Goal: Contribute content

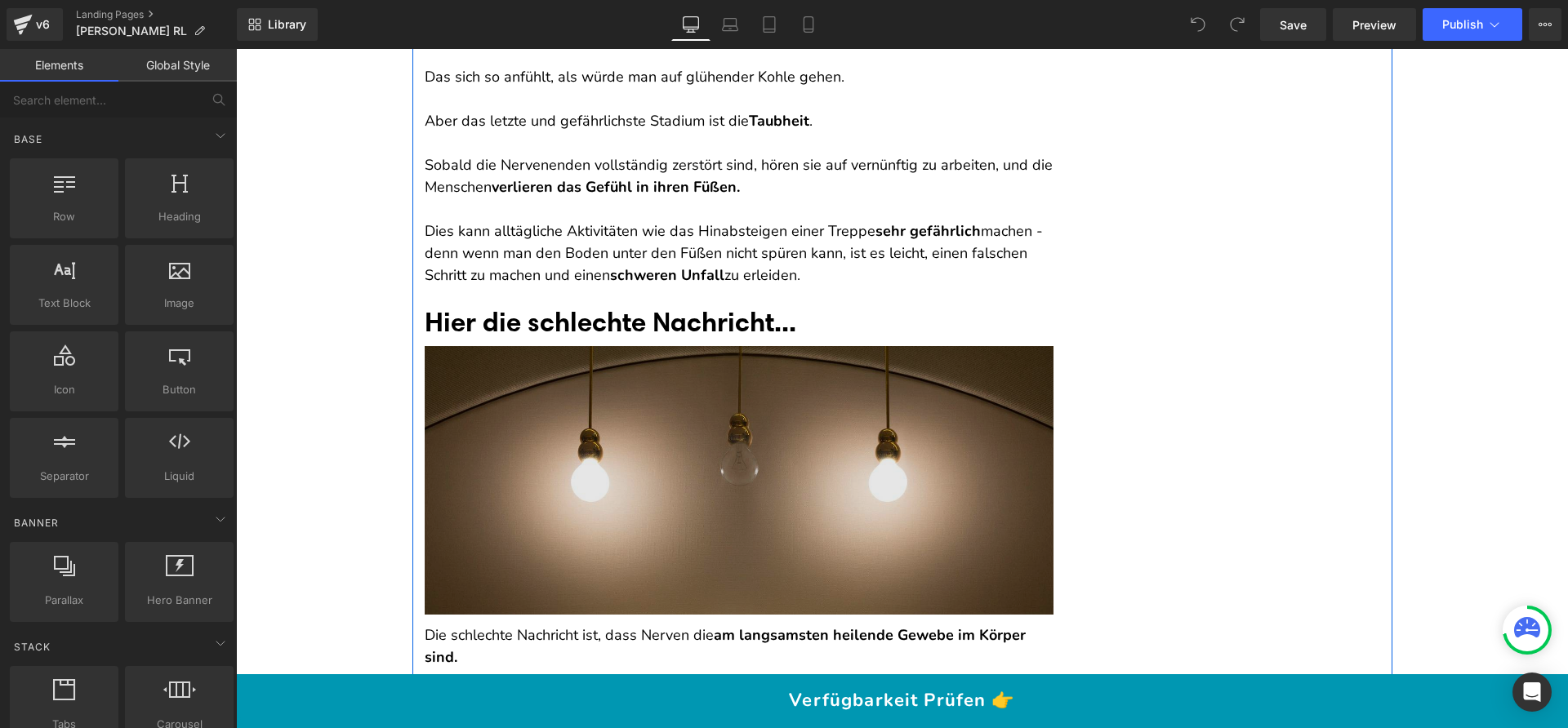
scroll to position [1673, 0]
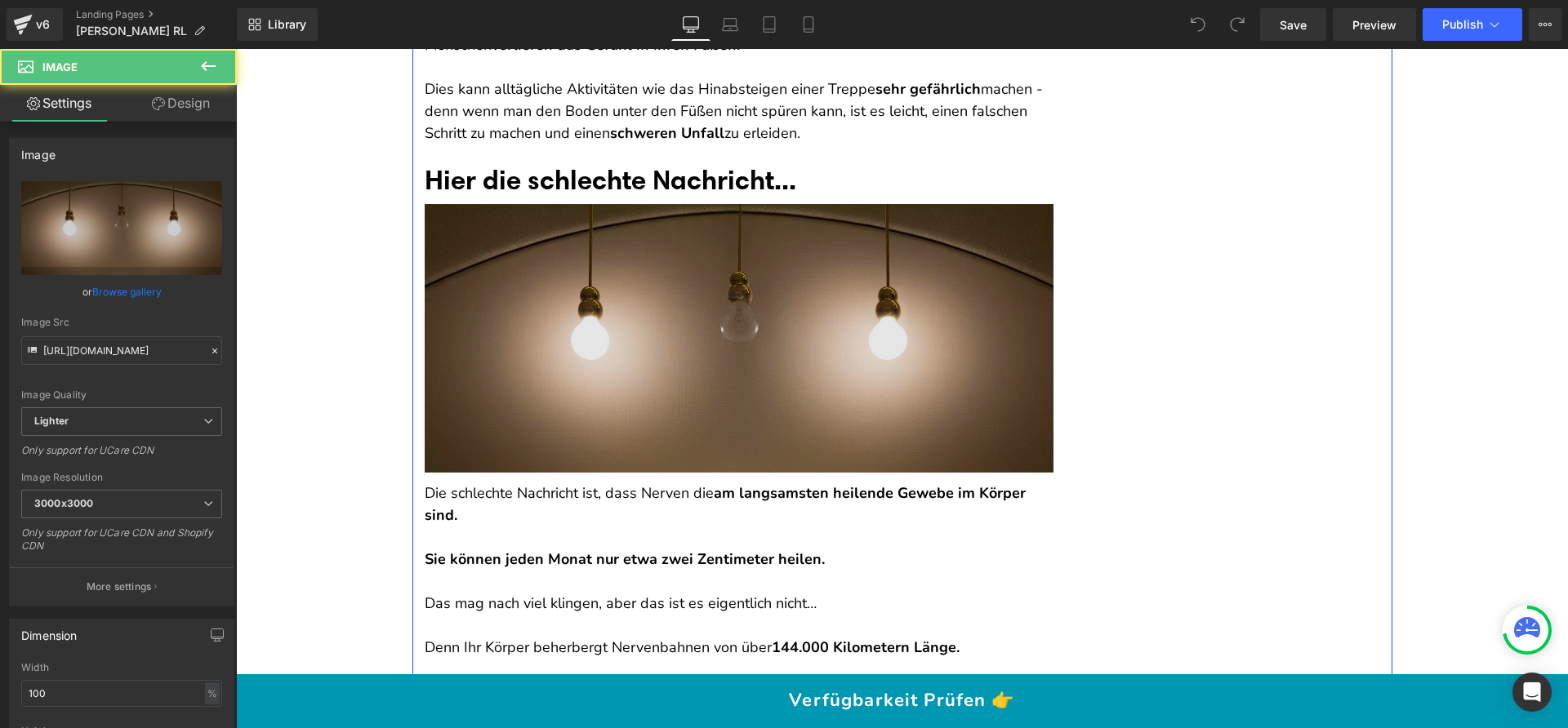
click at [700, 344] on div "Image" at bounding box center [739, 338] width 628 height 267
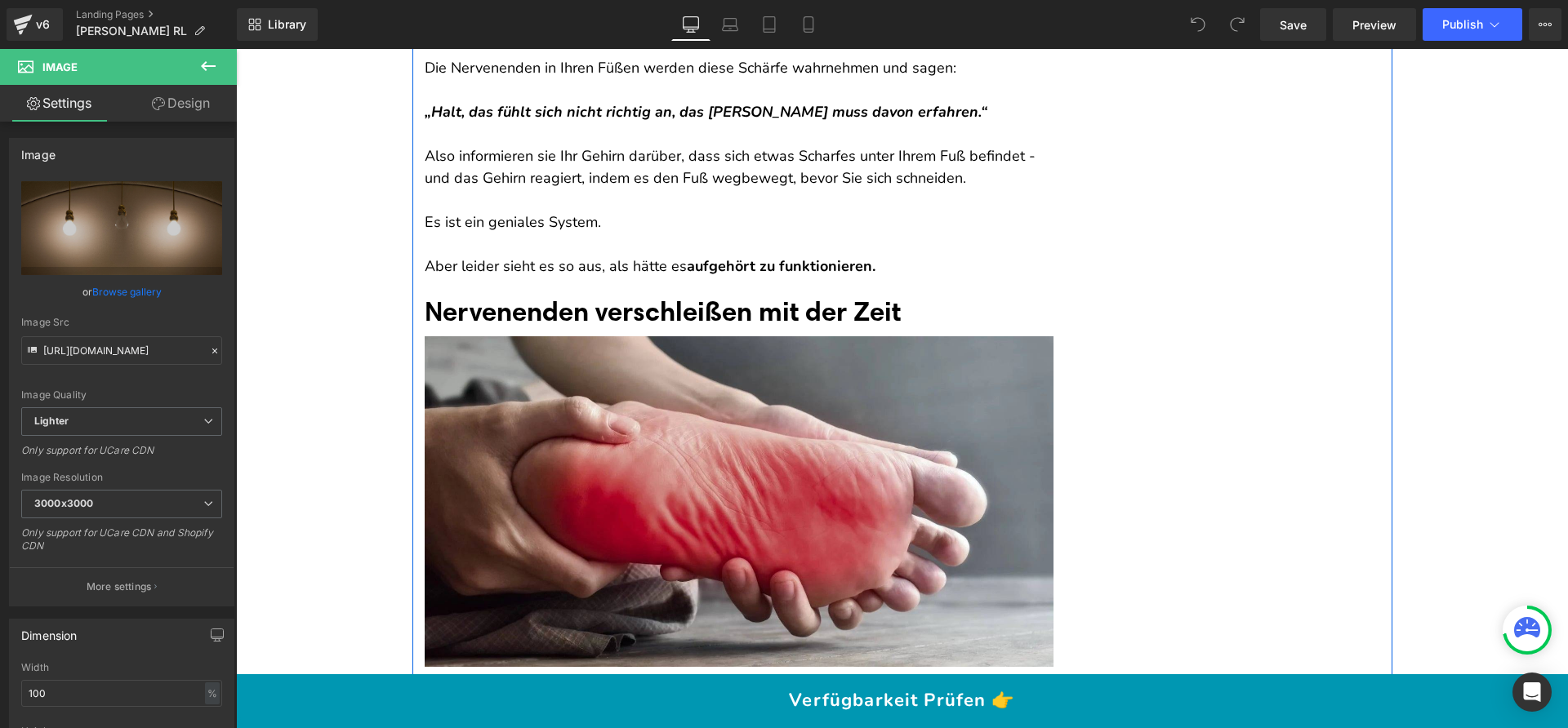
scroll to position [736, 0]
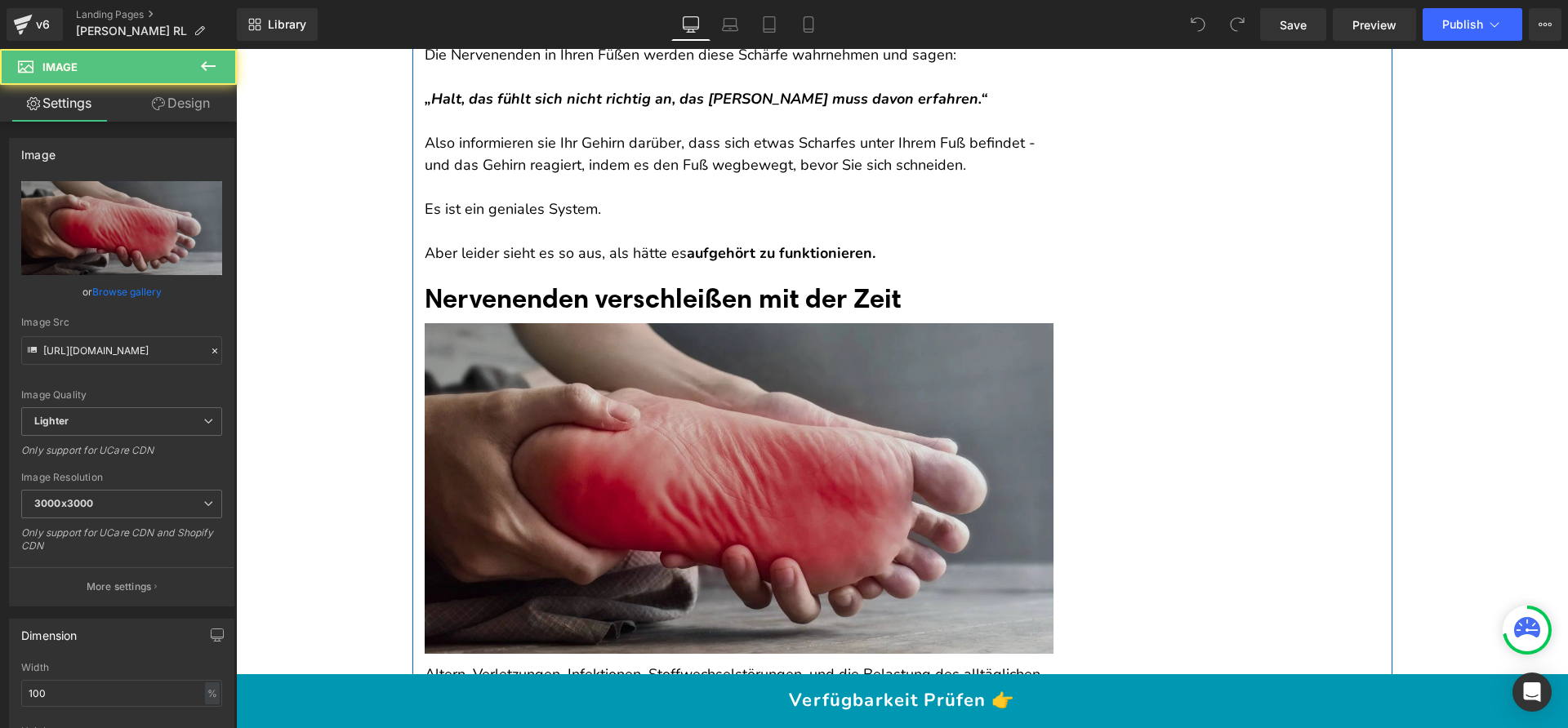
click at [680, 350] on img at bounding box center [739, 487] width 628 height 330
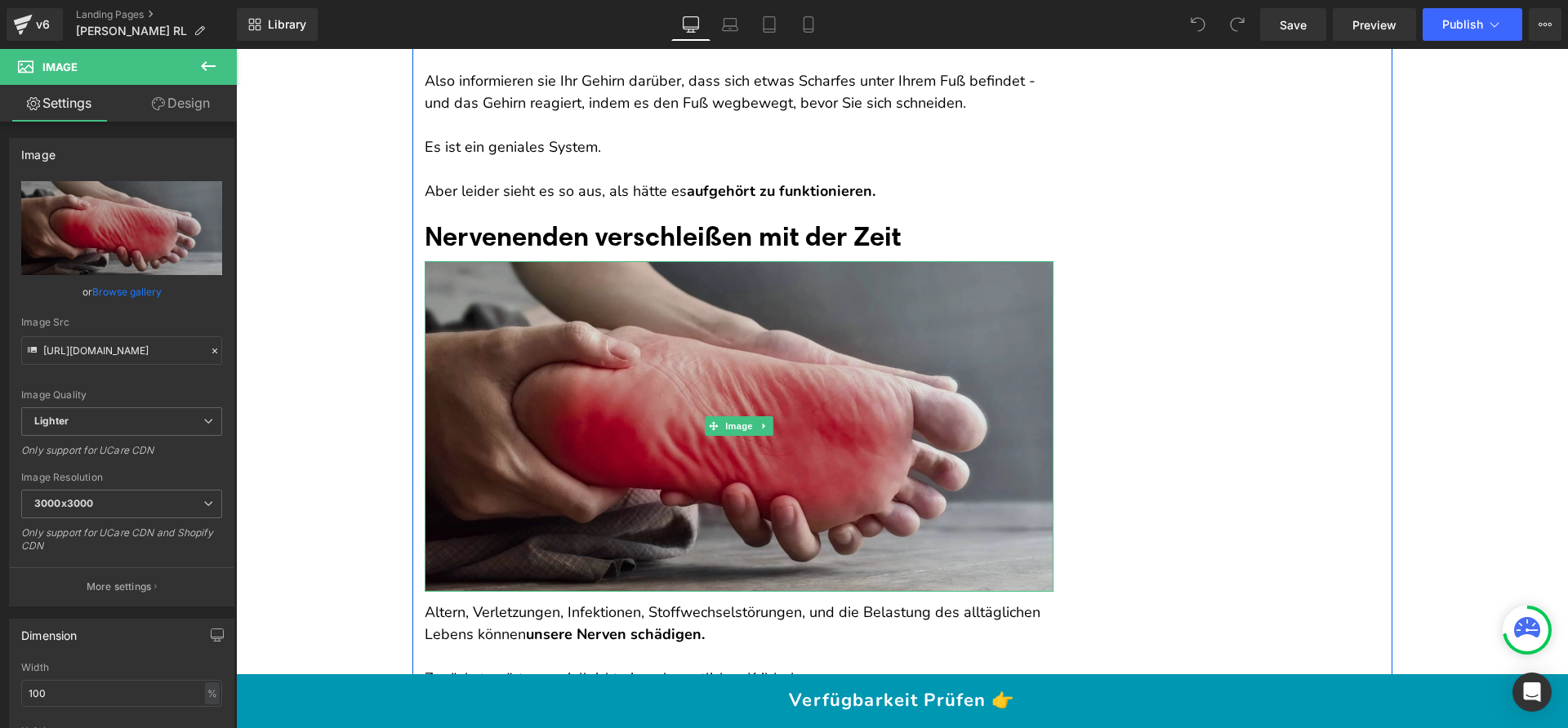
scroll to position [861, 0]
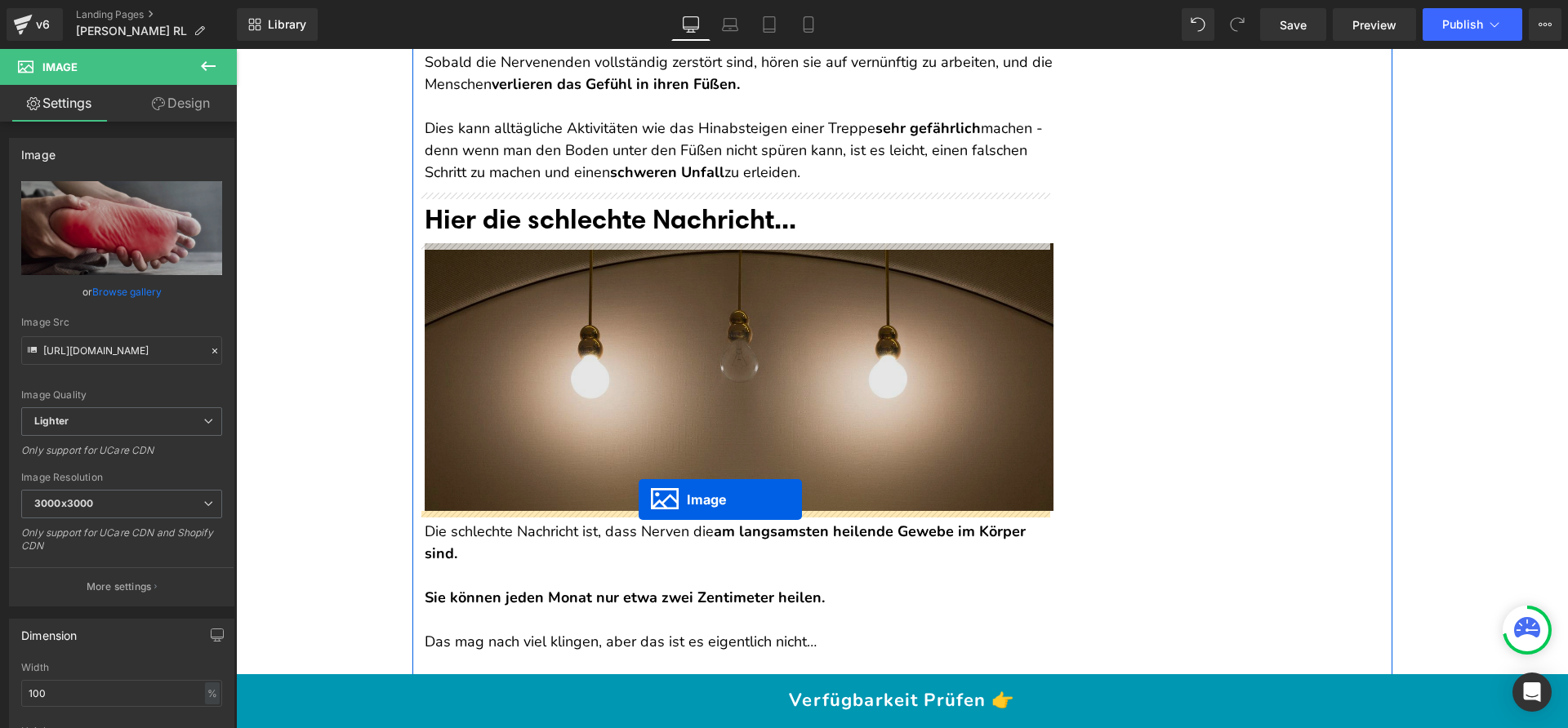
drag, startPoint x: 740, startPoint y: 367, endPoint x: 639, endPoint y: 500, distance: 167.0
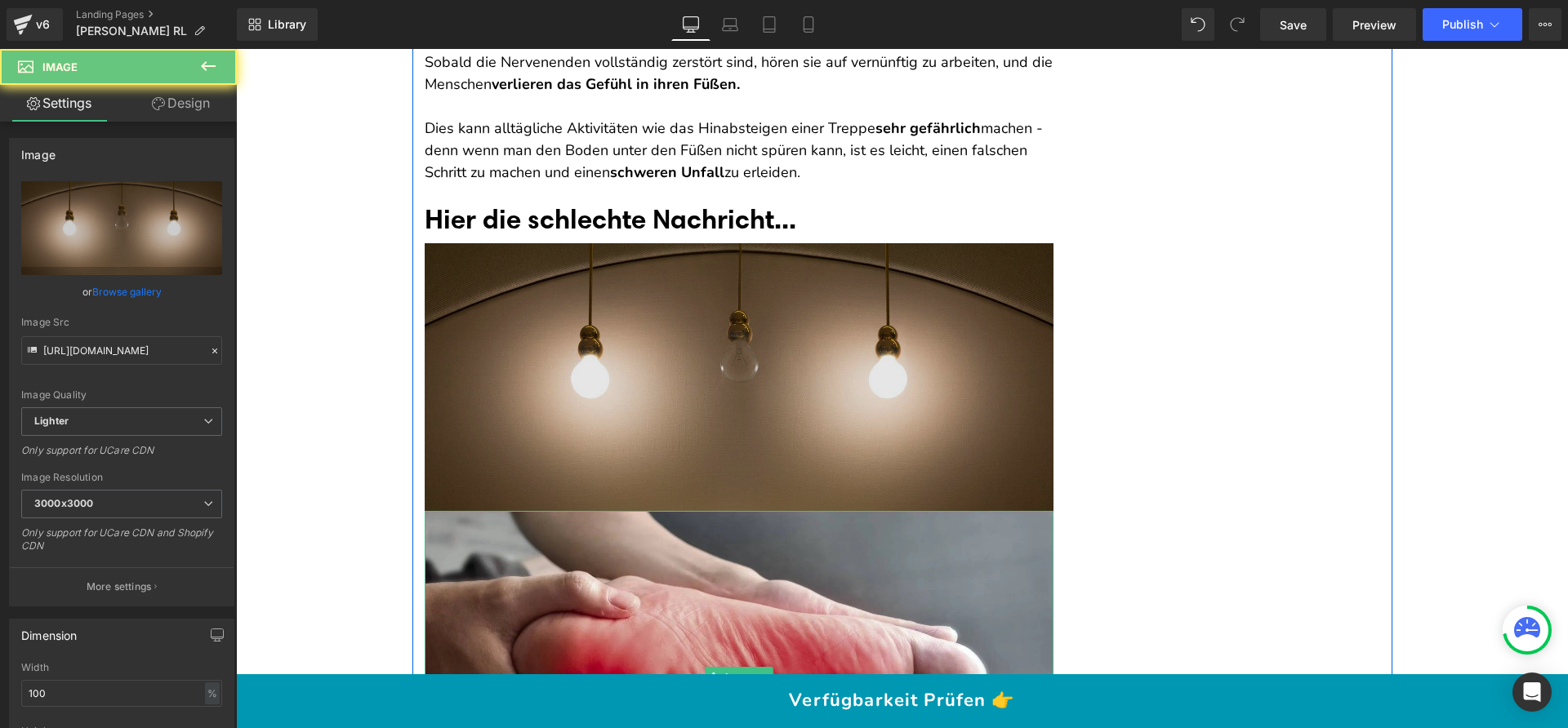
click at [725, 381] on div "Image" at bounding box center [739, 376] width 628 height 267
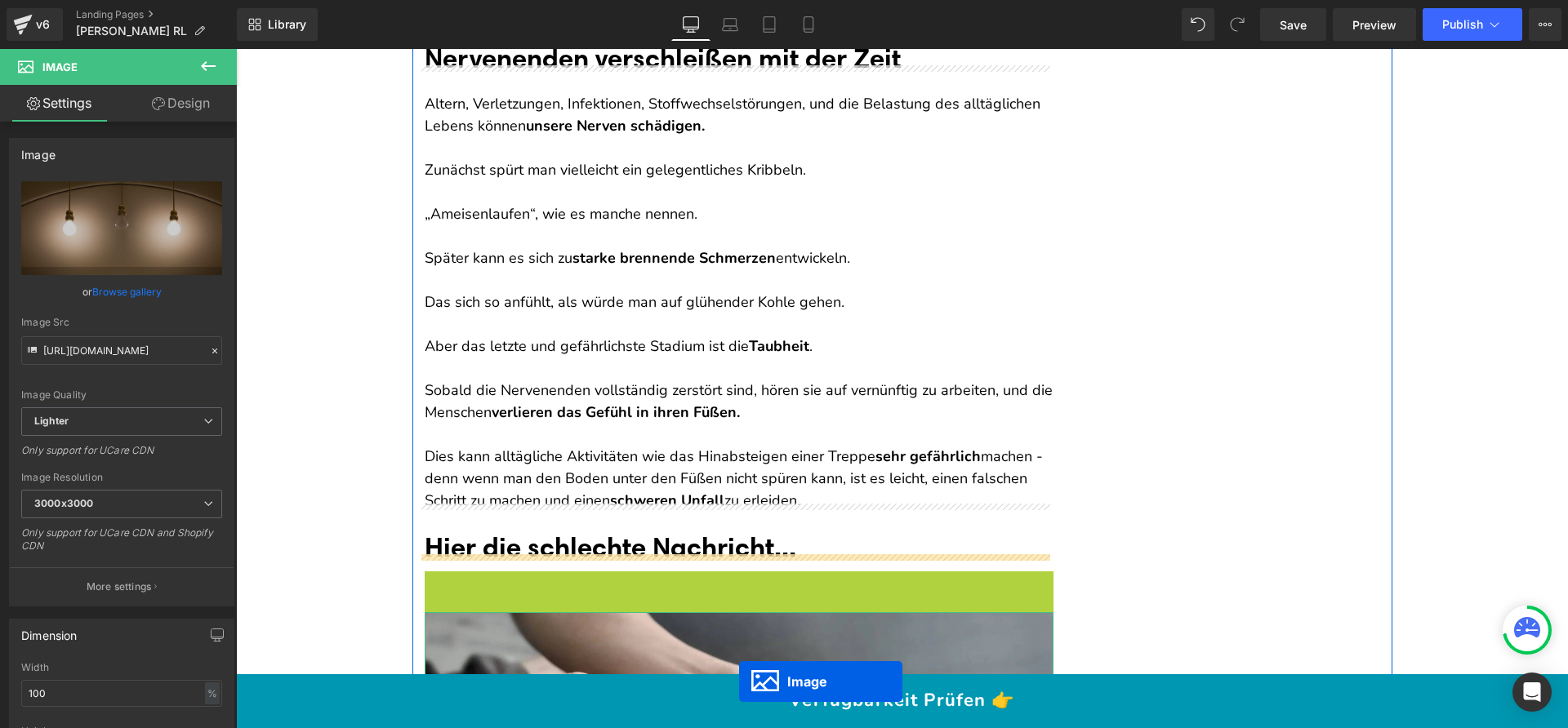
scroll to position [869, 0]
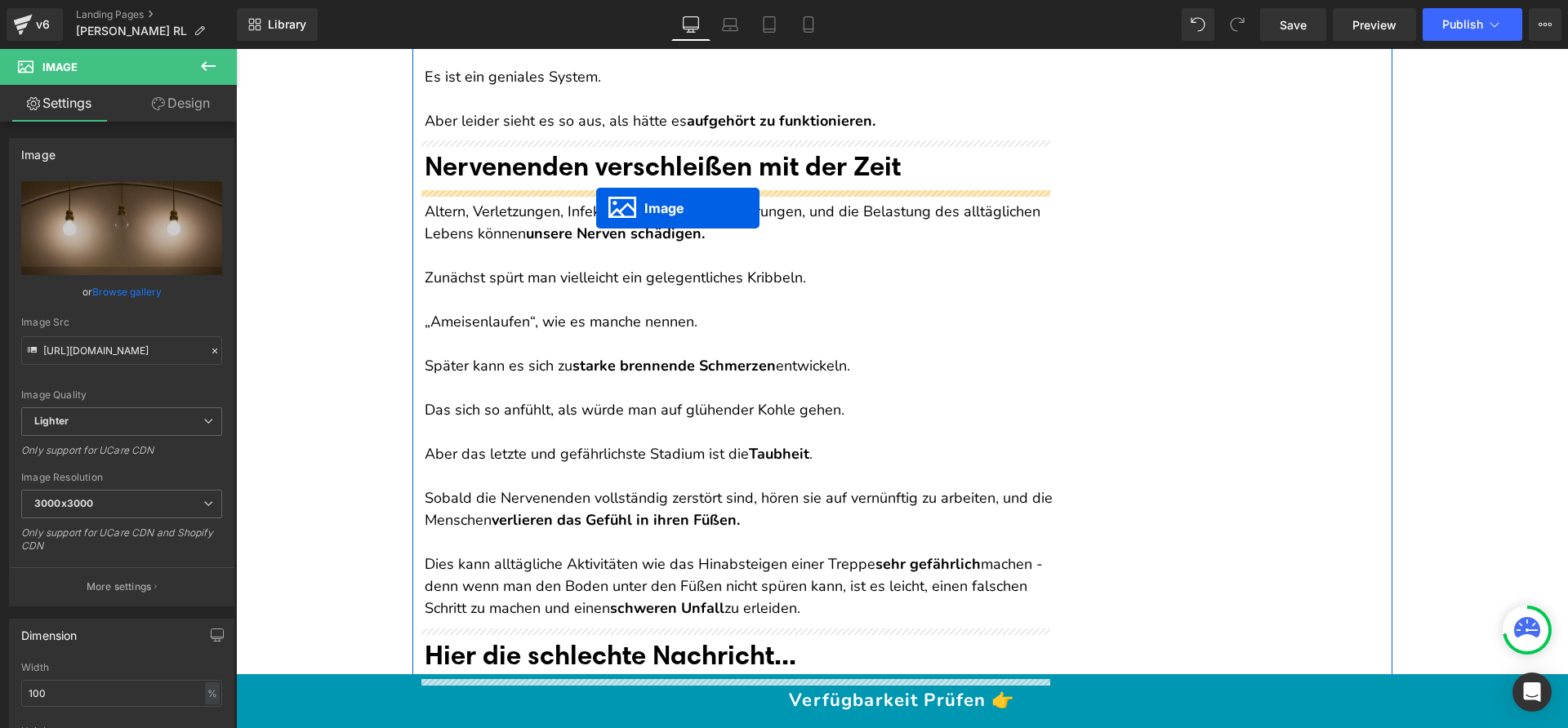
drag, startPoint x: 733, startPoint y: 375, endPoint x: 596, endPoint y: 208, distance: 216.0
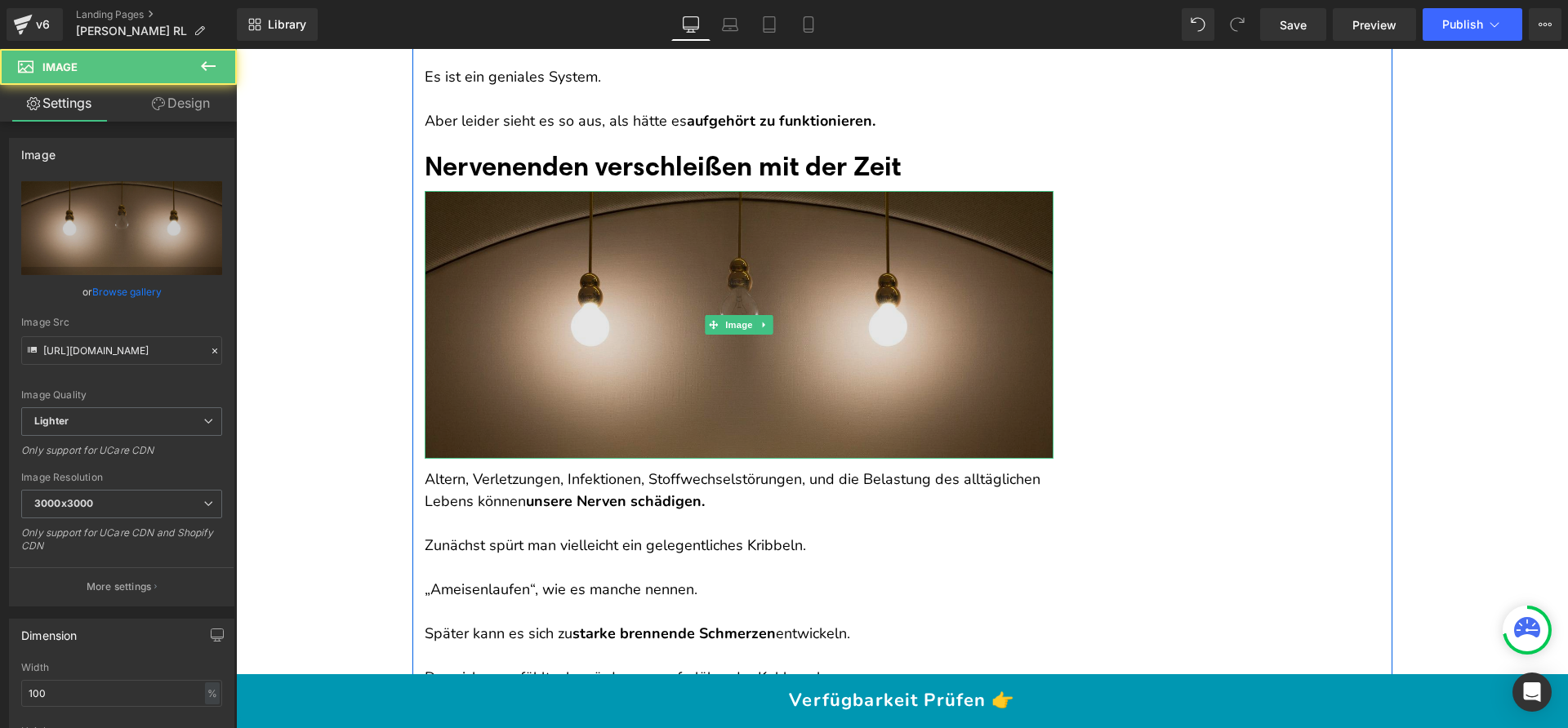
click at [579, 256] on img at bounding box center [739, 324] width 628 height 267
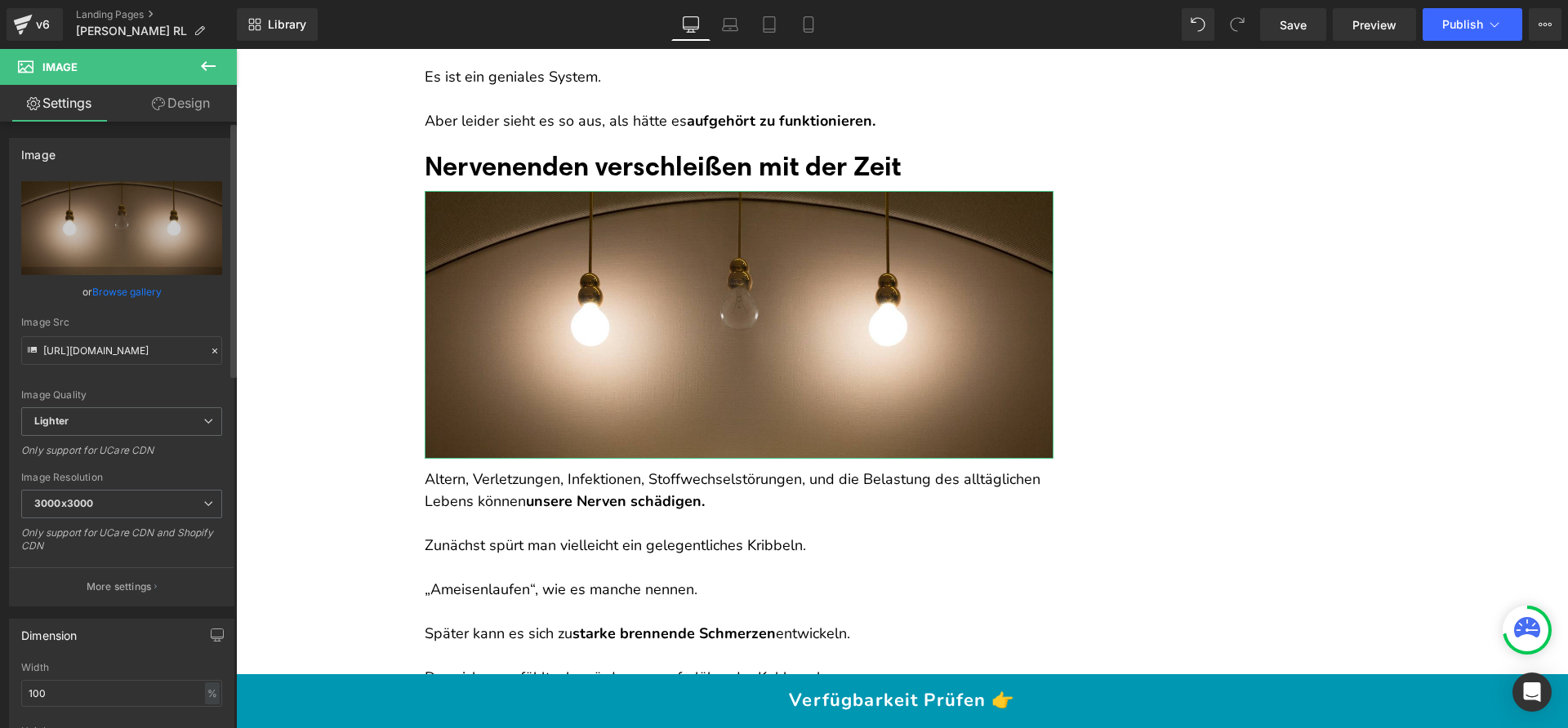
click at [135, 286] on link "Browse gallery" at bounding box center [127, 291] width 69 height 29
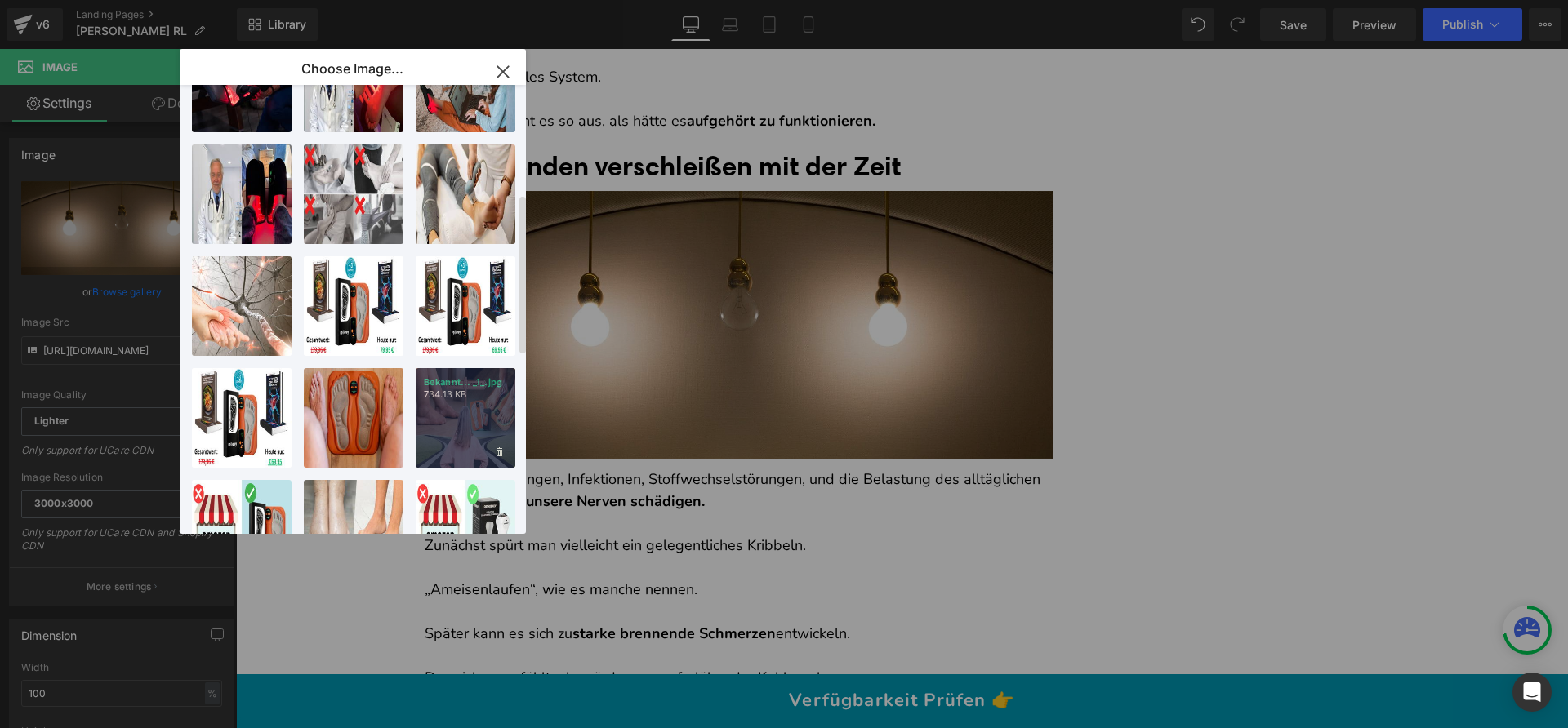
scroll to position [306, 0]
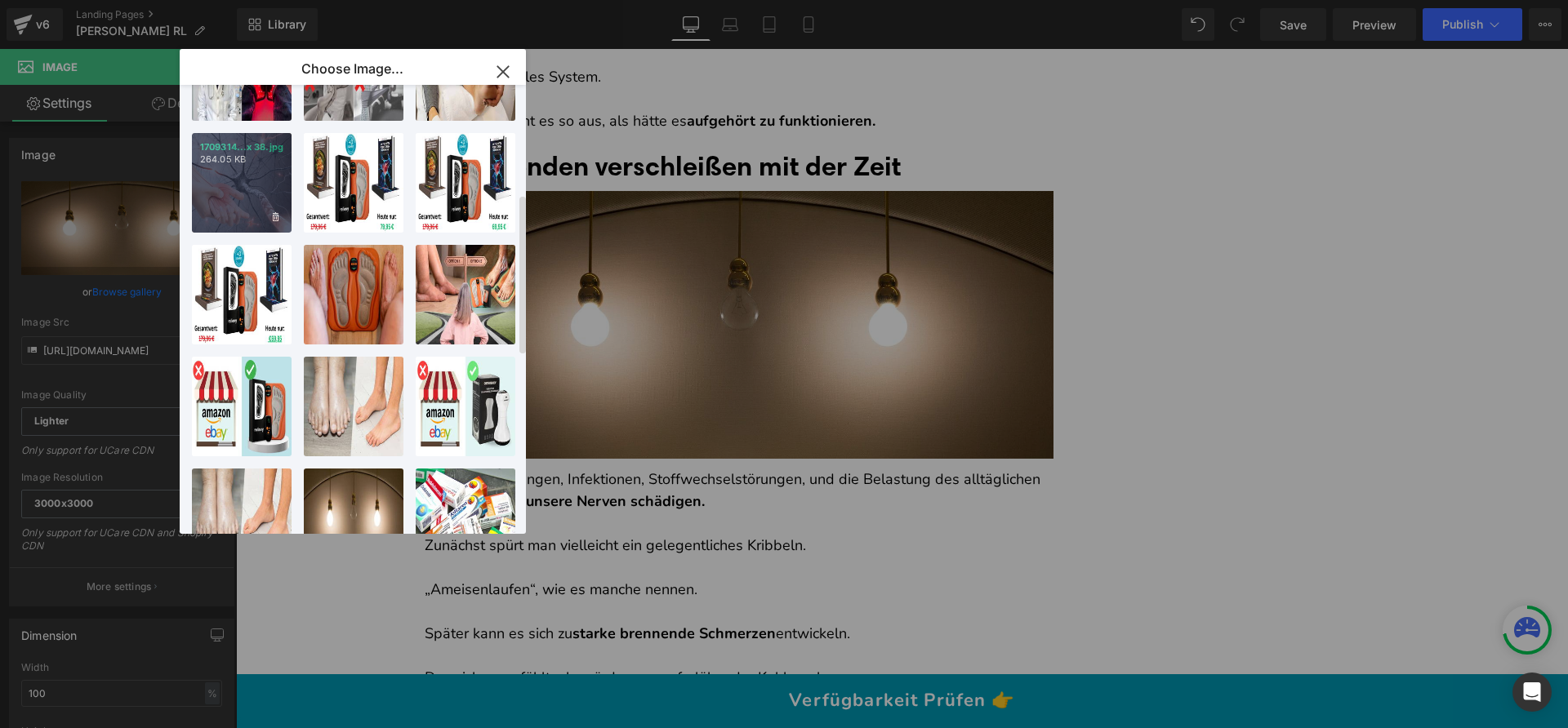
click at [278, 189] on div "1709314...x 38.jpg 264.05 KB" at bounding box center [242, 183] width 100 height 100
type input "https://ucarecdn.com/2cfa0de9-ddda-486a-b5a4-c472af169a08/-/format/auto/-/previ…"
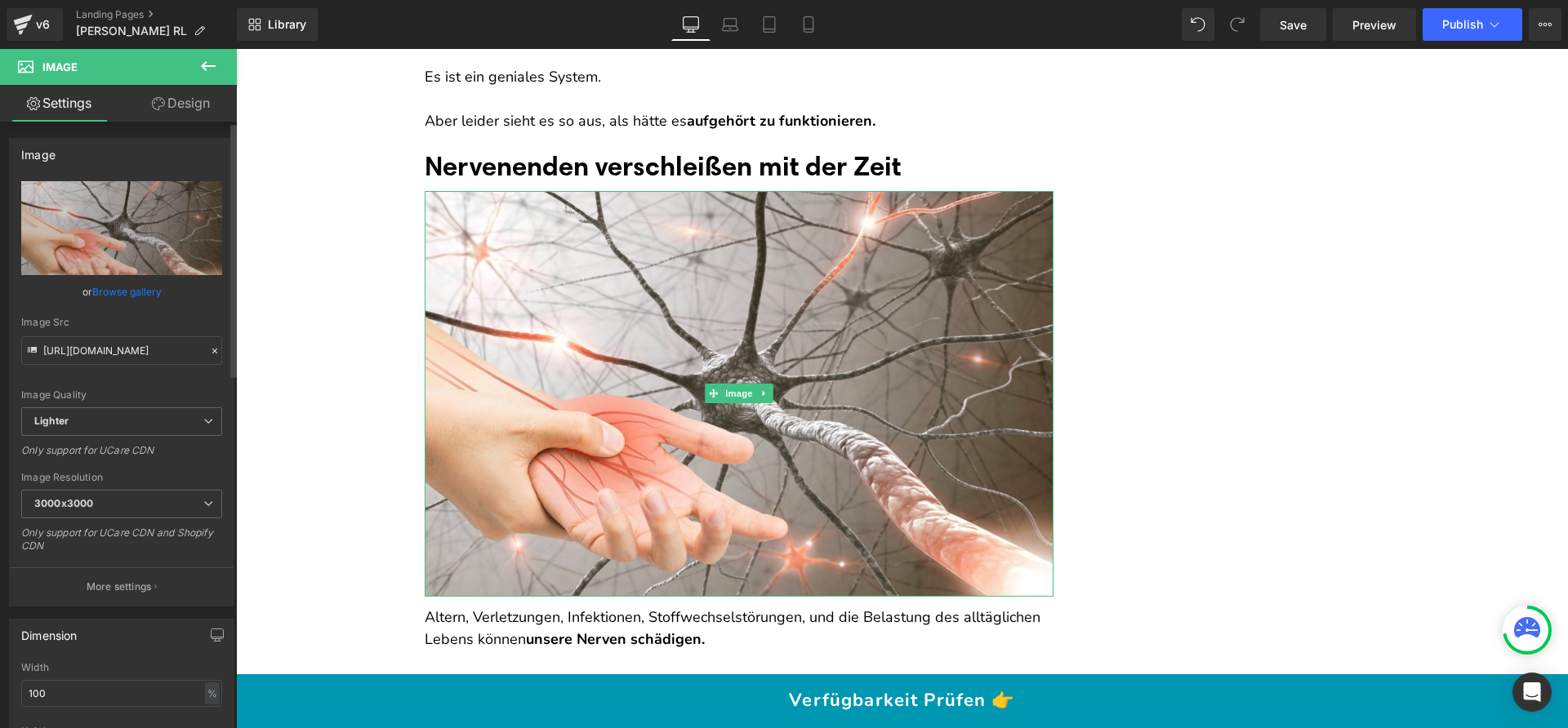
click at [134, 293] on link "Browse gallery" at bounding box center [127, 291] width 69 height 29
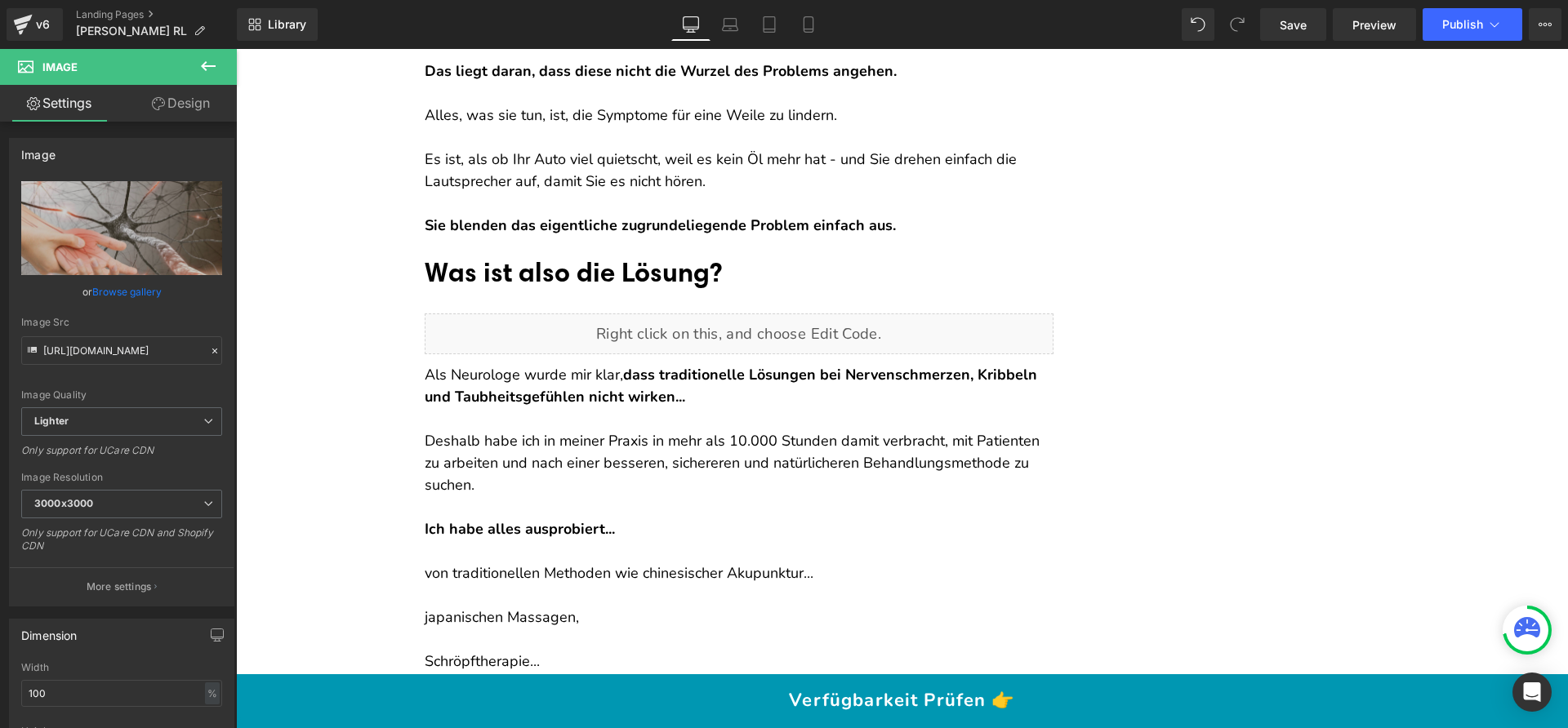
scroll to position [2772, 0]
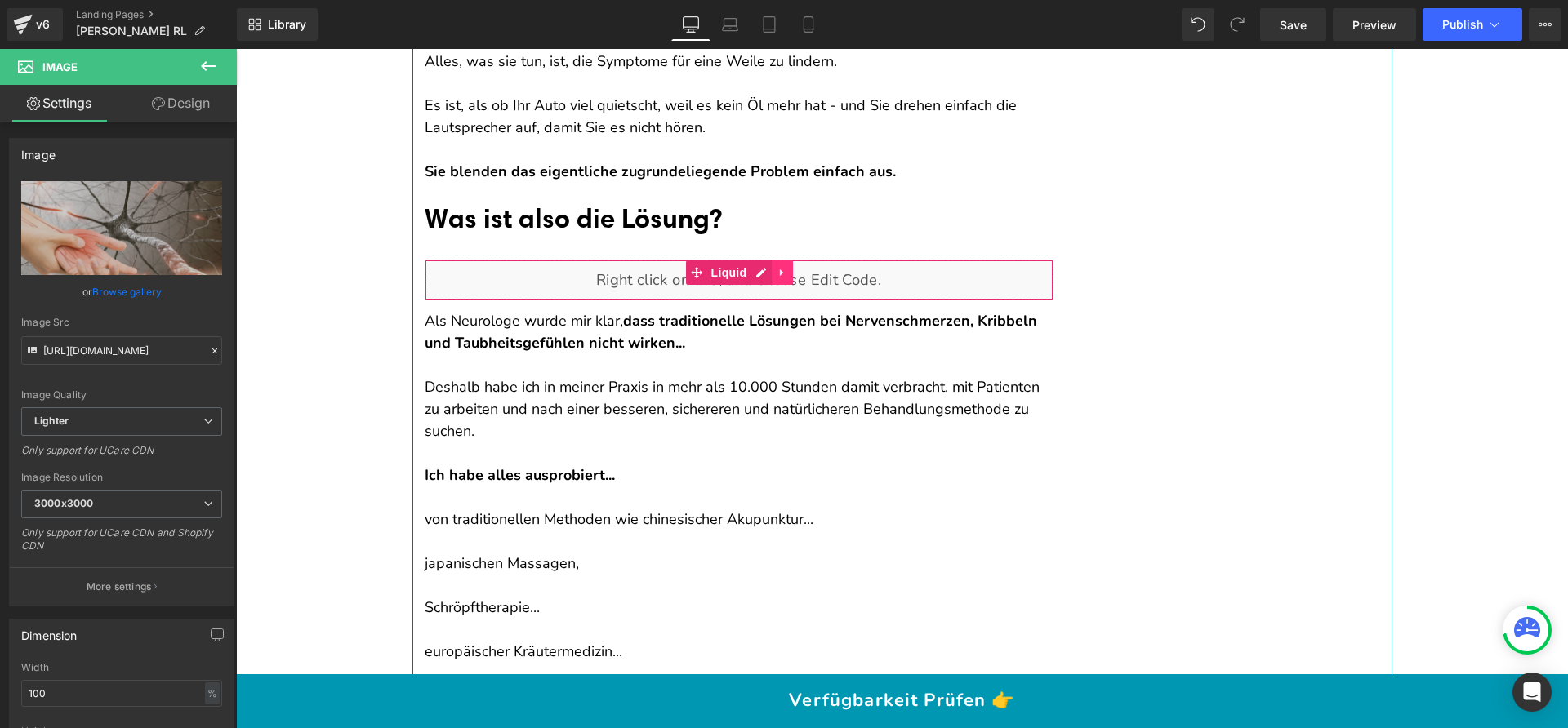
click at [780, 271] on icon at bounding box center [782, 272] width 4 height 7
click at [788, 273] on icon at bounding box center [792, 272] width 11 height 11
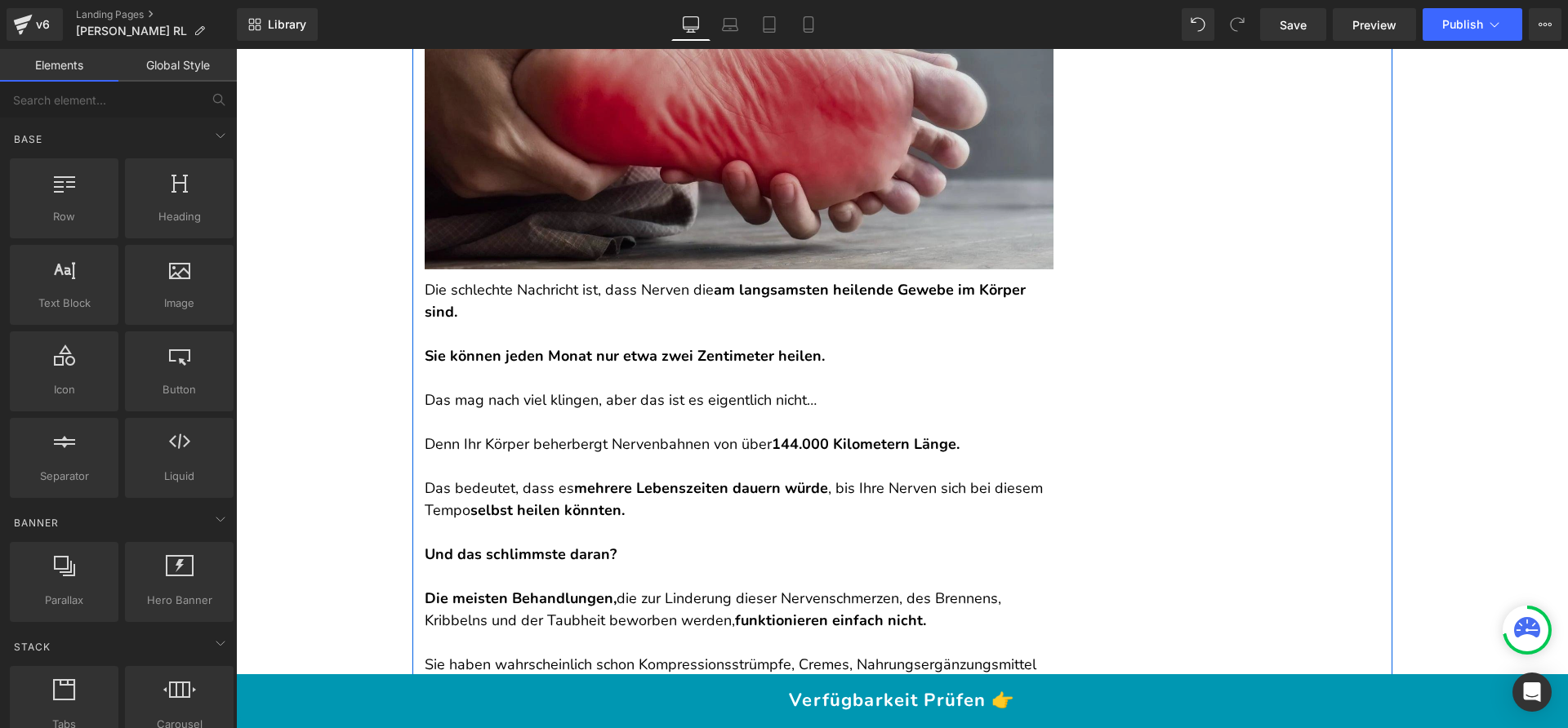
scroll to position [2000, 0]
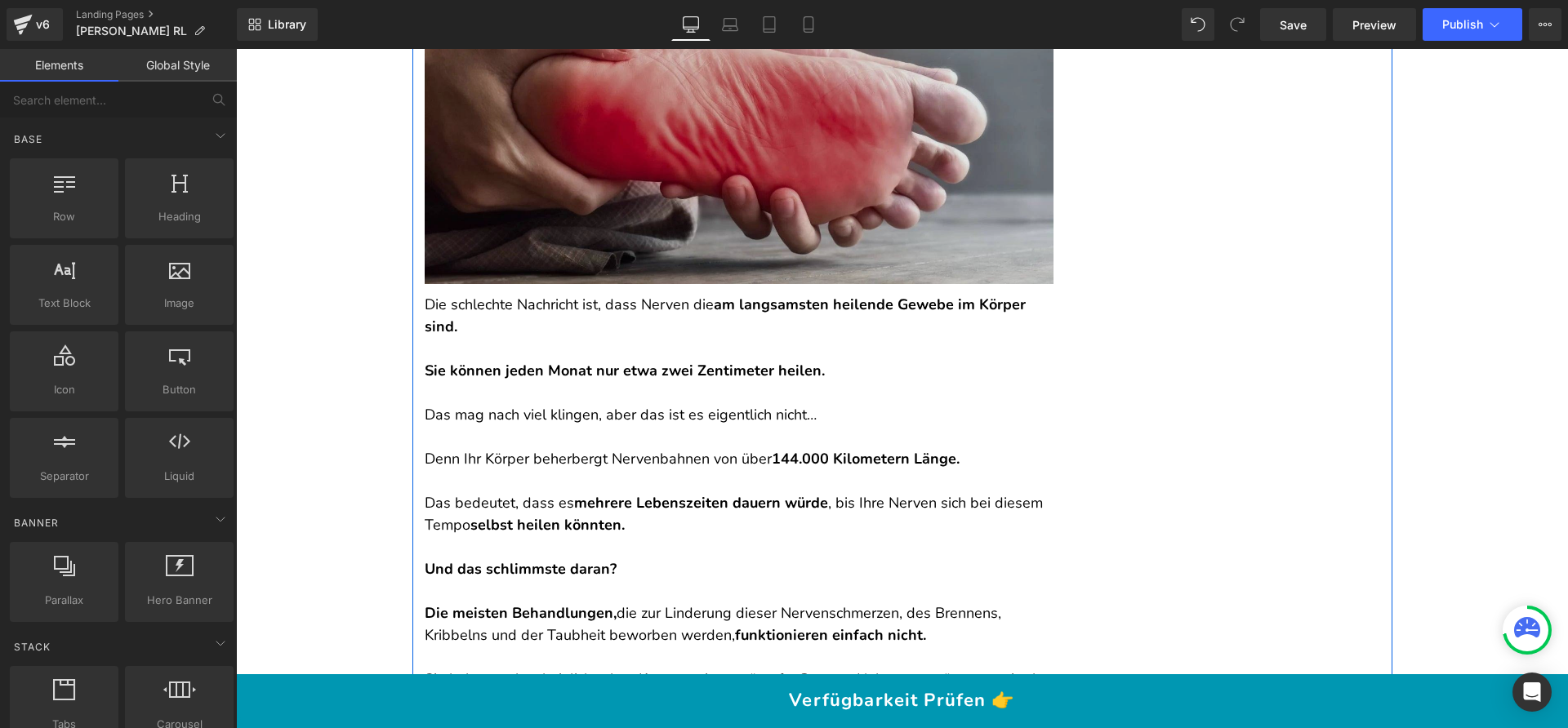
click at [780, 248] on img at bounding box center [739, 118] width 628 height 330
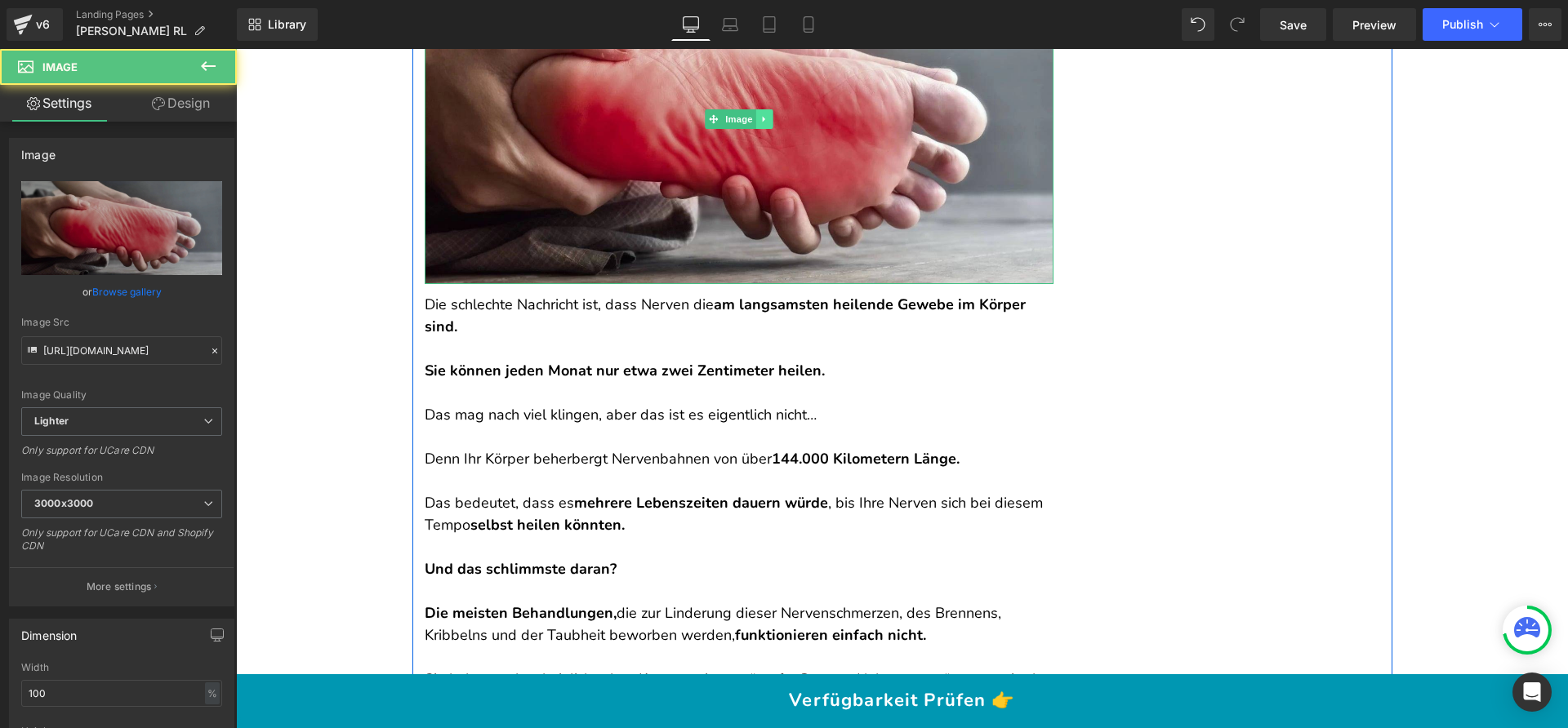
click at [759, 118] on icon at bounding box center [764, 119] width 9 height 10
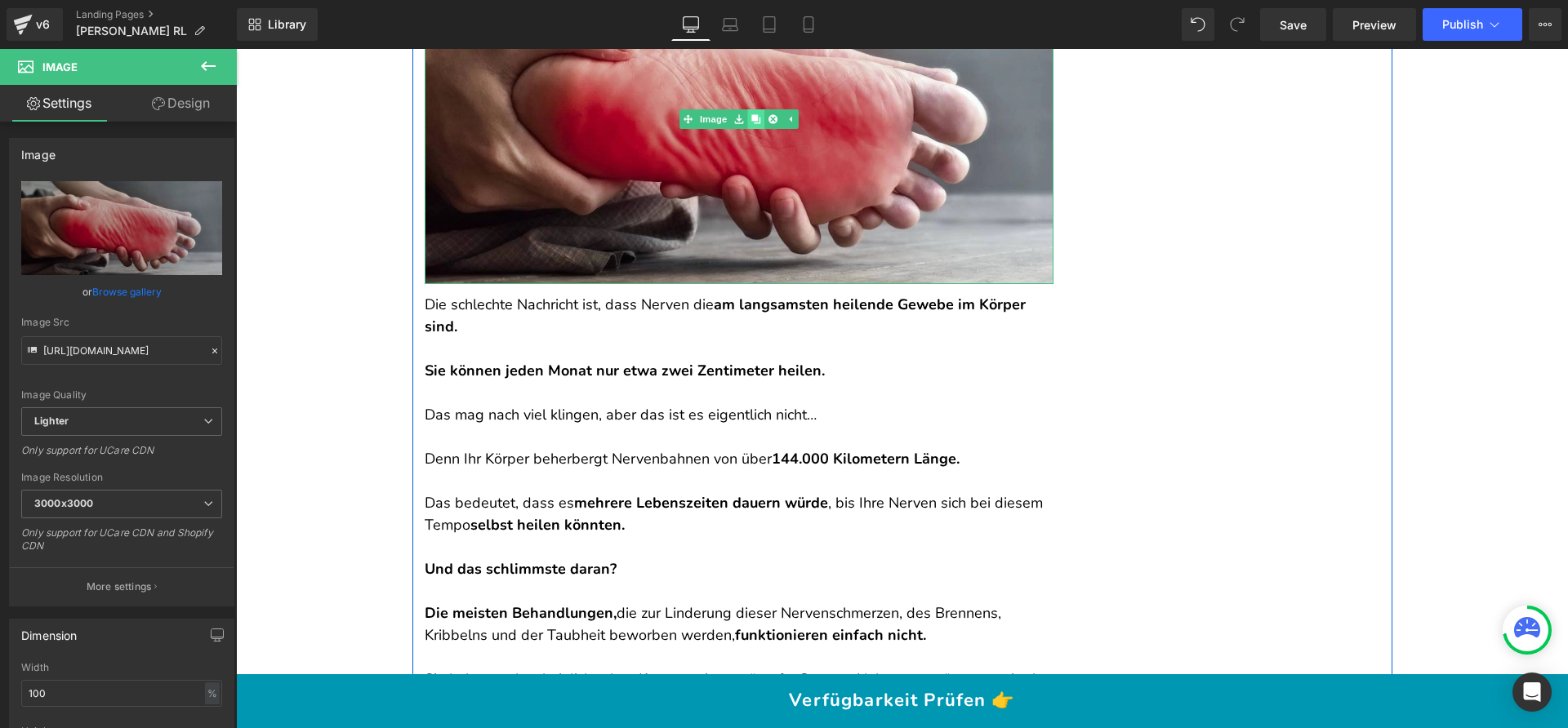
click at [753, 118] on icon at bounding box center [756, 119] width 9 height 9
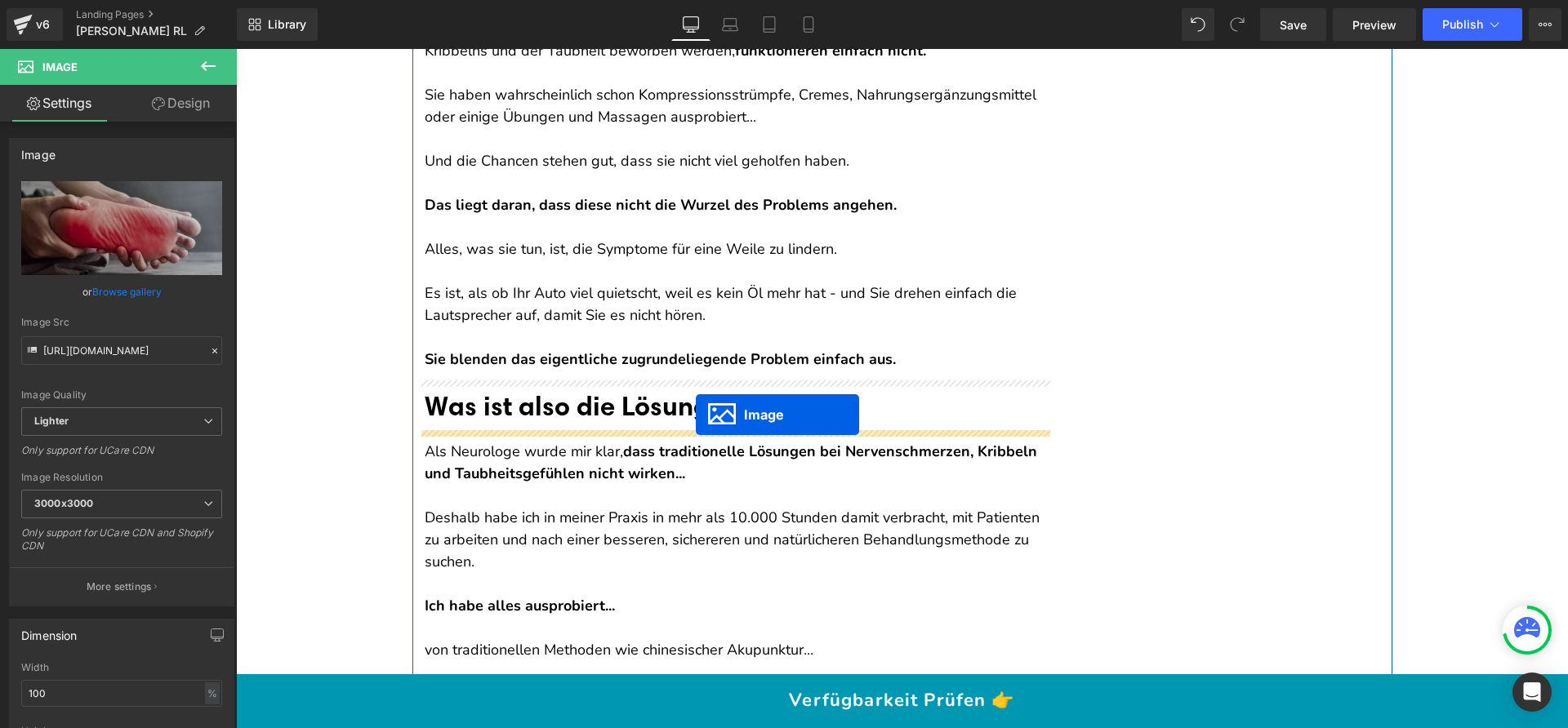
drag, startPoint x: 727, startPoint y: 448, endPoint x: 696, endPoint y: 414, distance: 46.0
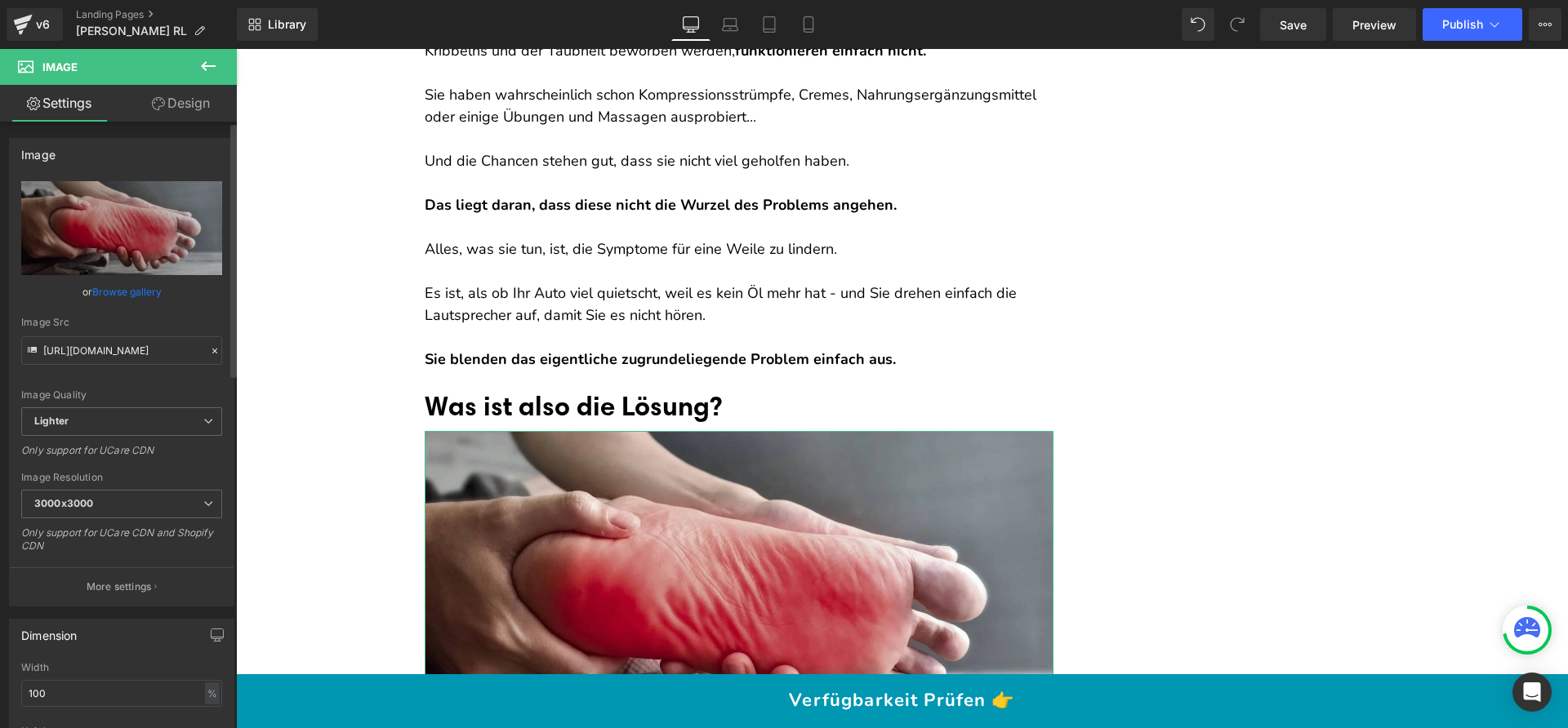
click at [96, 282] on link "Browse gallery" at bounding box center [127, 291] width 69 height 29
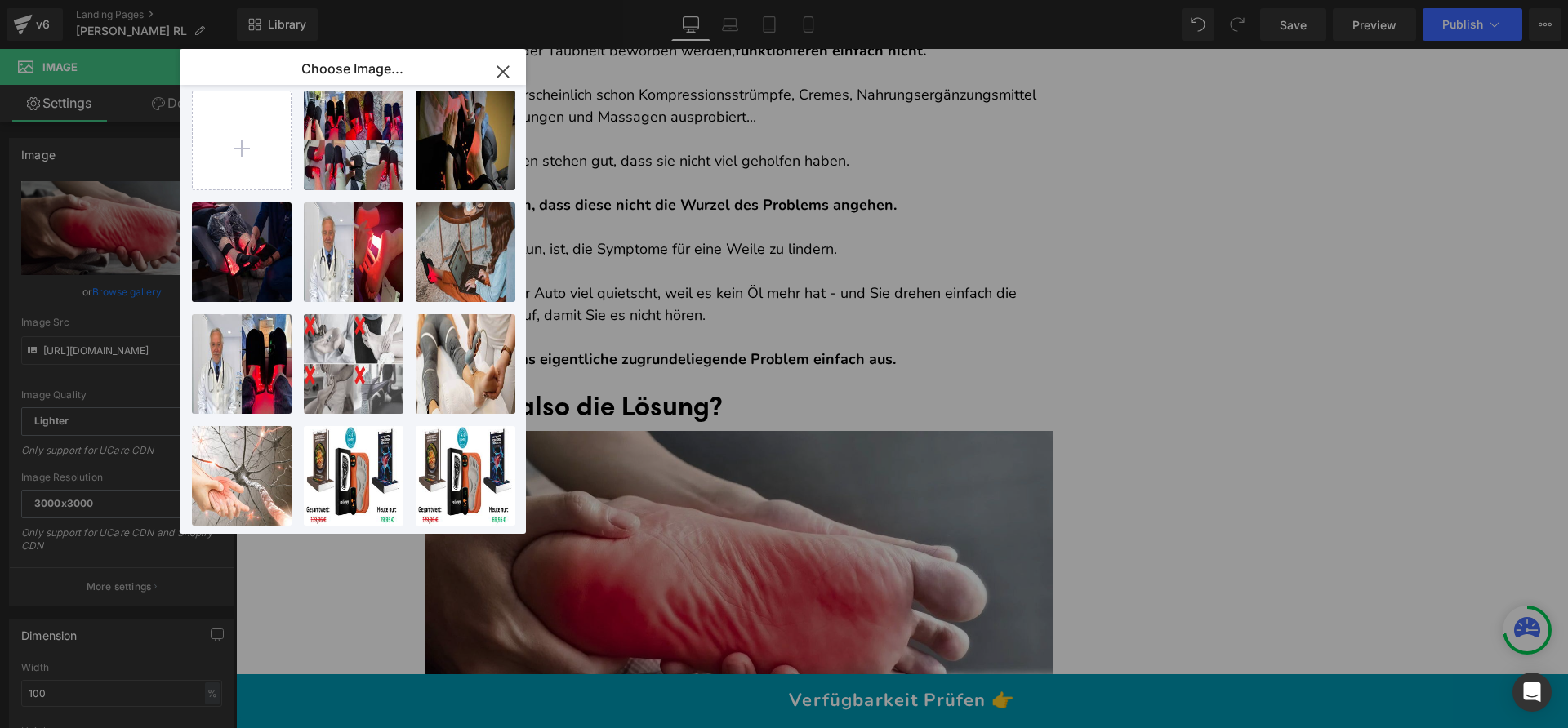
scroll to position [29, 0]
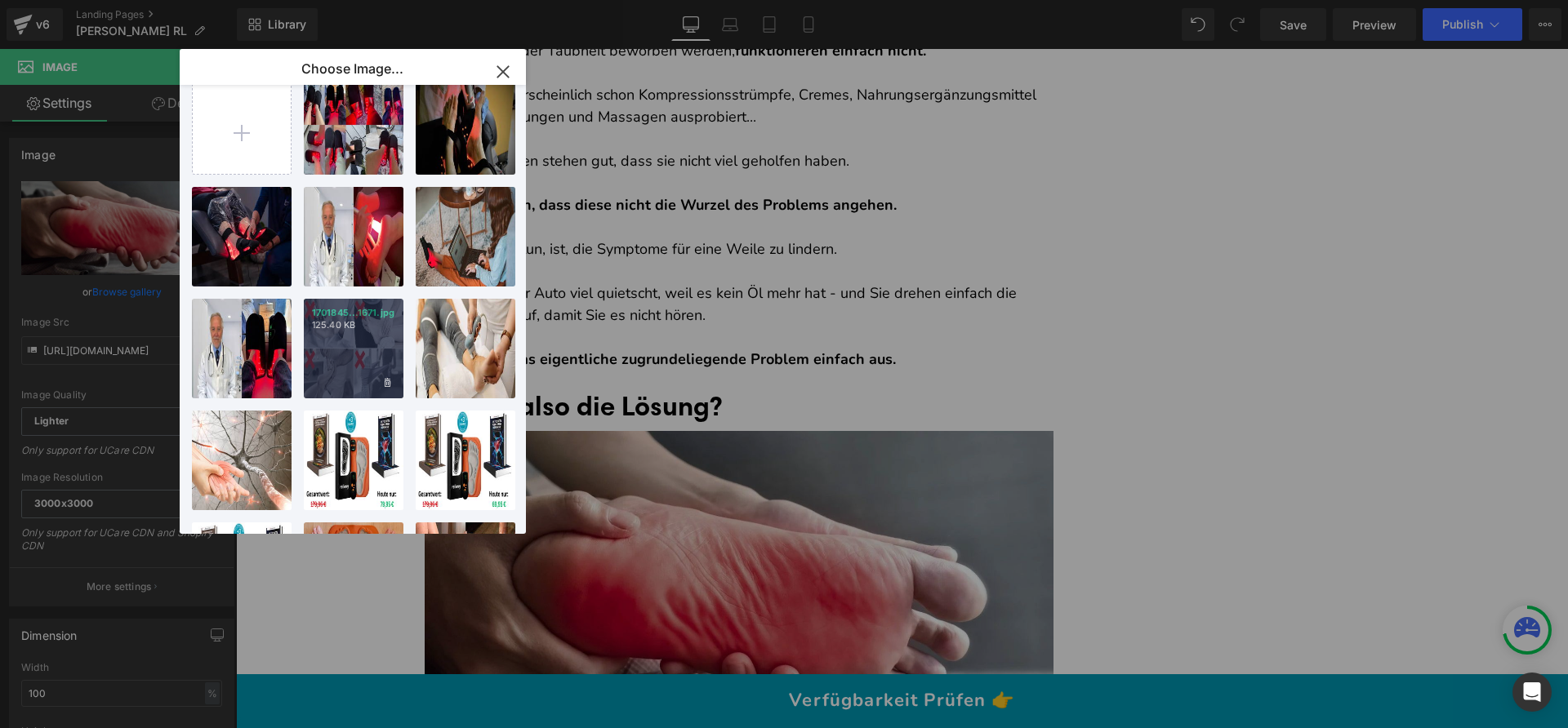
click at [381, 336] on div "1701845...1671.jpg 125.40 KB" at bounding box center [354, 349] width 100 height 100
type input "https://ucarecdn.com/6ad8ab37-cc53-4ef0-9b56-cadad7fb7cc1/-/format/auto/-/previ…"
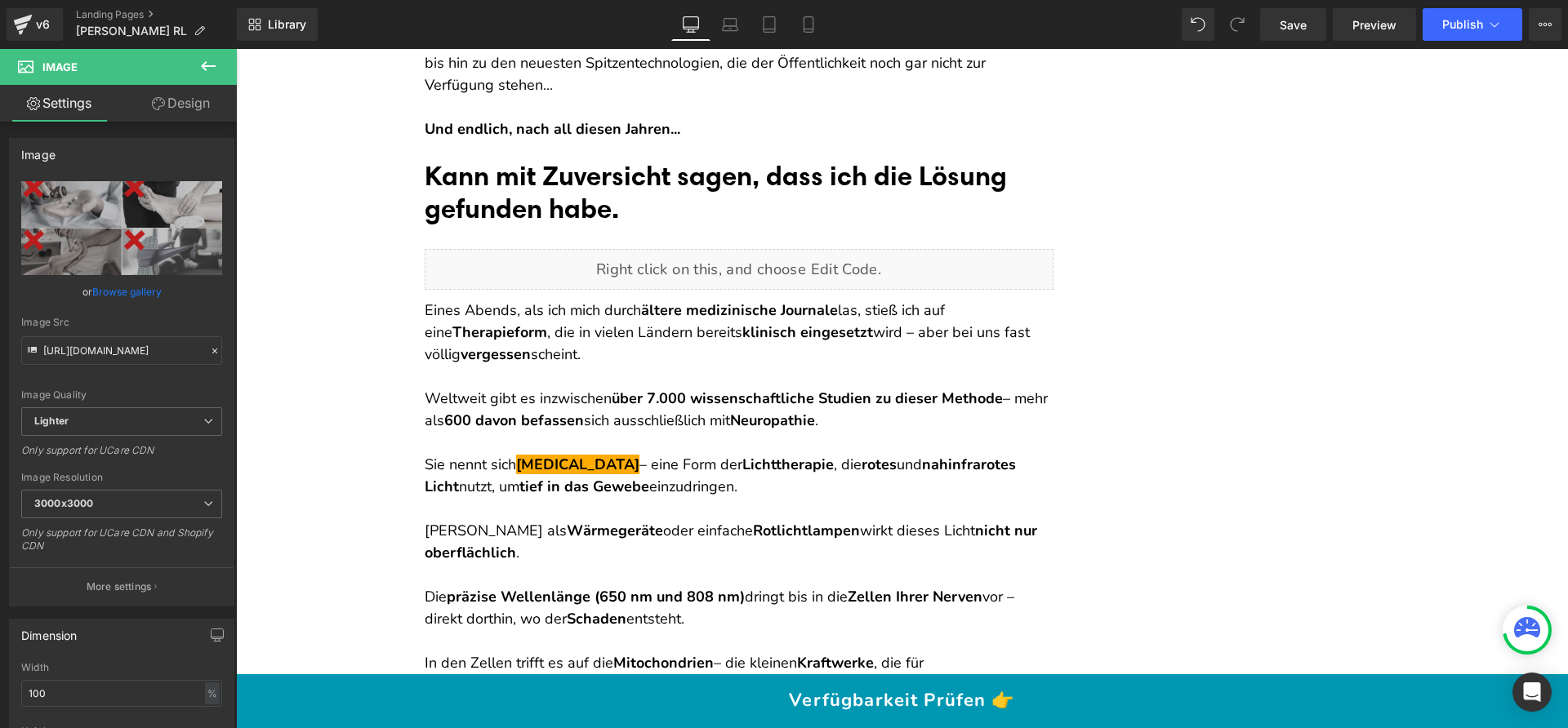
scroll to position [3679, 0]
click at [1289, 22] on span "Save" at bounding box center [1292, 25] width 27 height 18
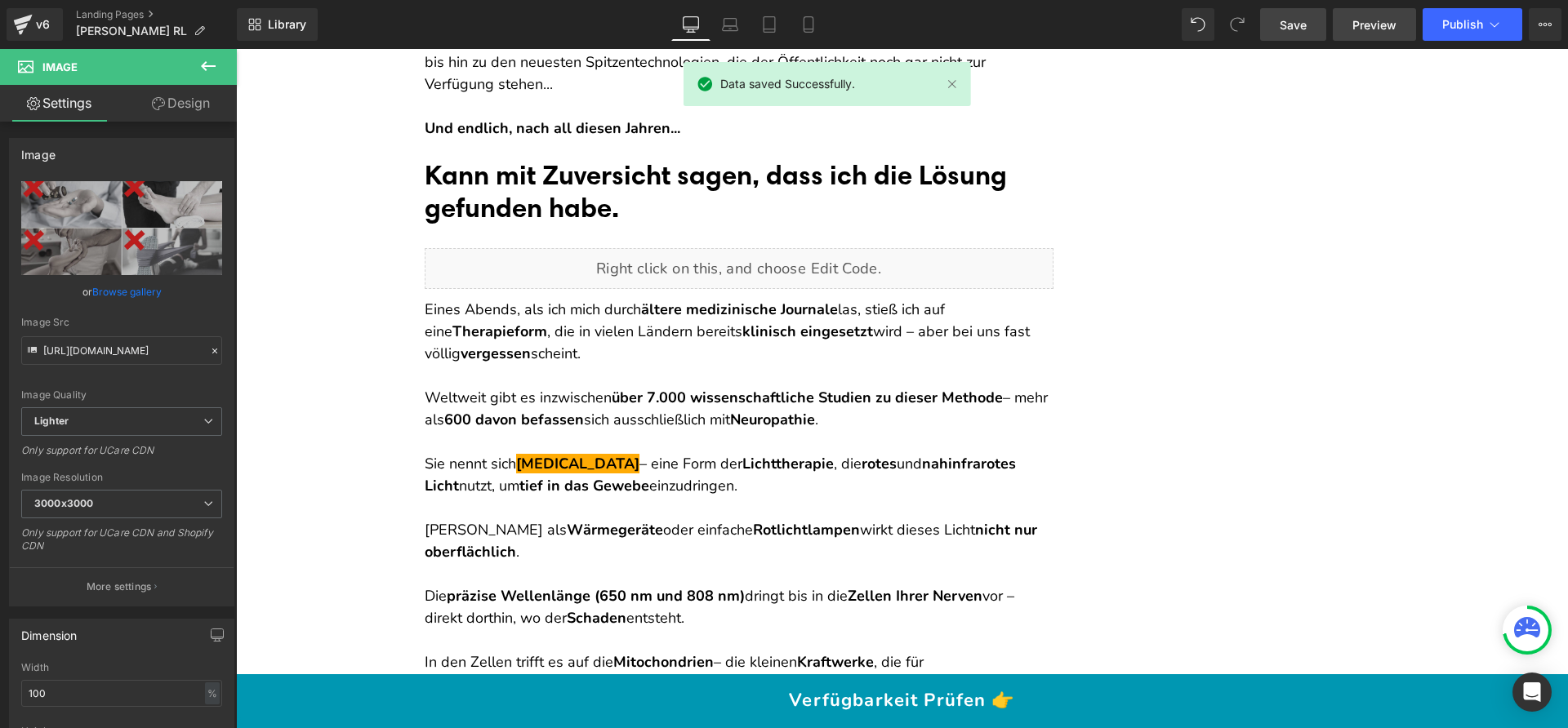
click at [1359, 19] on span "Preview" at bounding box center [1375, 25] width 44 height 18
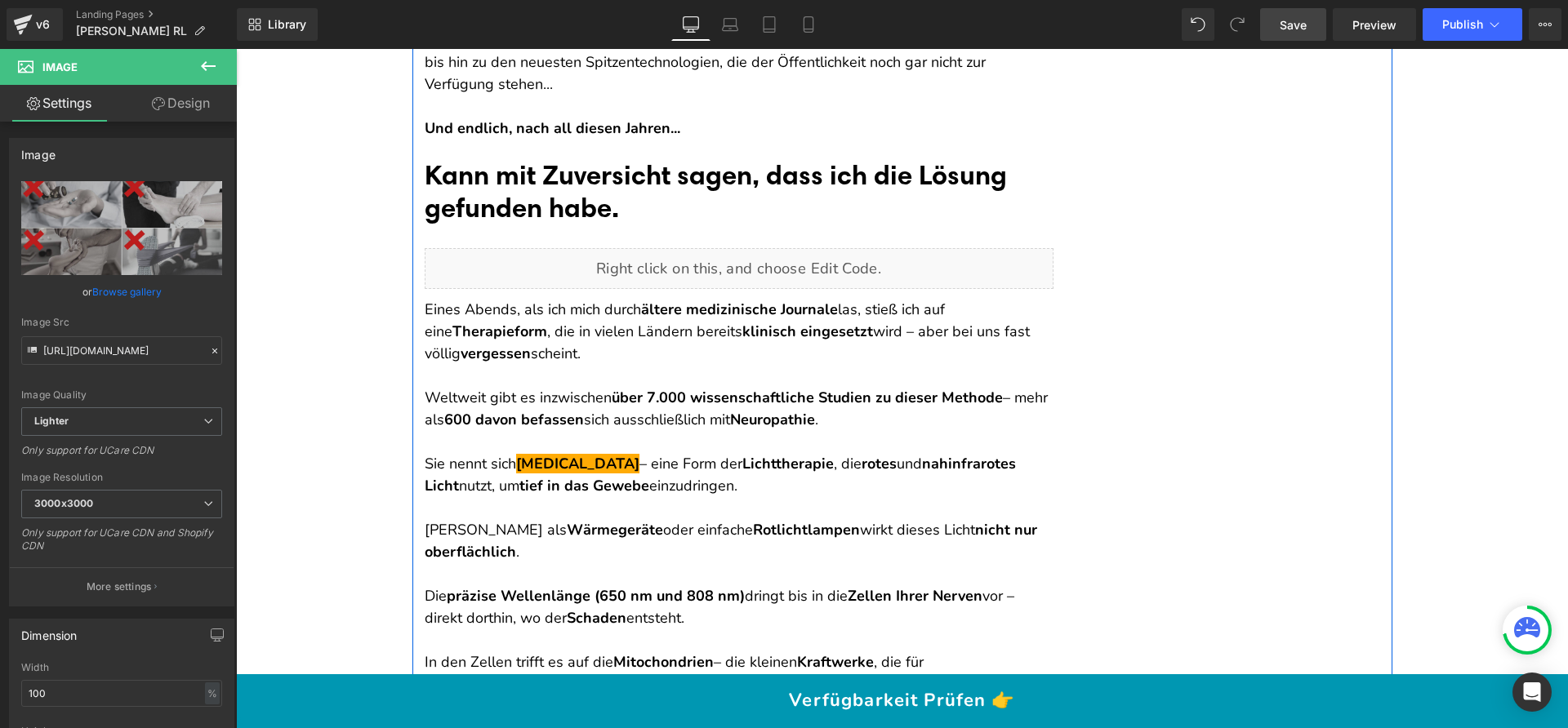
click at [757, 261] on div "Liquid" at bounding box center [739, 268] width 628 height 41
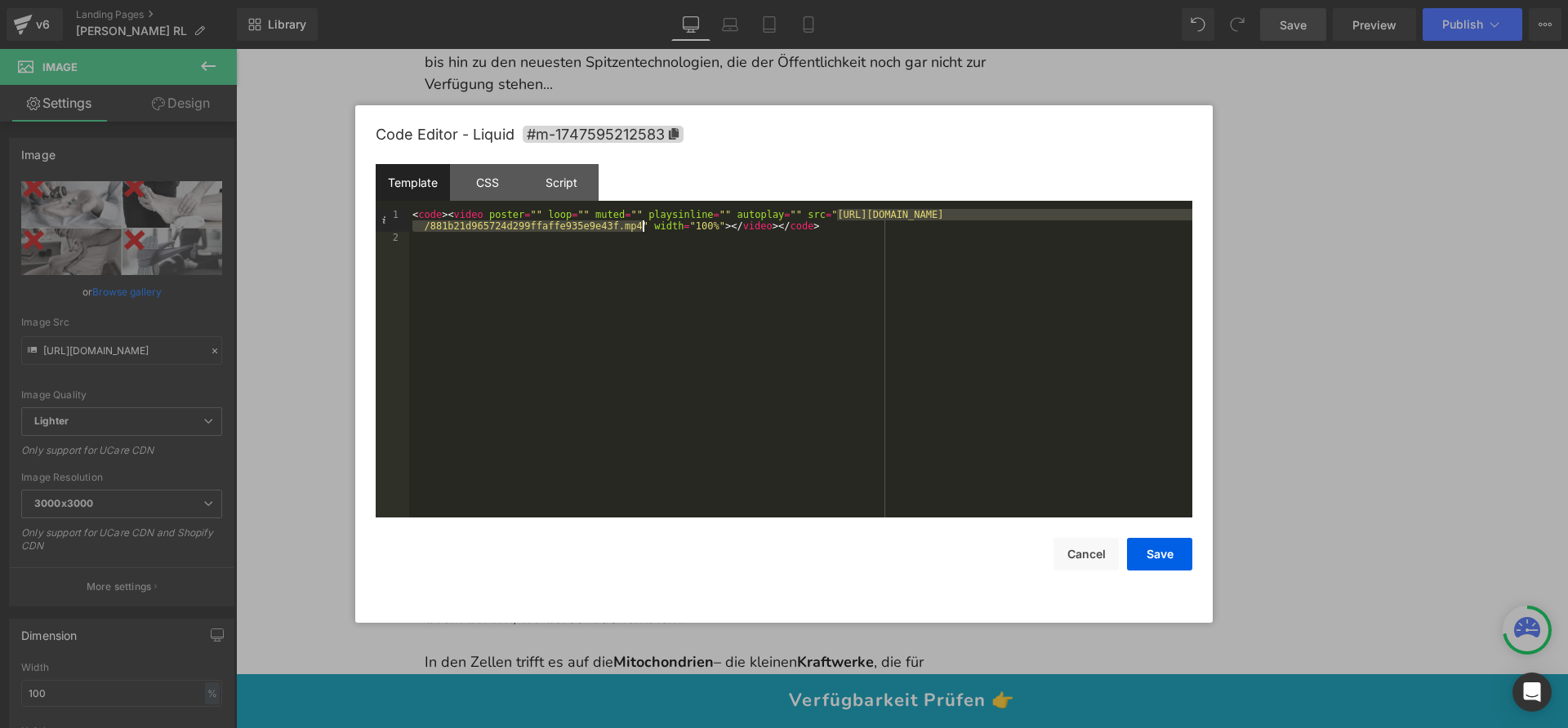
drag, startPoint x: 836, startPoint y: 212, endPoint x: 641, endPoint y: 223, distance: 195.3
click at [641, 223] on div "< code > < video poster = "" loop = "" muted = "" playsinline = "" autoplay = "…" at bounding box center [801, 380] width 783 height 343
click at [1076, 548] on button "Cancel" at bounding box center [1086, 553] width 66 height 32
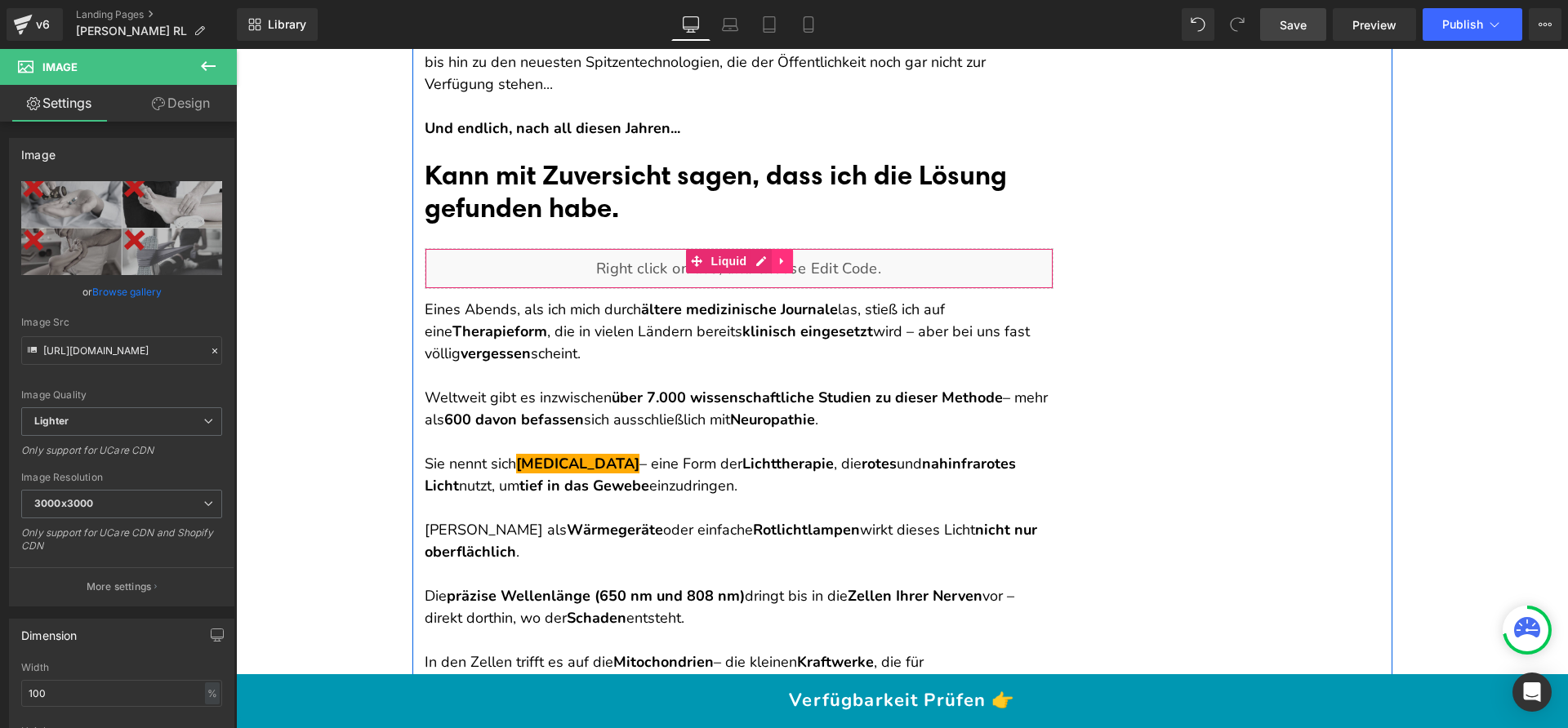
click at [779, 257] on icon at bounding box center [782, 261] width 11 height 12
click at [782, 261] on link at bounding box center [792, 261] width 21 height 24
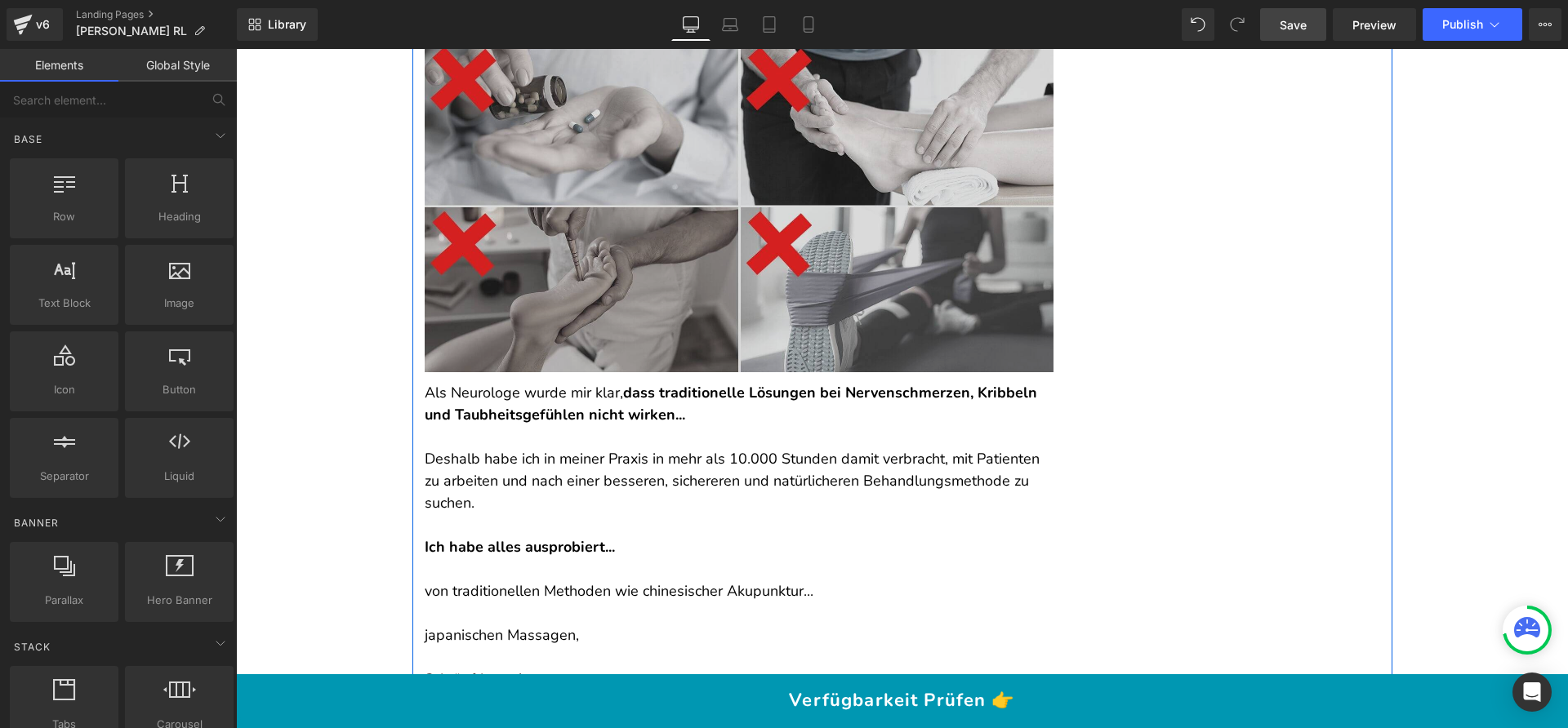
scroll to position [2906, 0]
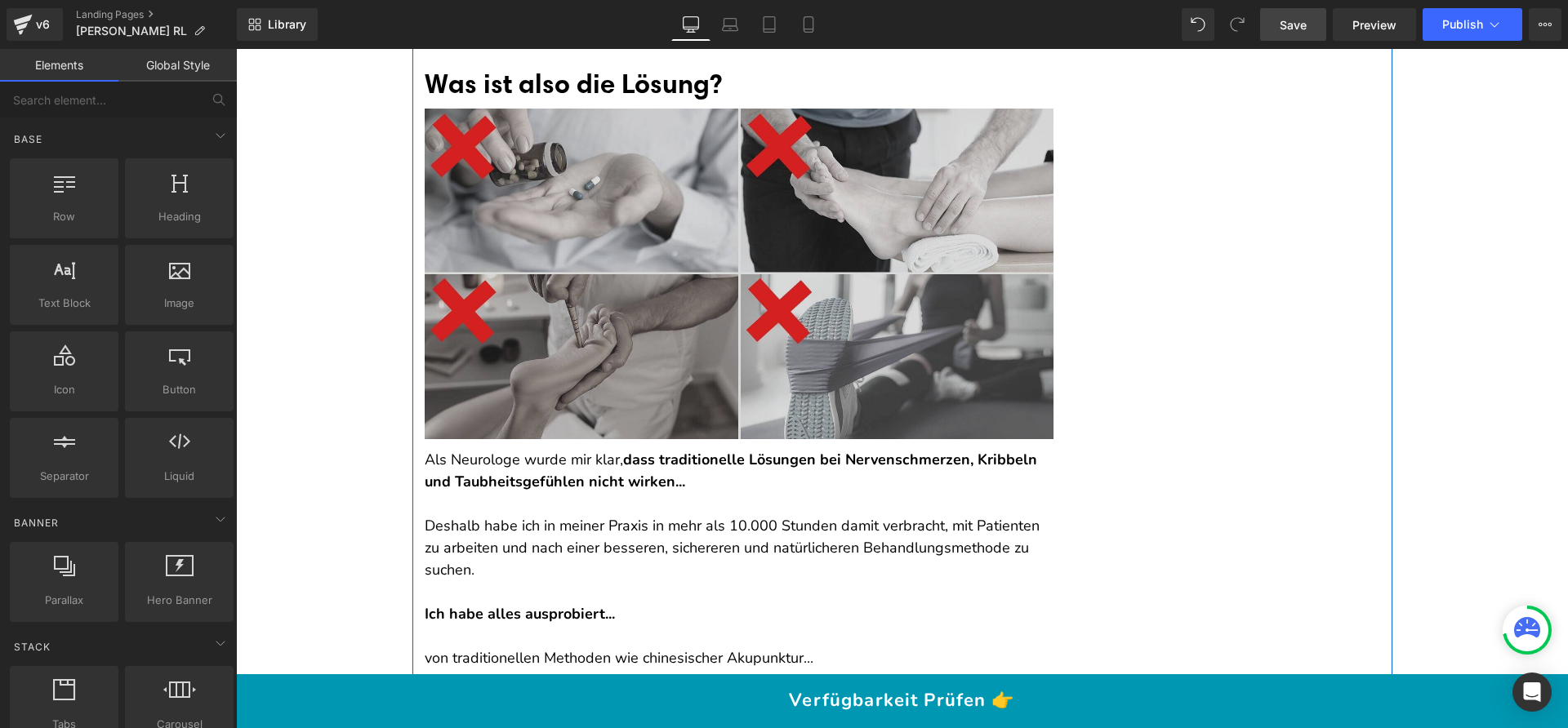
click at [791, 275] on img at bounding box center [739, 273] width 628 height 330
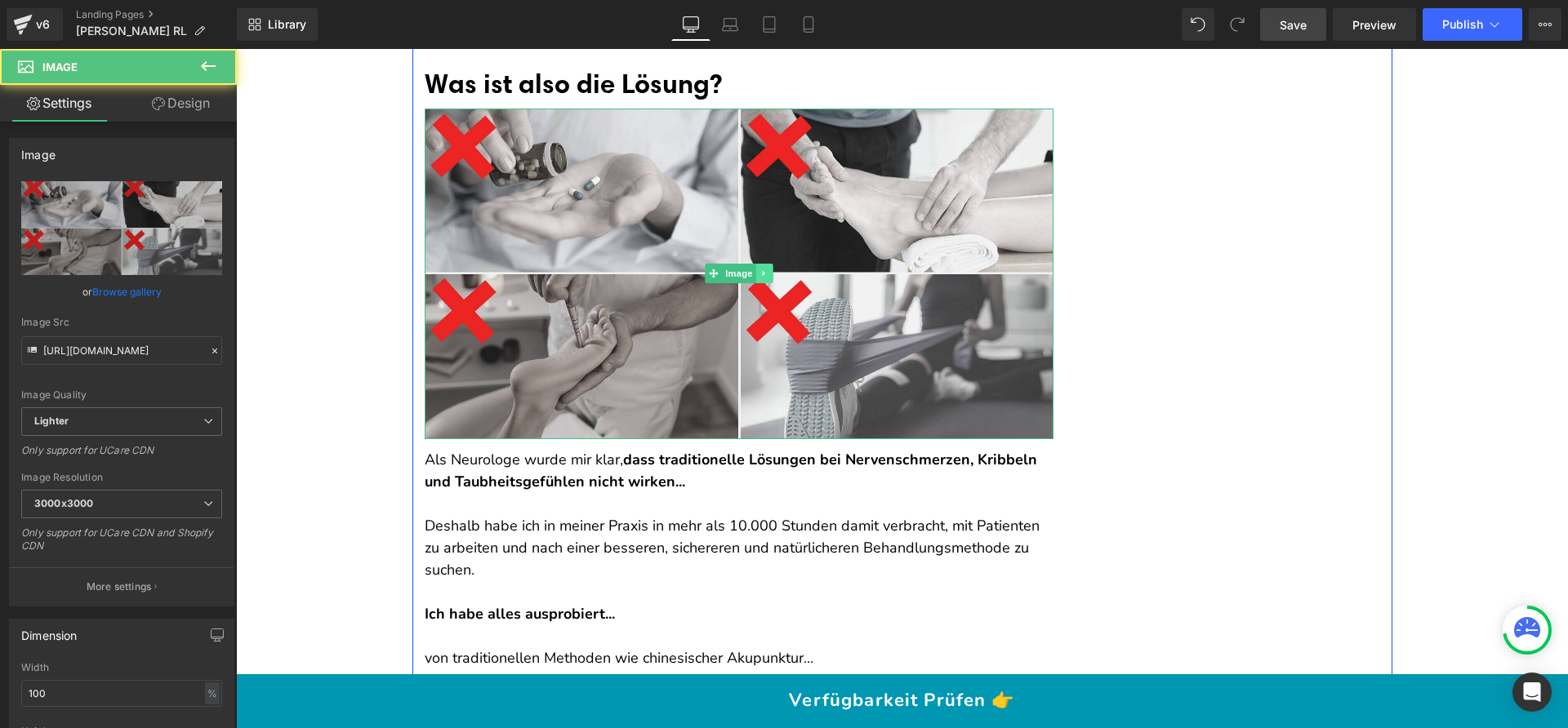
click at [765, 270] on link at bounding box center [764, 273] width 18 height 19
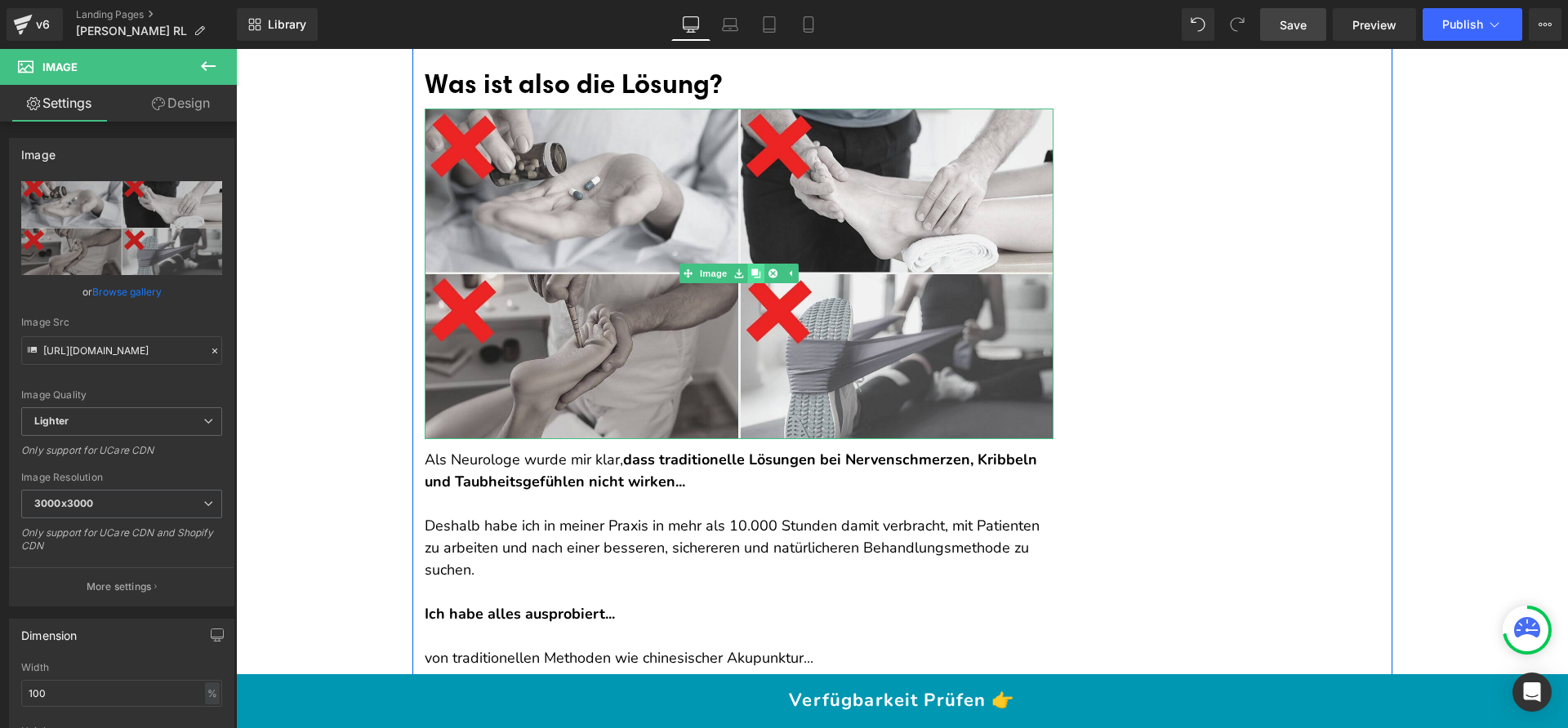
click at [753, 274] on icon at bounding box center [756, 274] width 9 height 9
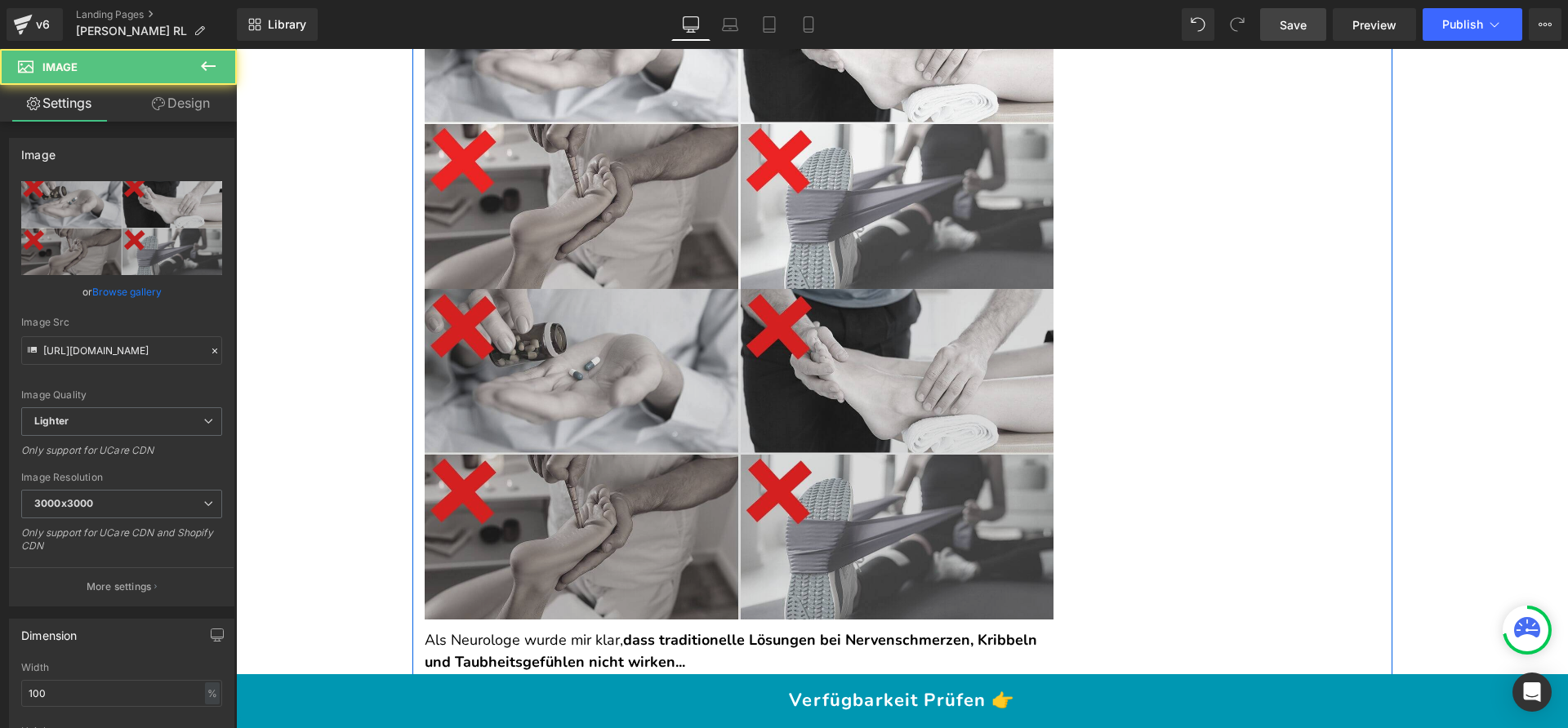
click at [759, 404] on img at bounding box center [739, 453] width 628 height 330
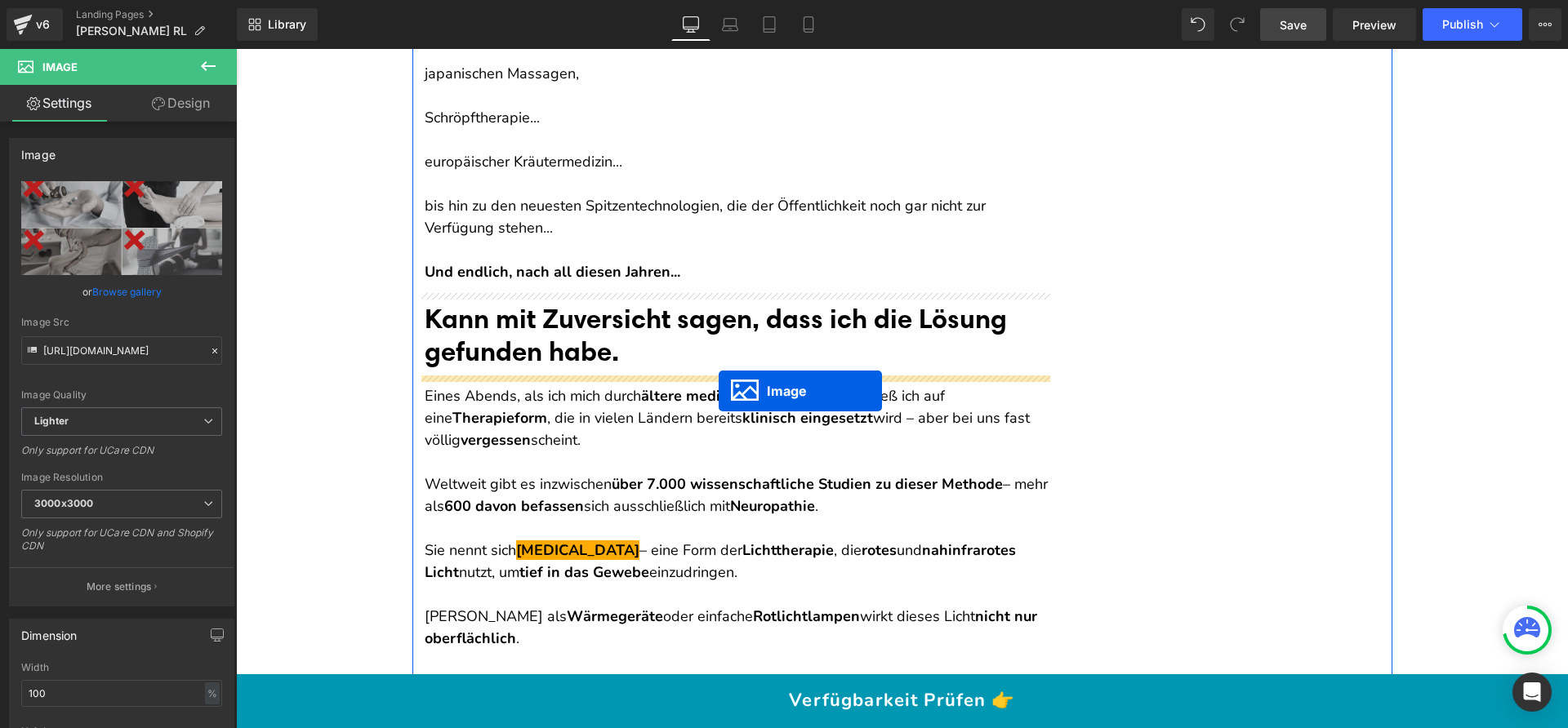
drag, startPoint x: 733, startPoint y: 451, endPoint x: 718, endPoint y: 391, distance: 61.8
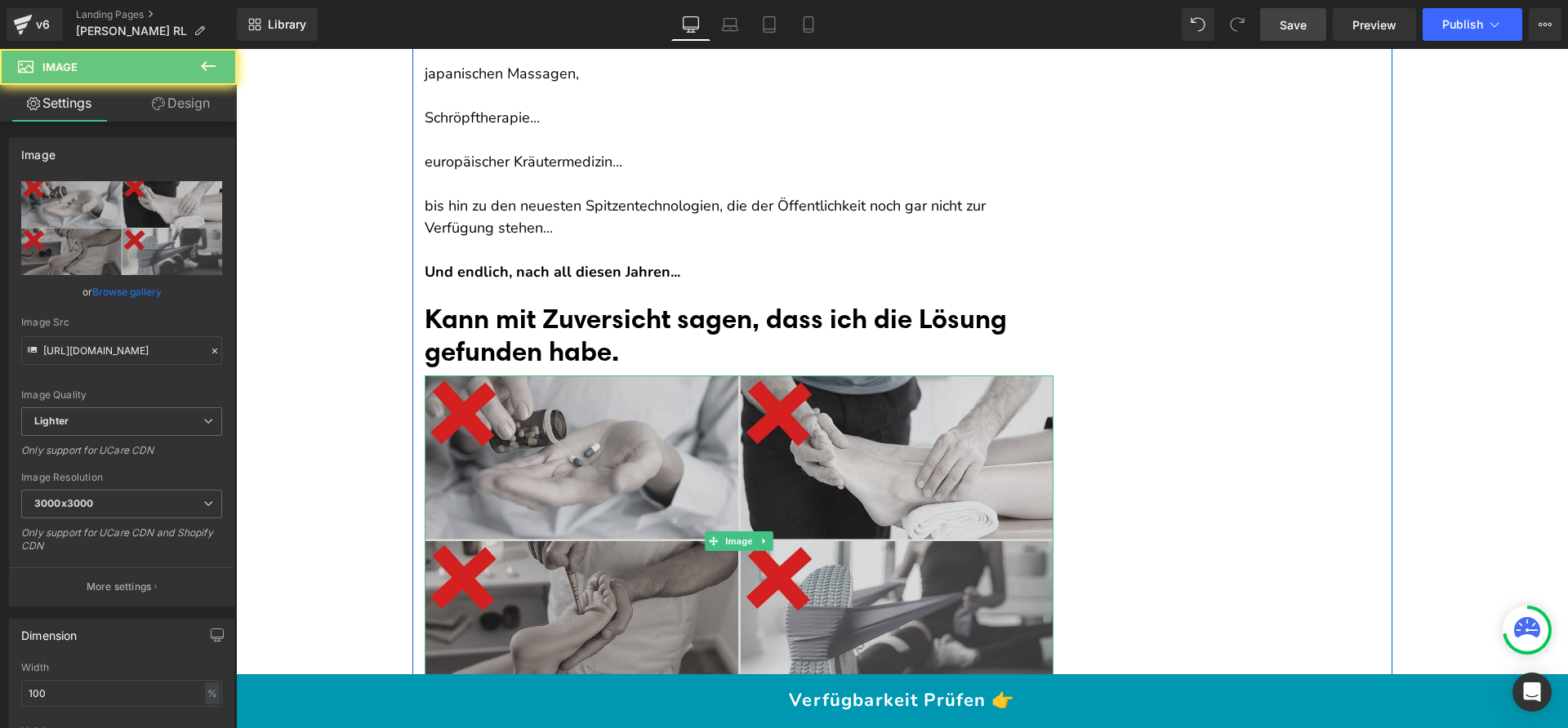
click at [696, 433] on img at bounding box center [739, 540] width 628 height 330
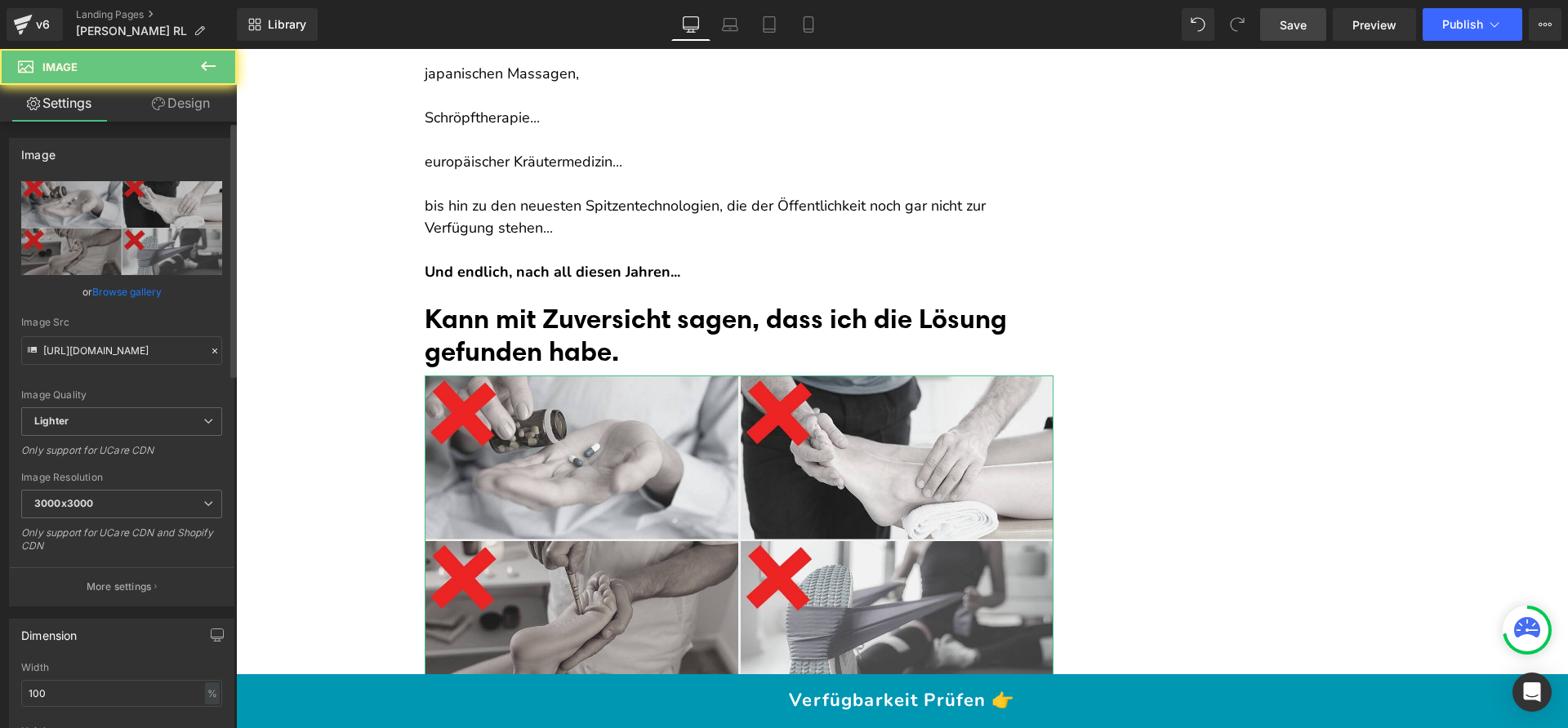
click at [131, 292] on link "Browse gallery" at bounding box center [127, 291] width 69 height 29
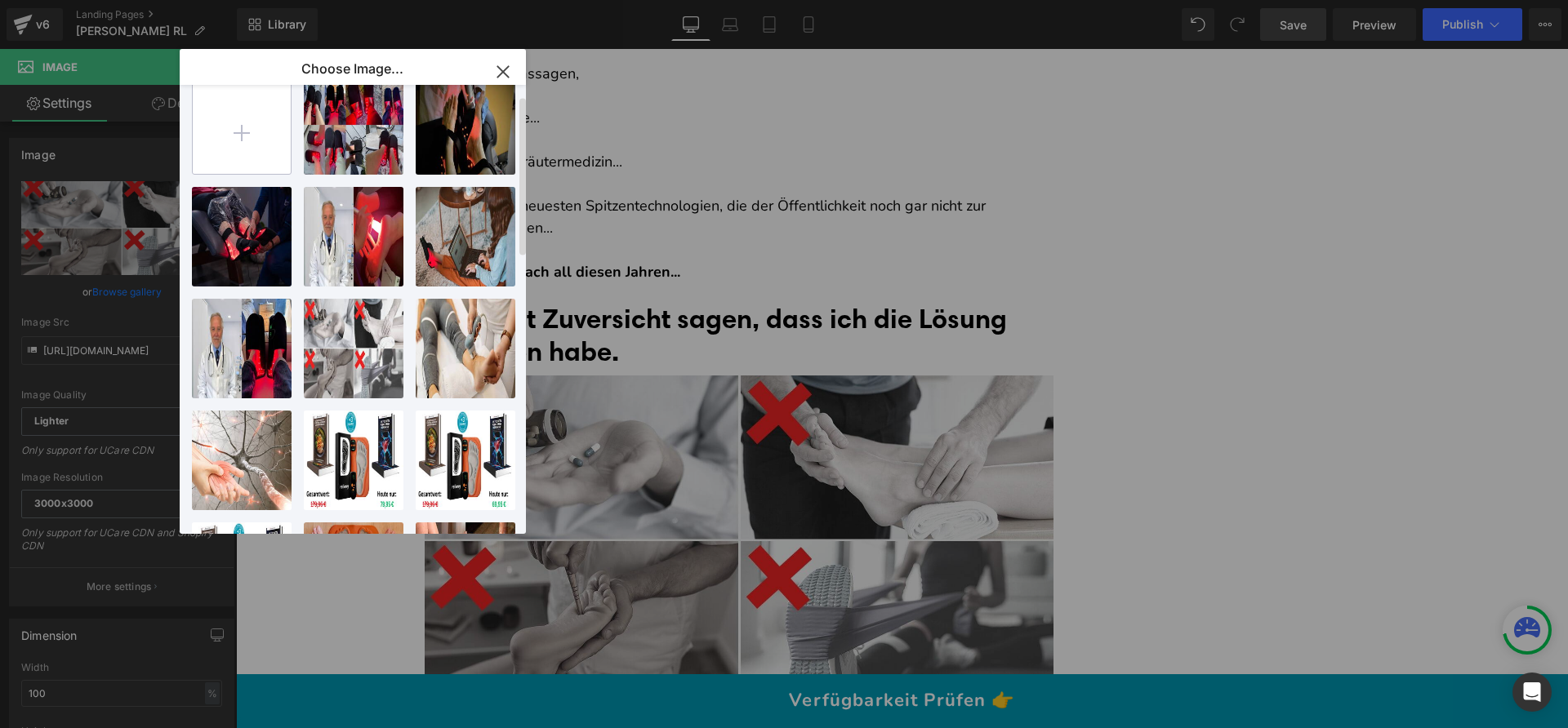
click at [221, 126] on input "file" at bounding box center [242, 125] width 98 height 98
type input "C:\fakepath\1743760970184.jpg"
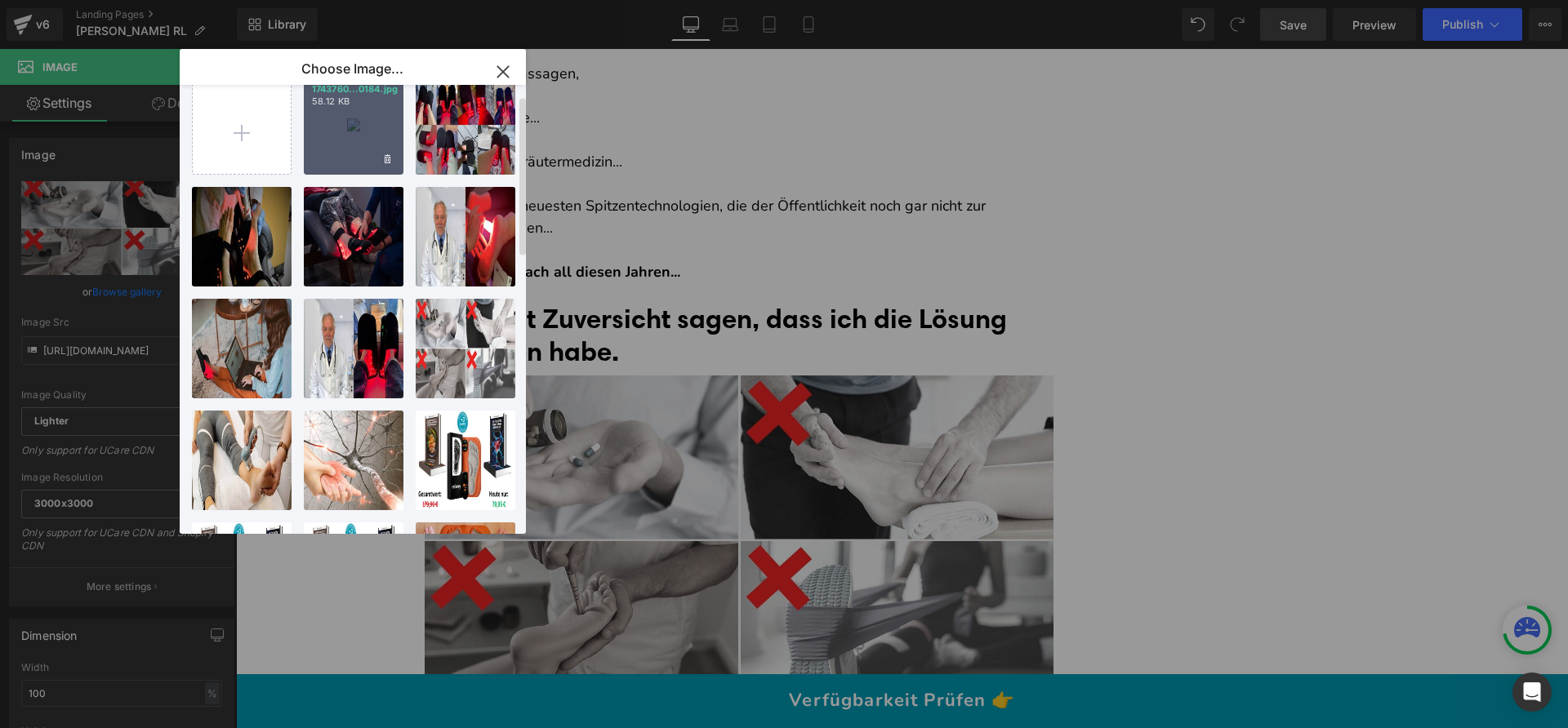
click at [352, 142] on div "1743760...0184.jpg 58.12 KB" at bounding box center [354, 125] width 100 height 100
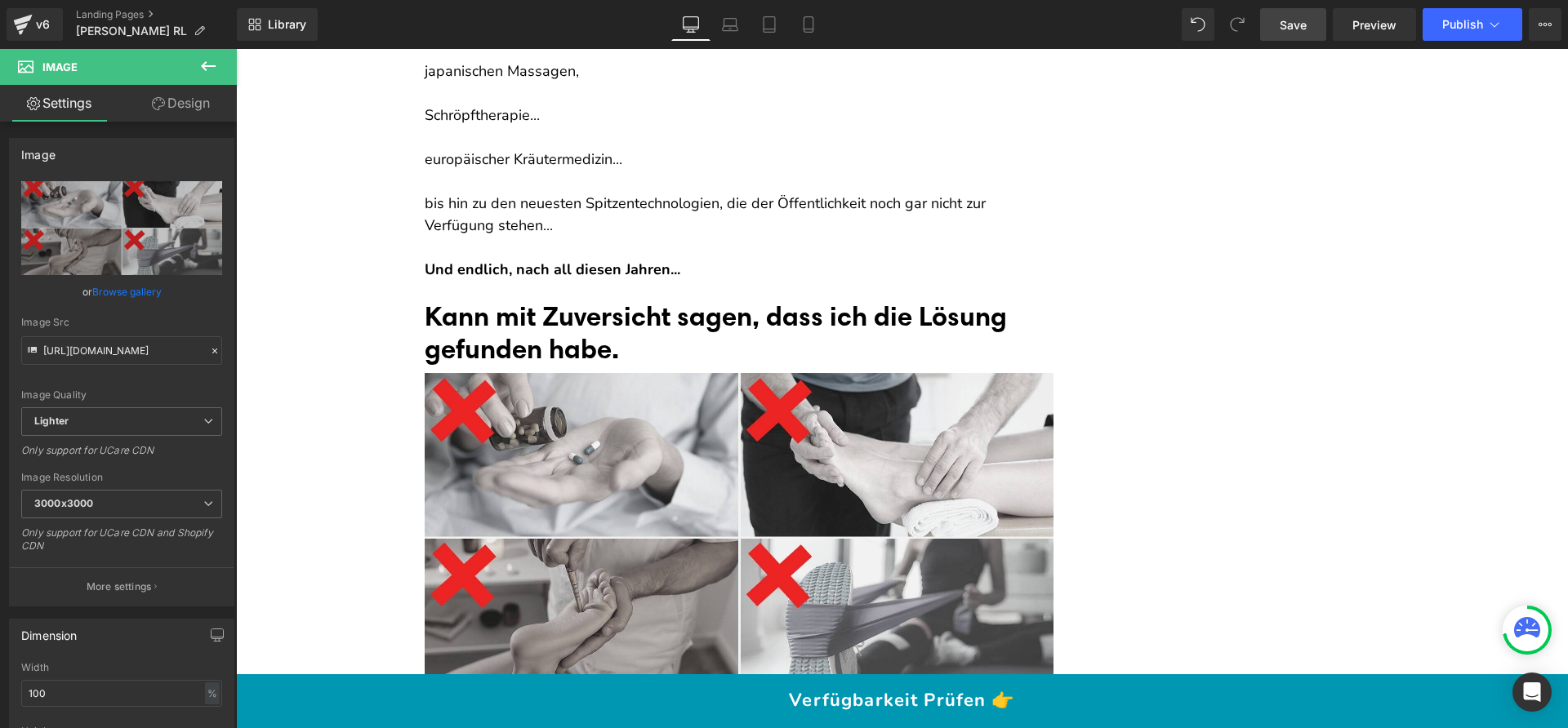
scroll to position [3562, 0]
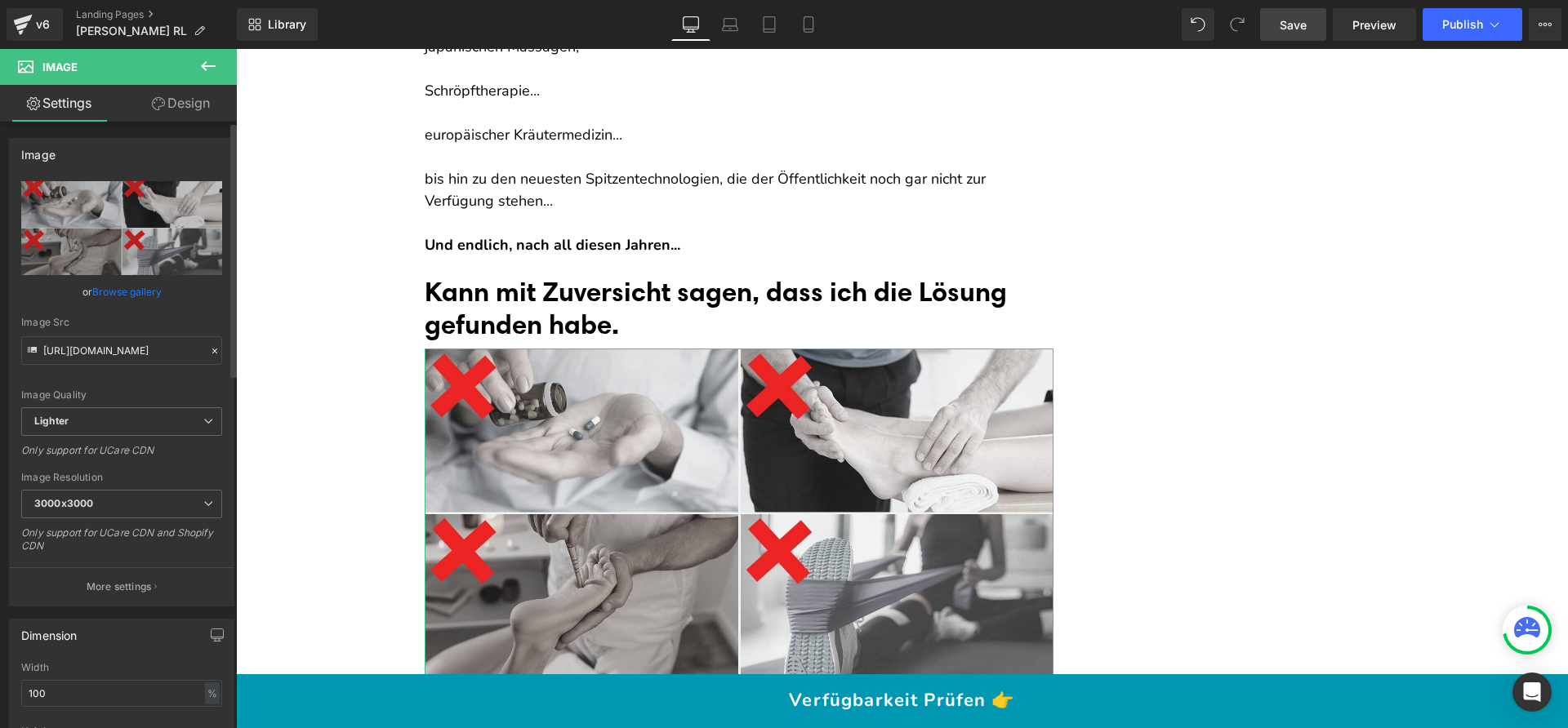
click at [160, 292] on div "or Browse gallery" at bounding box center [121, 291] width 201 height 18
click at [152, 294] on link "Browse gallery" at bounding box center [127, 291] width 69 height 29
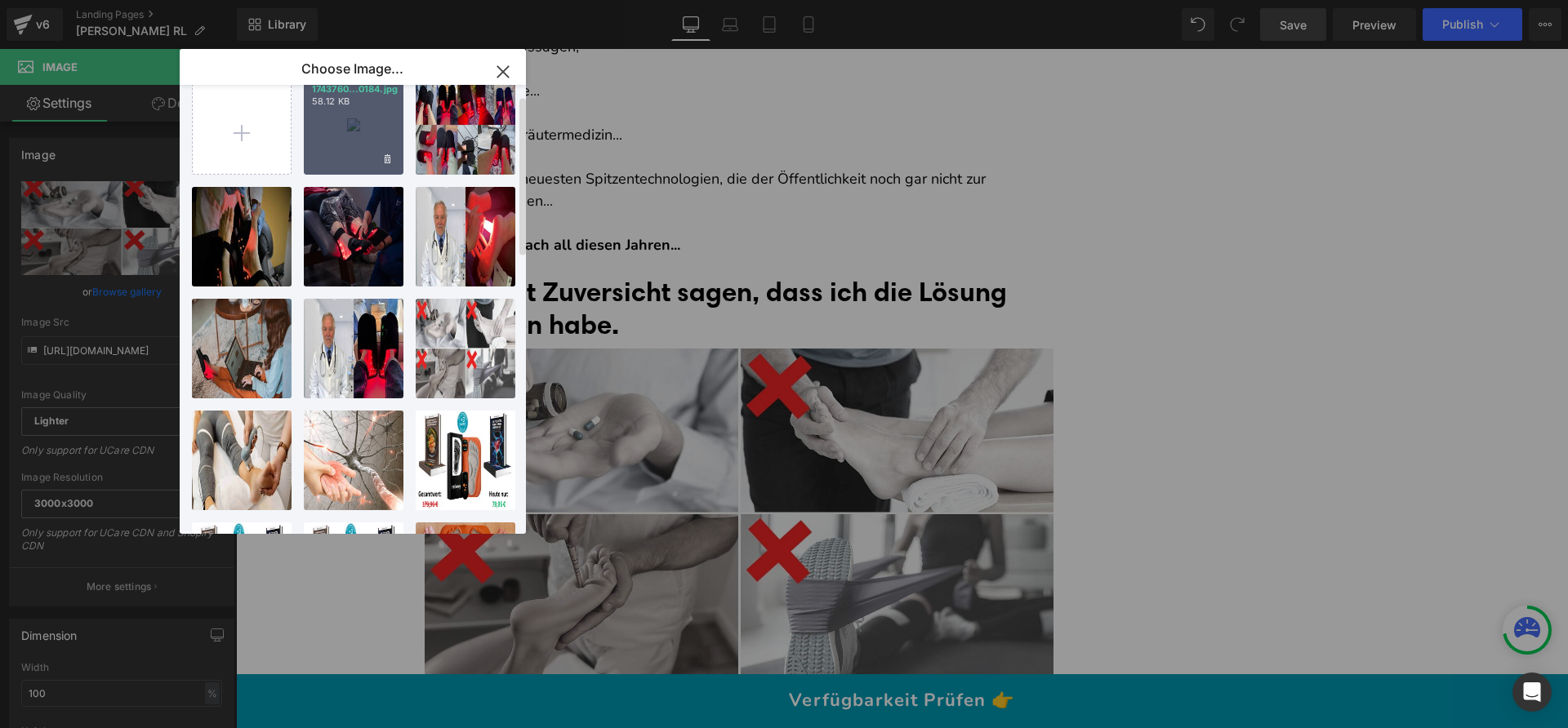
click at [354, 137] on div "1743760...0184.jpg 58.12 KB" at bounding box center [354, 125] width 100 height 100
type input "https://ucarecdn.com/e9be868e-fe8f-486e-a3ef-cf21e424d6b8/-/format/auto/-/previ…"
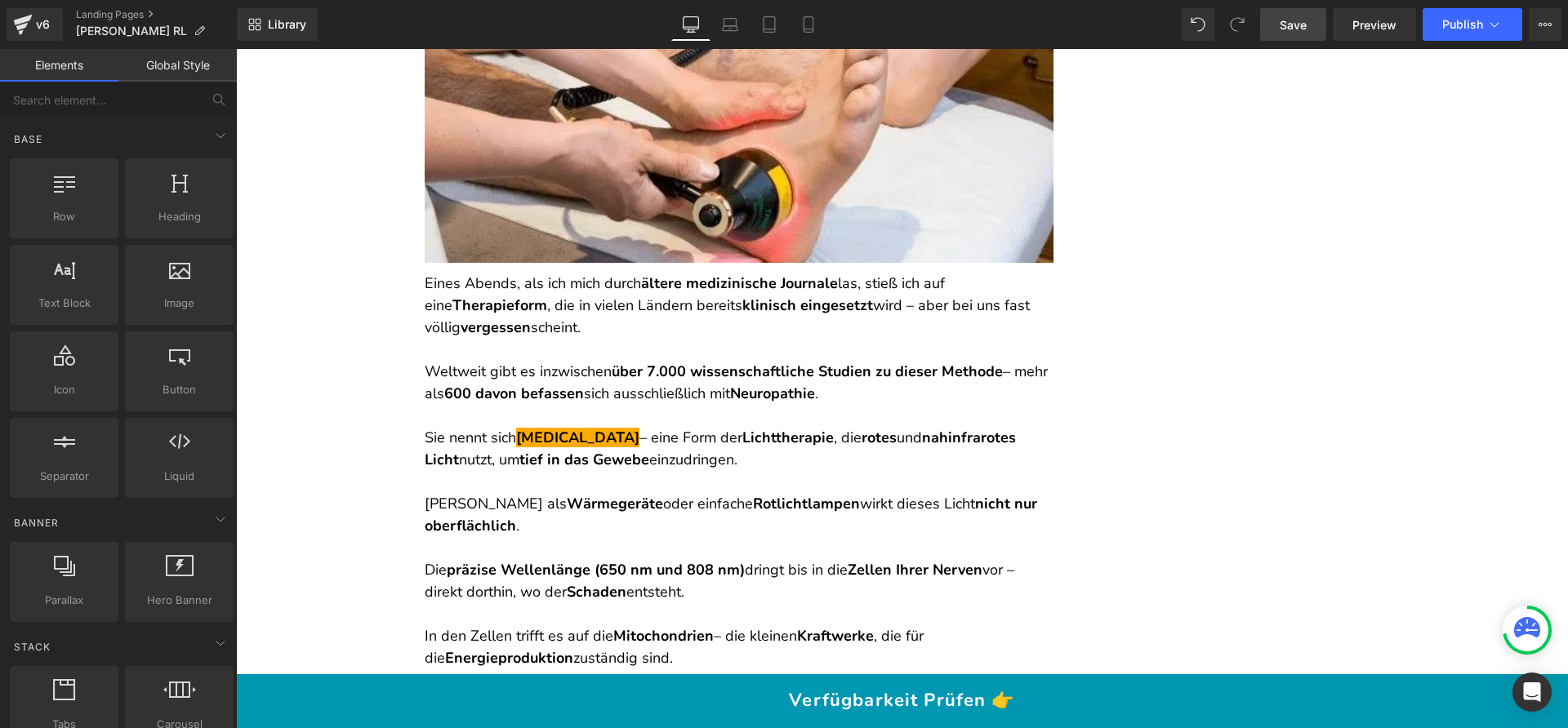
scroll to position [4002, 0]
click at [552, 347] on p at bounding box center [739, 349] width 628 height 22
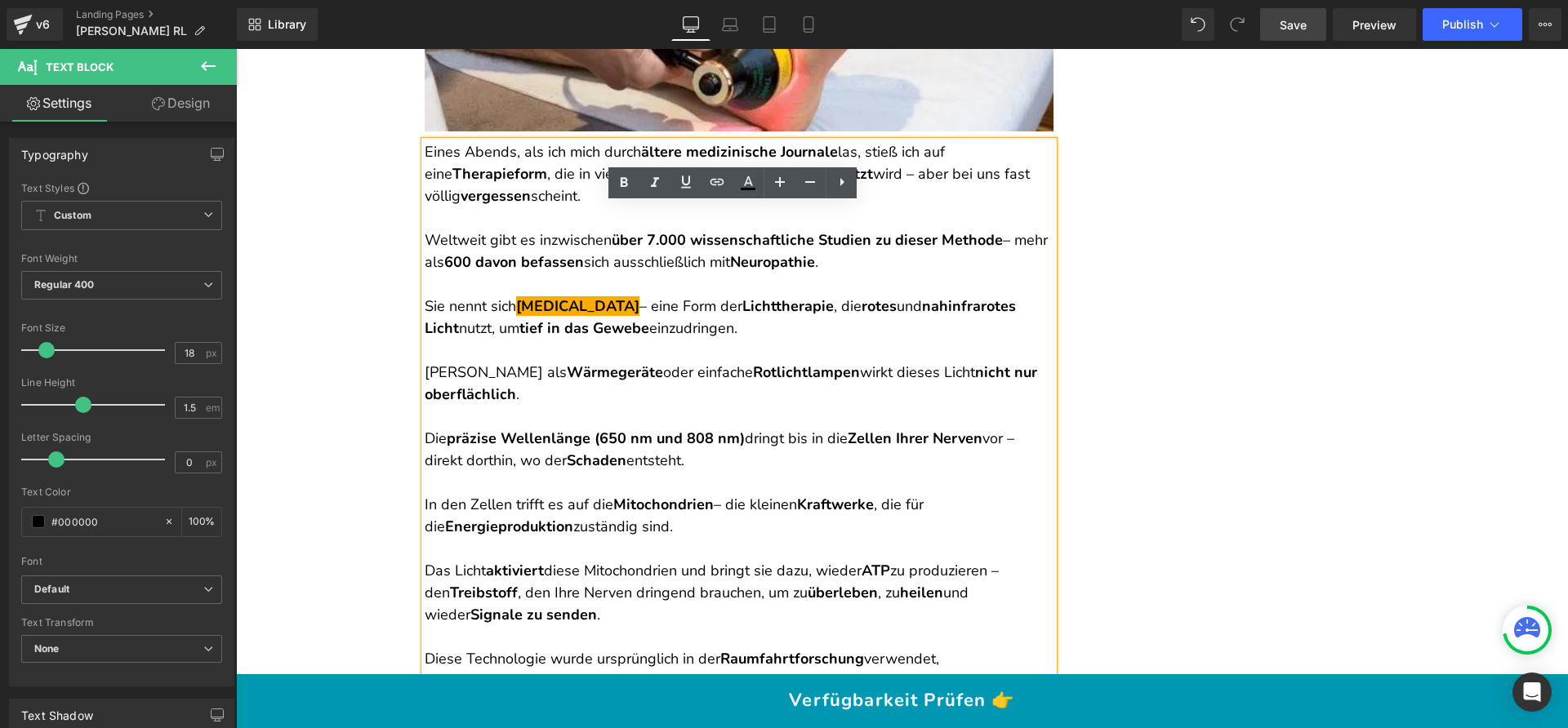
scroll to position [4133, 0]
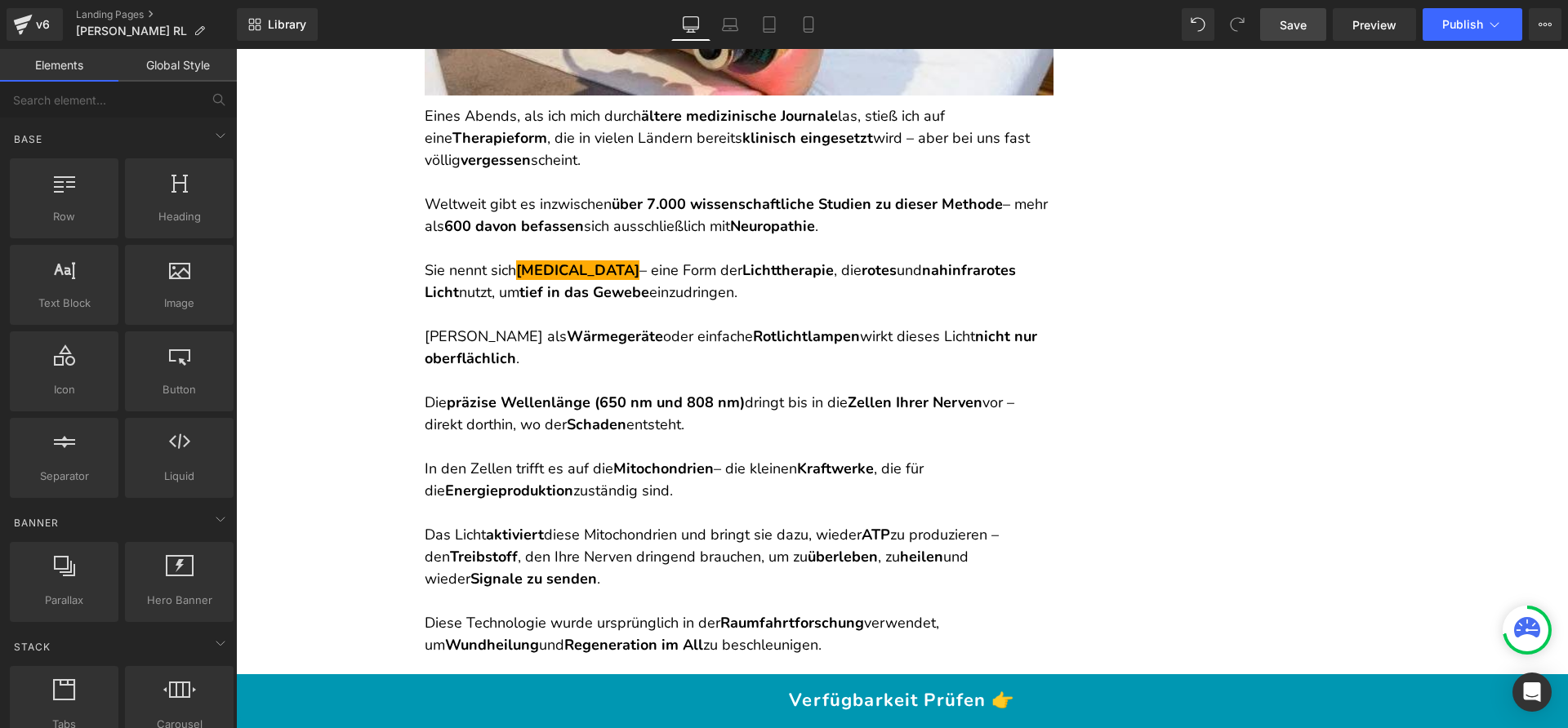
scroll to position [4168, 0]
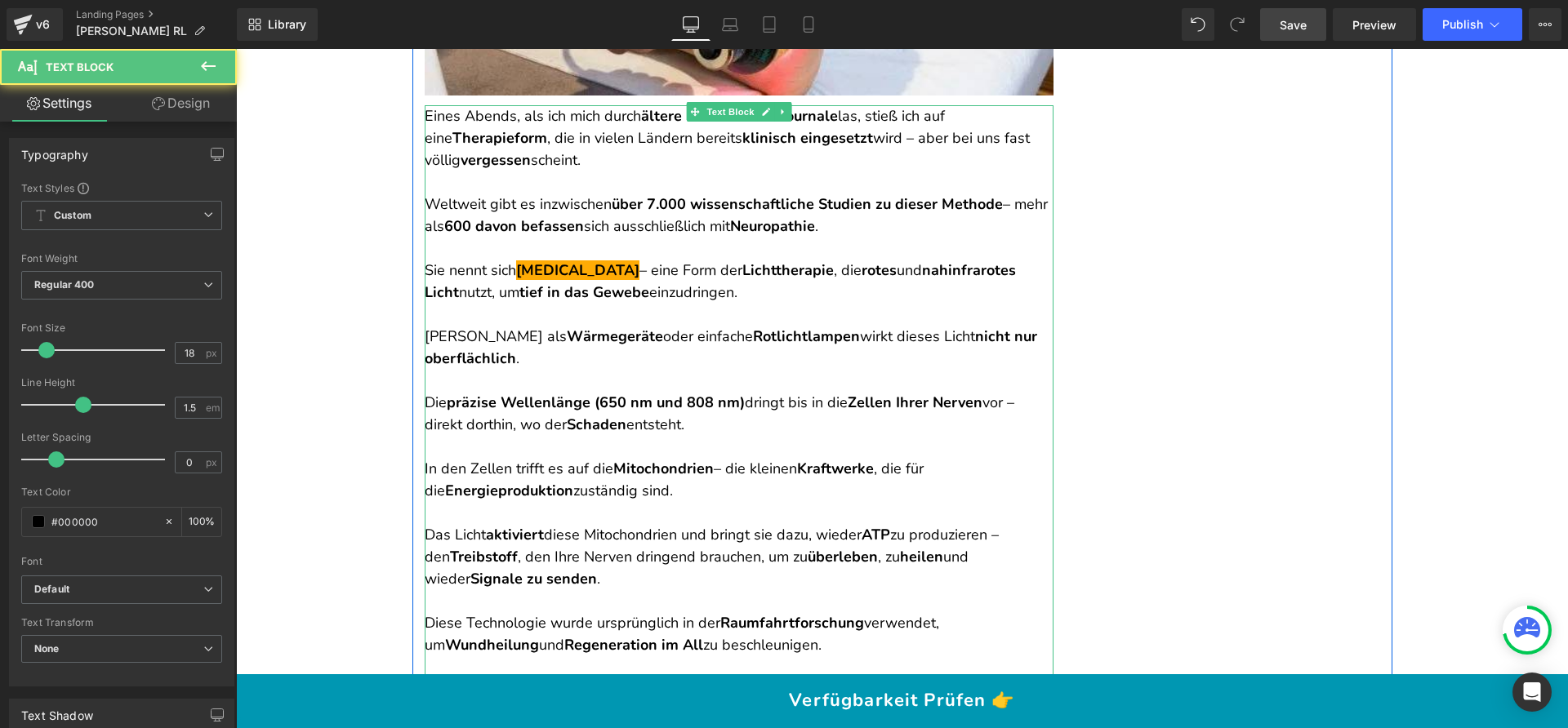
click at [479, 357] on strong "nicht nur oberflächlich" at bounding box center [731, 347] width 613 height 42
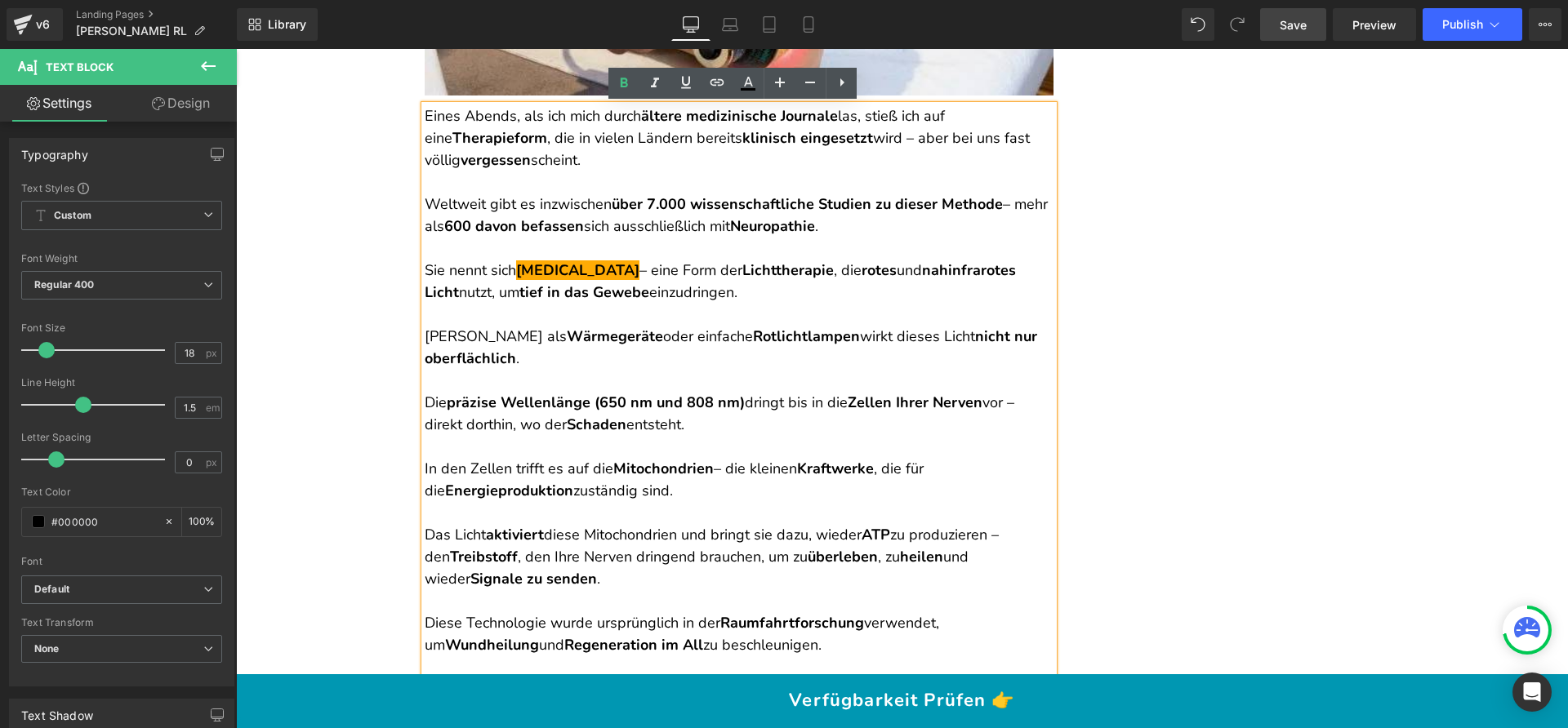
click at [425, 334] on p "Anders als Wärmegeräte oder einfache Rotlichtlampen wirkt dieses Licht nicht nu…" at bounding box center [739, 348] width 628 height 44
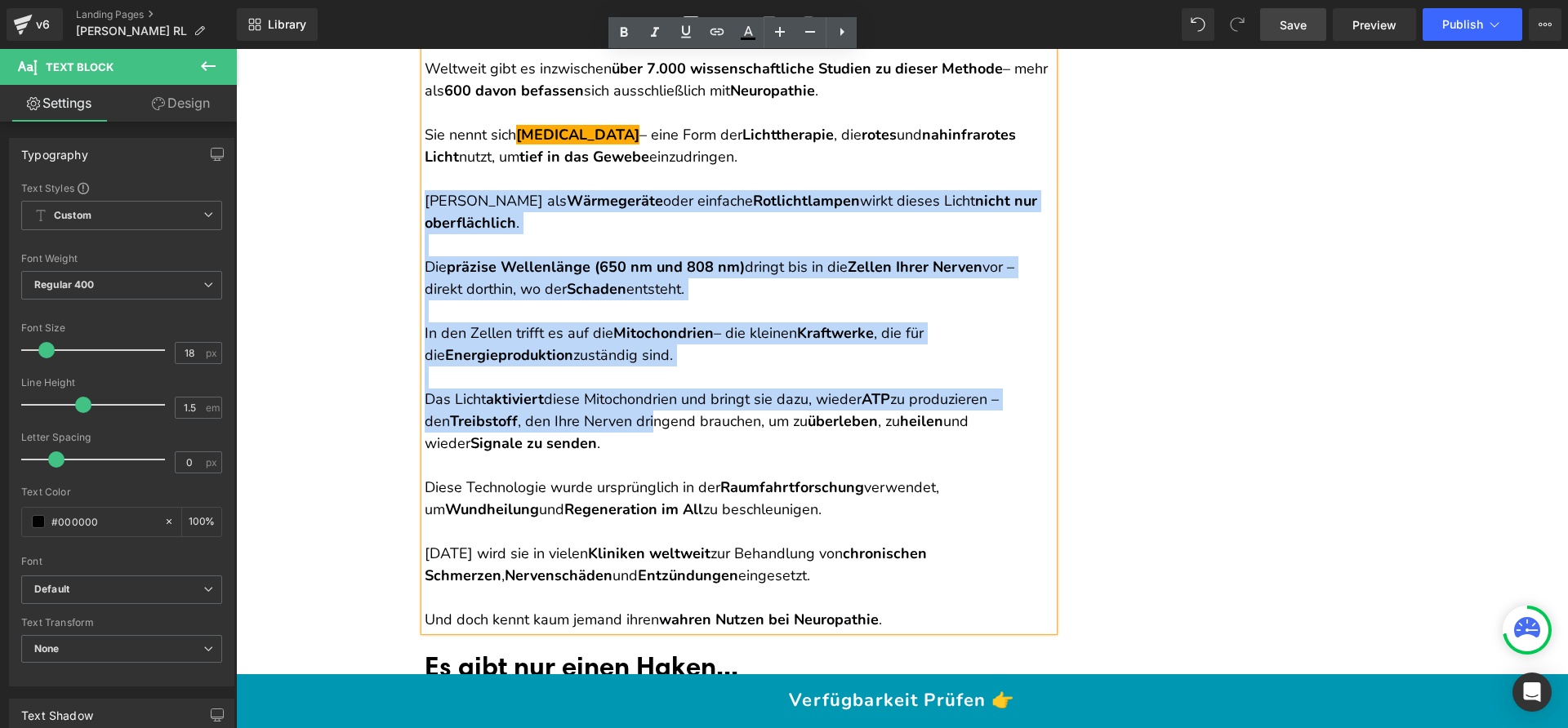
scroll to position [4320, 0]
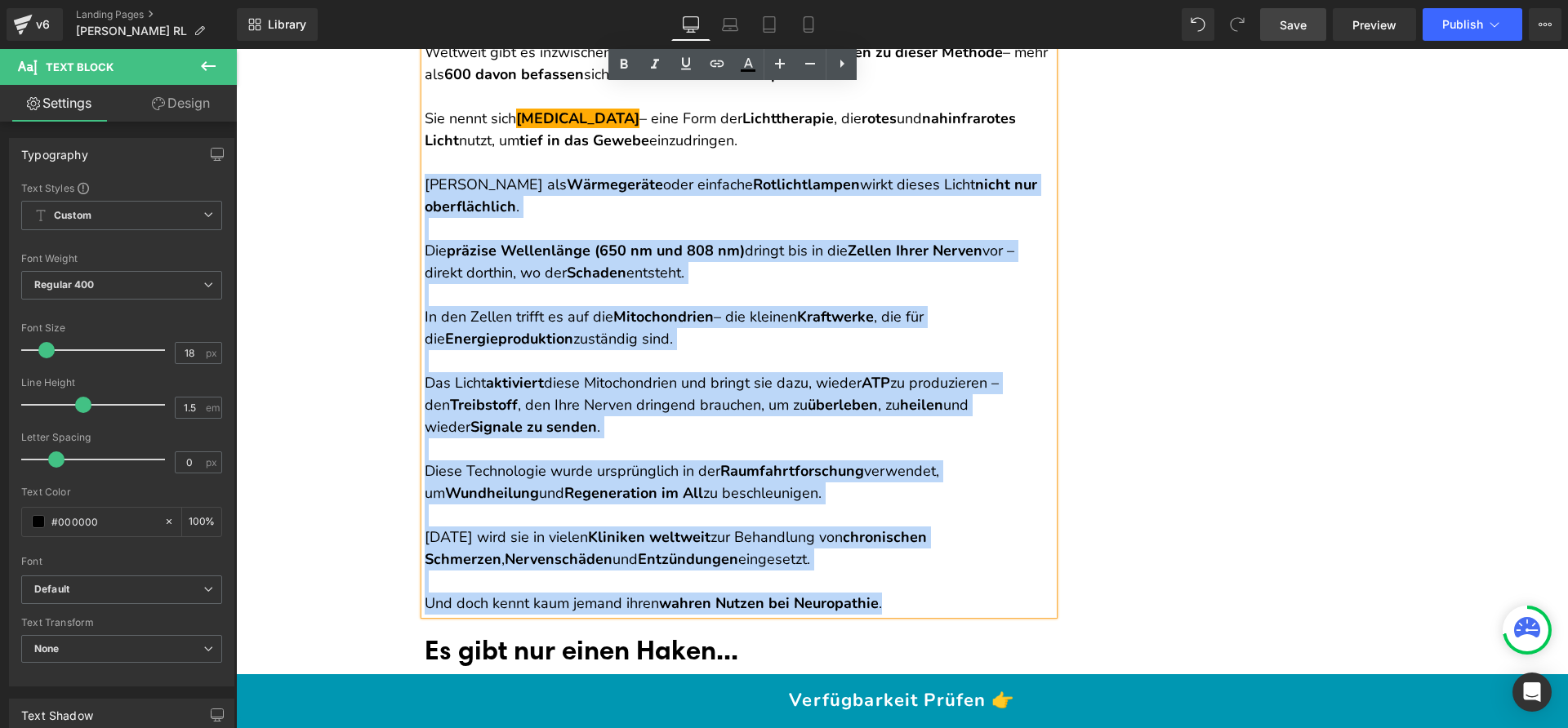
drag, startPoint x: 419, startPoint y: 334, endPoint x: 911, endPoint y: 598, distance: 558.4
click at [911, 598] on div "Eines Abends, als ich mich durch ältere medizinische Journale las, stieß ich au…" at bounding box center [739, 284] width 628 height 661
copy div "Anders als Wärmegeräte oder einfache Rotlichtlampen wirkt dieses Licht nicht nu…"
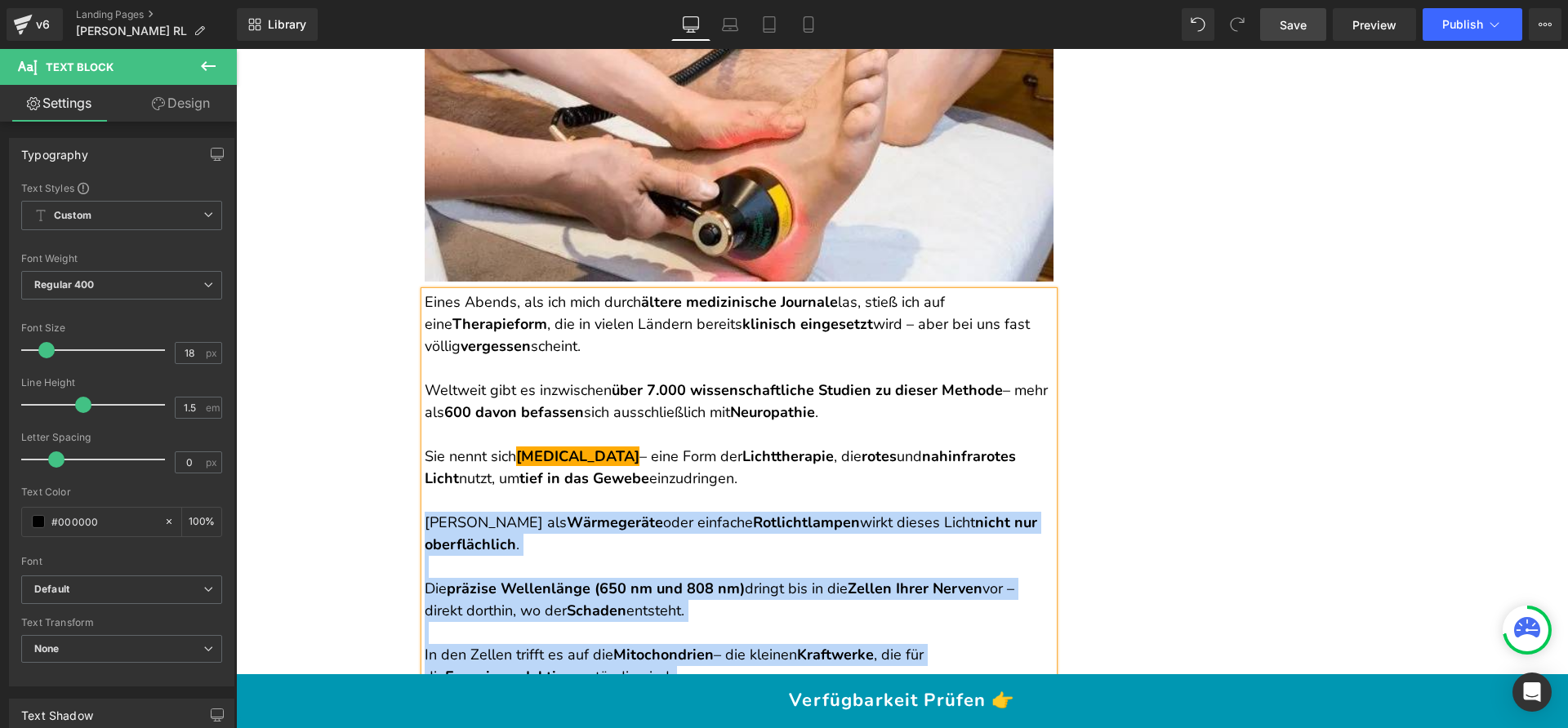
scroll to position [3980, 0]
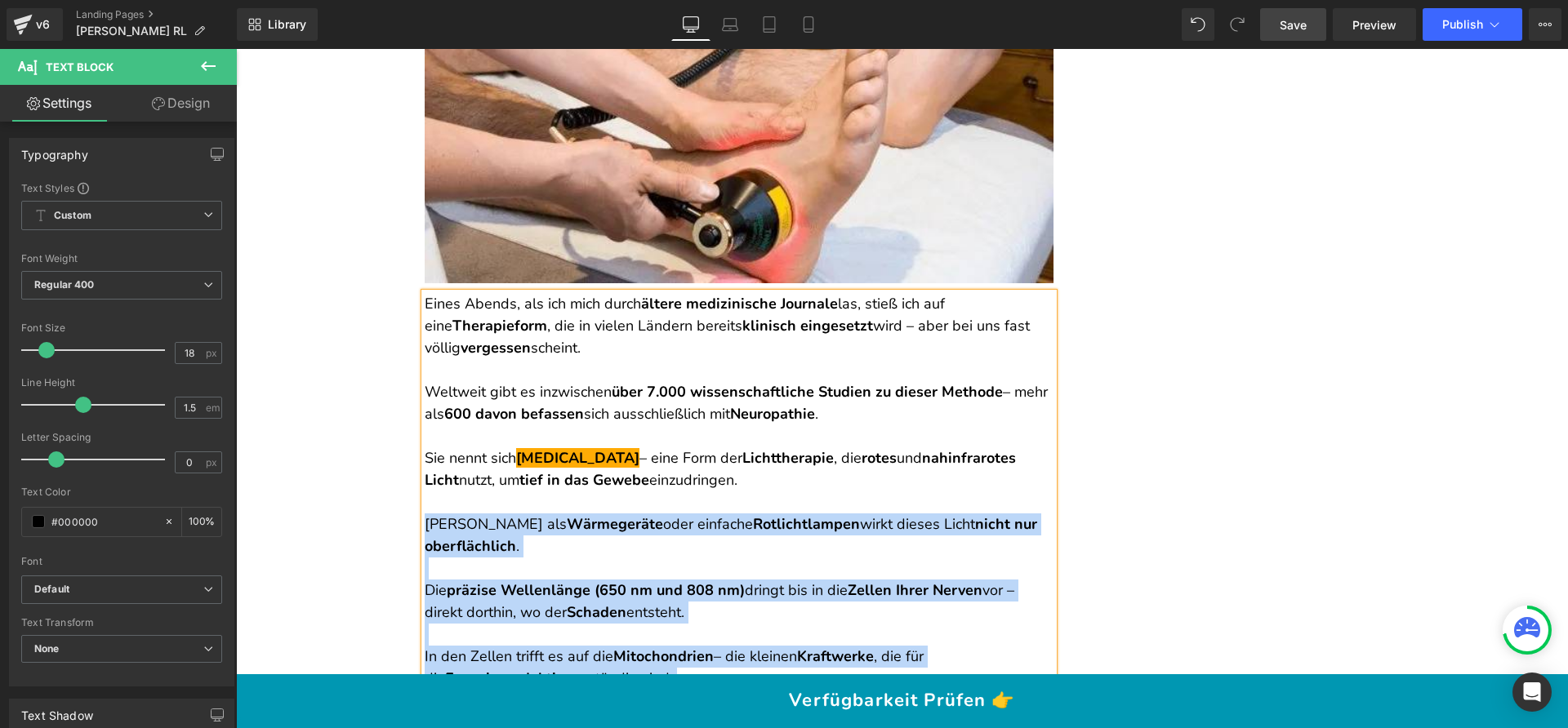
click at [816, 570] on p at bounding box center [739, 569] width 628 height 22
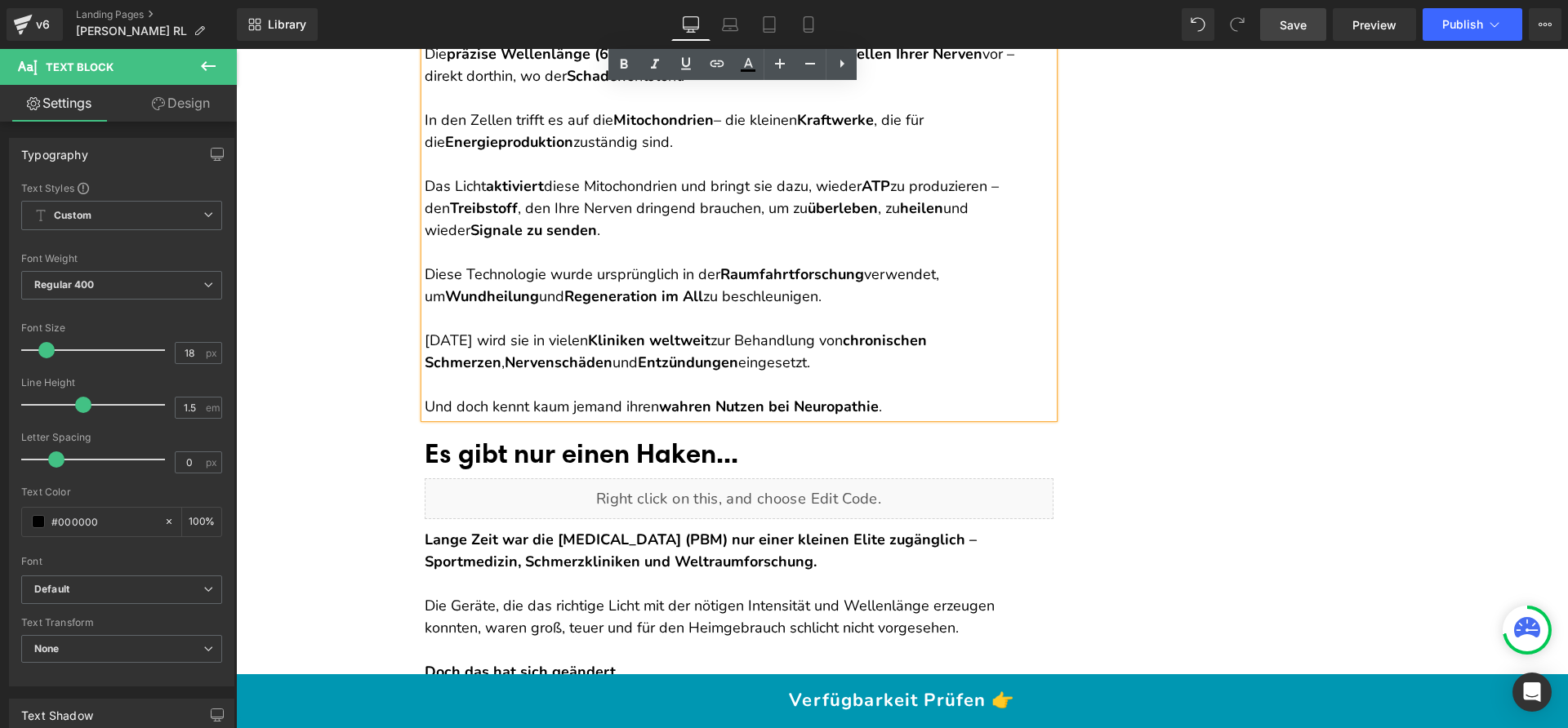
scroll to position [4583, 0]
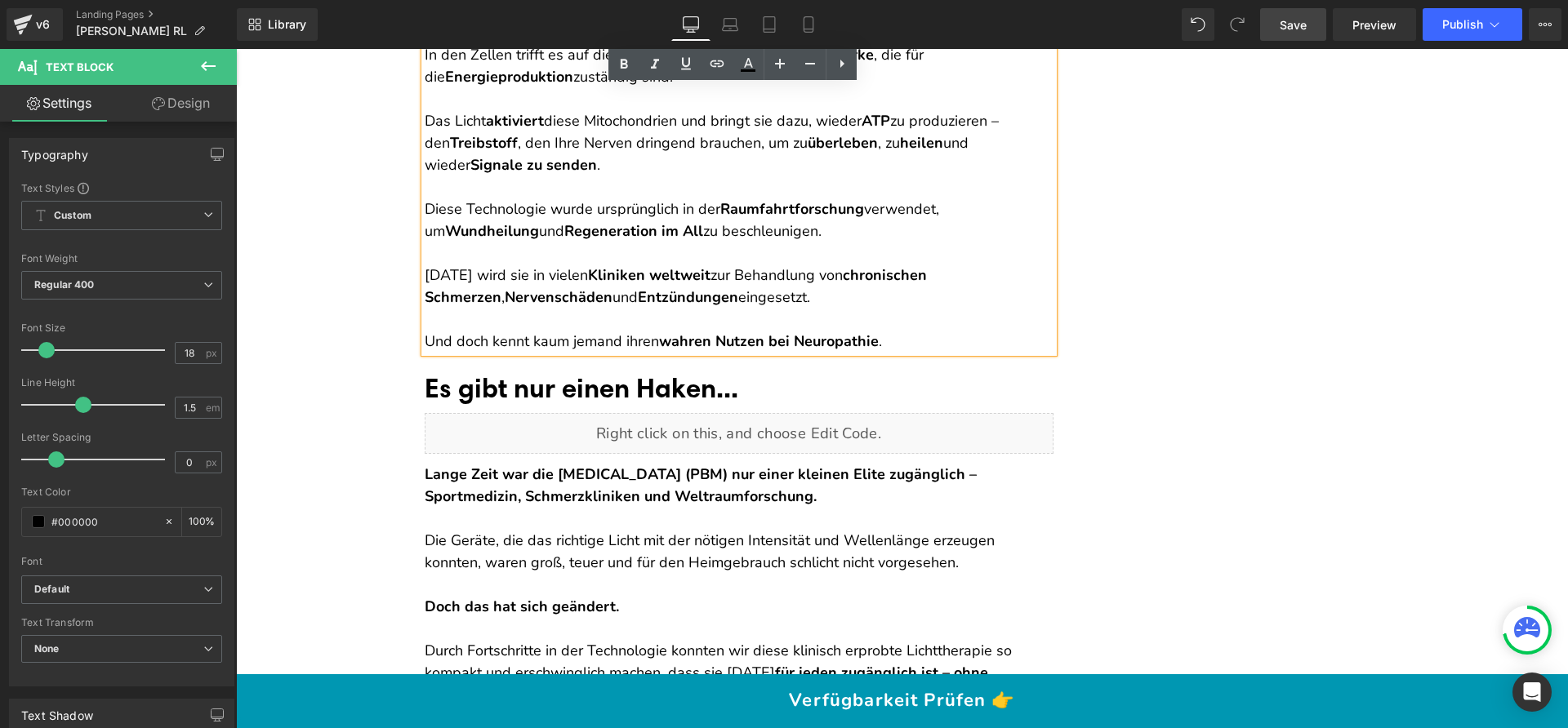
click at [815, 341] on strong "wahren Nutzen bei Neuropathie" at bounding box center [768, 340] width 219 height 19
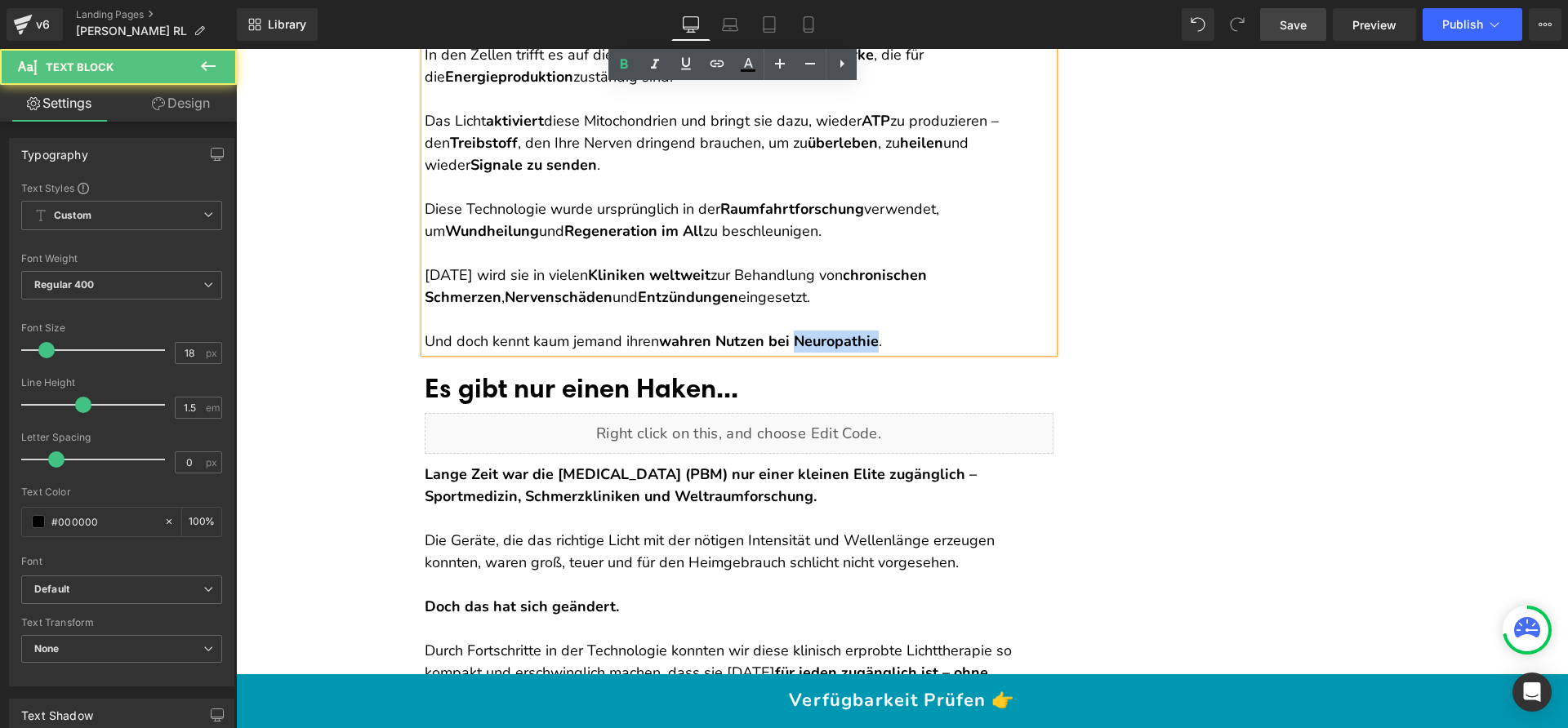
click at [815, 341] on strong "wahren Nutzen bei Neuropathie" at bounding box center [768, 340] width 219 height 19
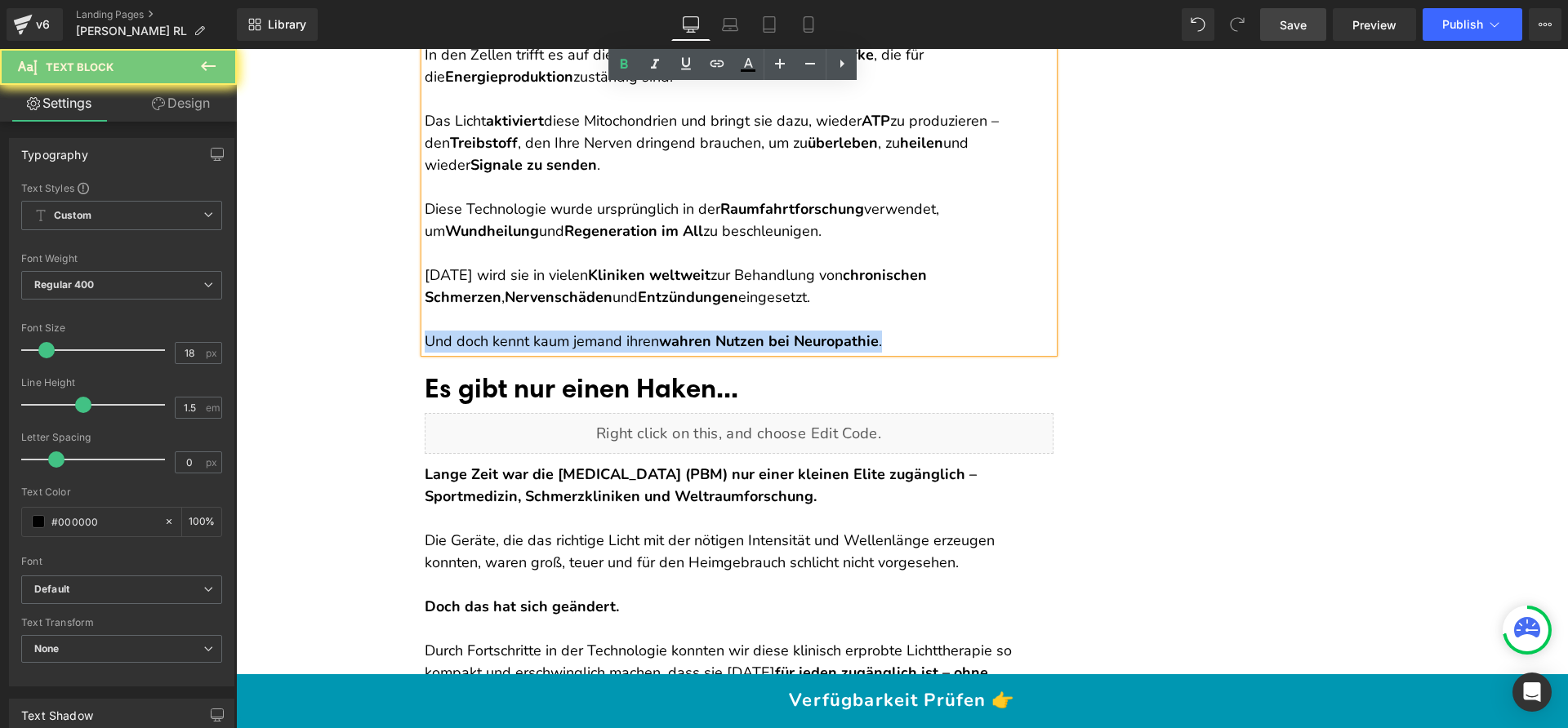
click at [815, 341] on strong "wahren Nutzen bei Neuropathie" at bounding box center [768, 340] width 219 height 19
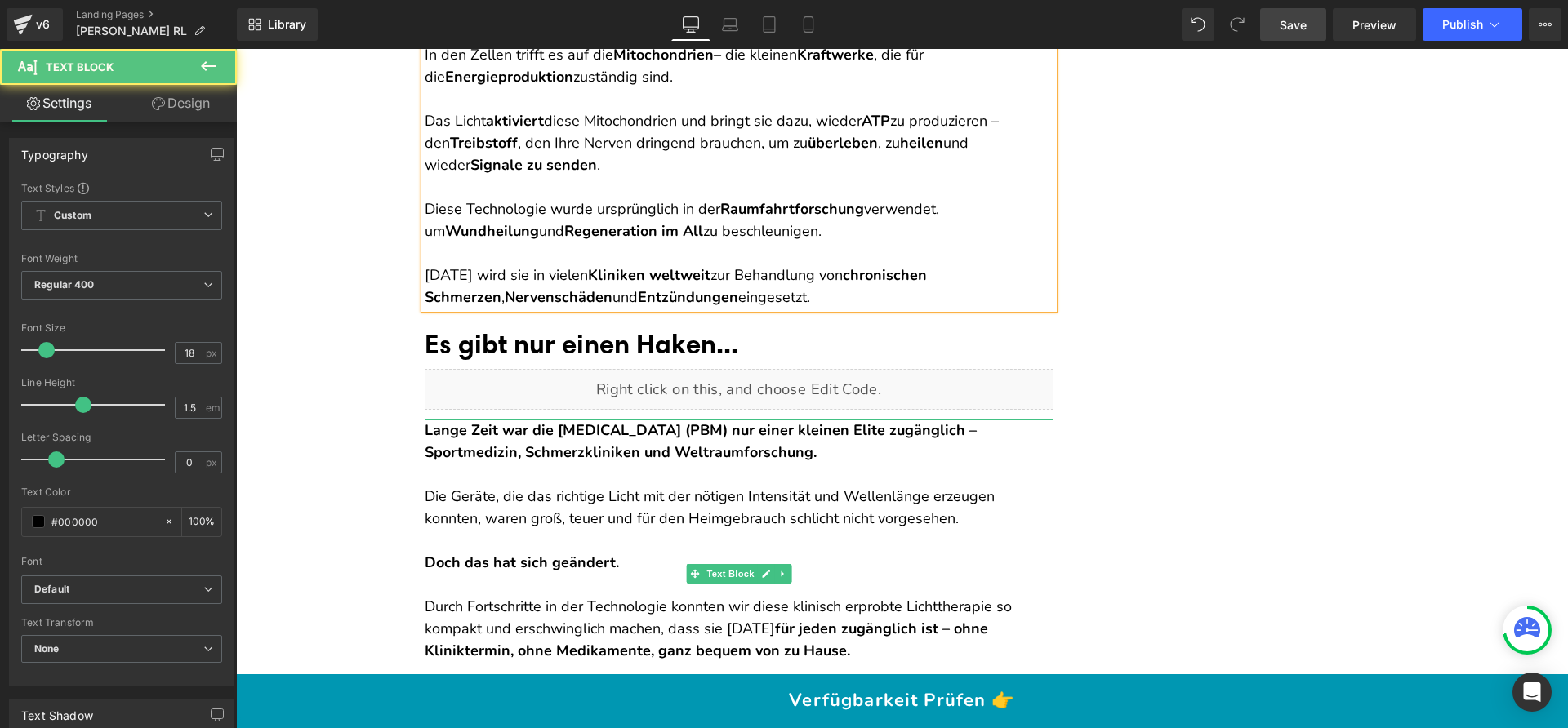
click at [863, 527] on p "Die Geräte, die das richtige Licht mit der nötigen Intensität und Wellenlänge e…" at bounding box center [739, 508] width 628 height 44
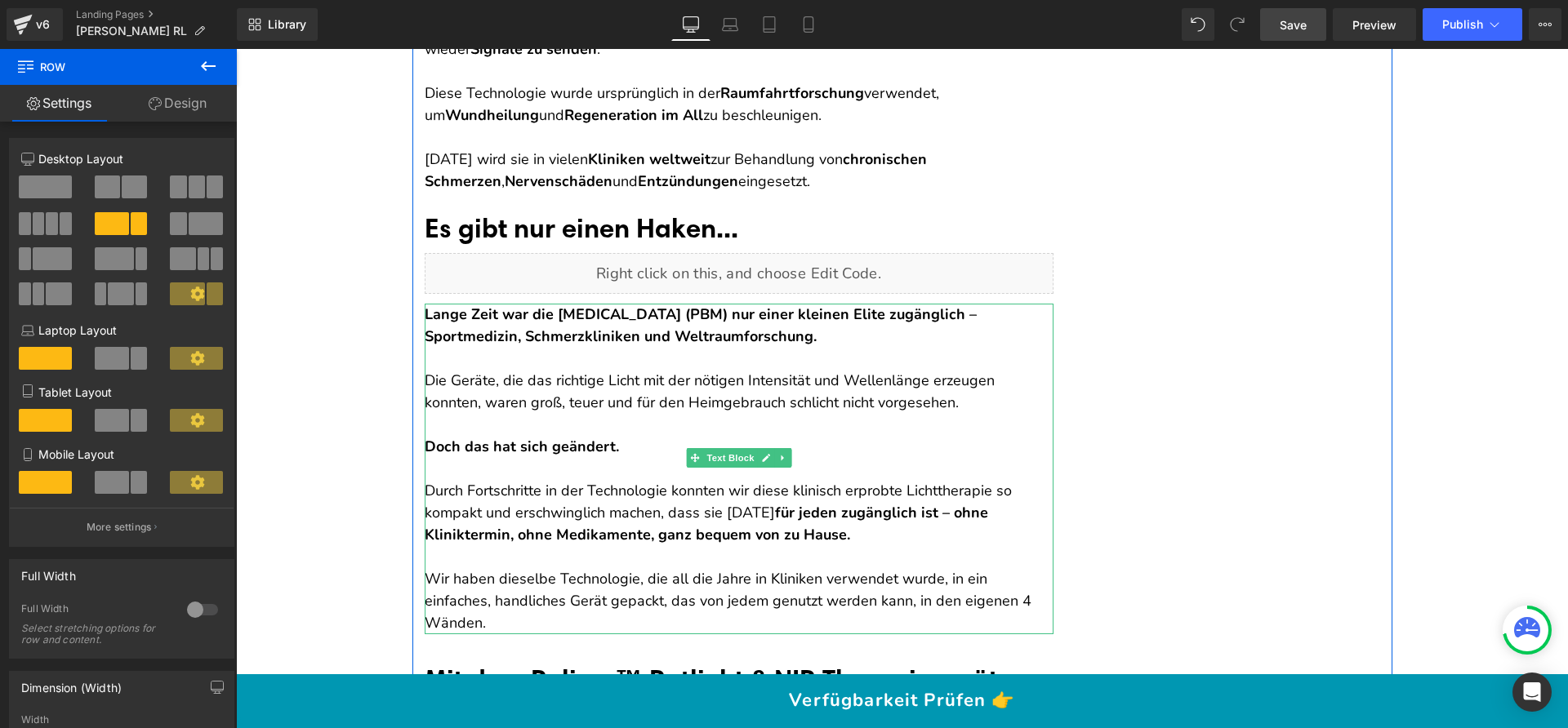
scroll to position [4699, 0]
click at [651, 426] on p at bounding box center [739, 424] width 628 height 22
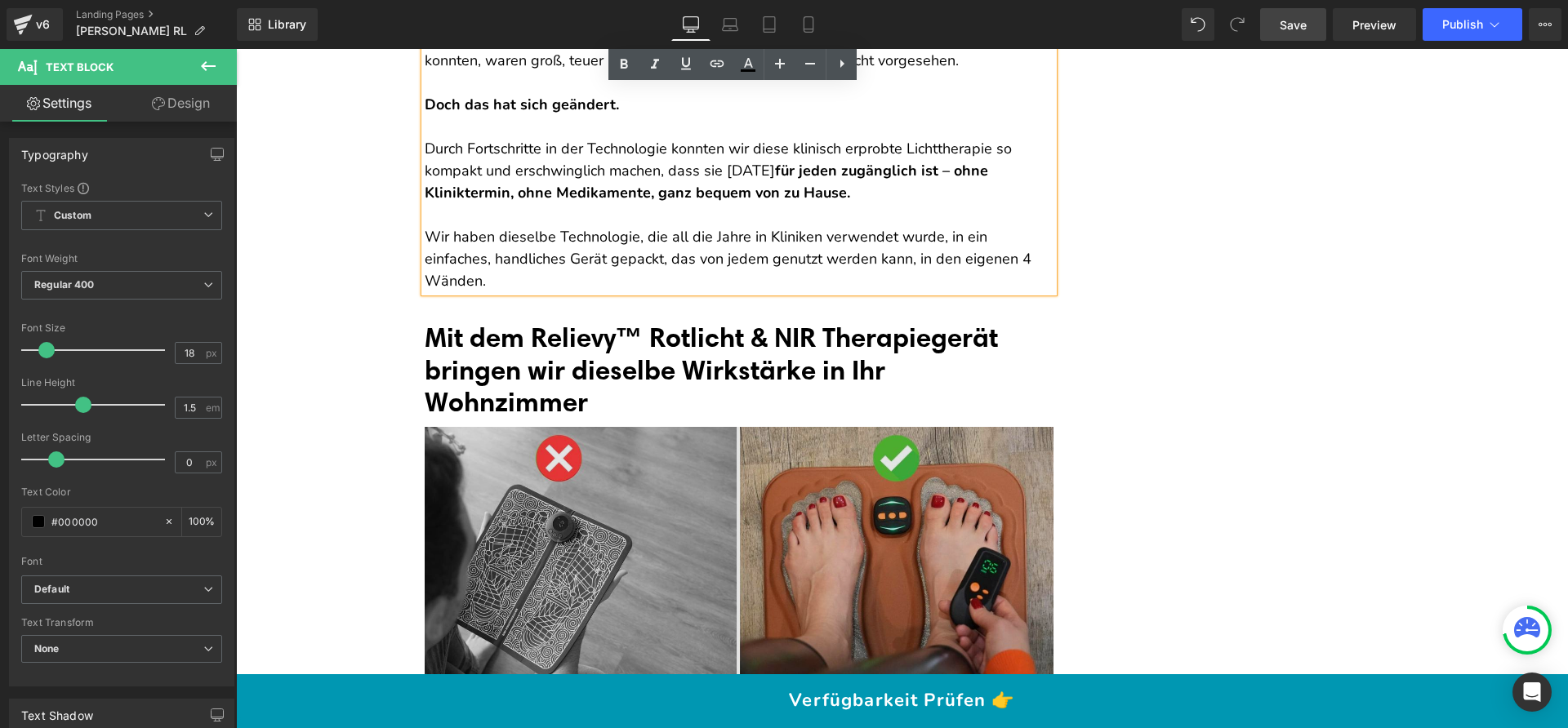
scroll to position [5119, 0]
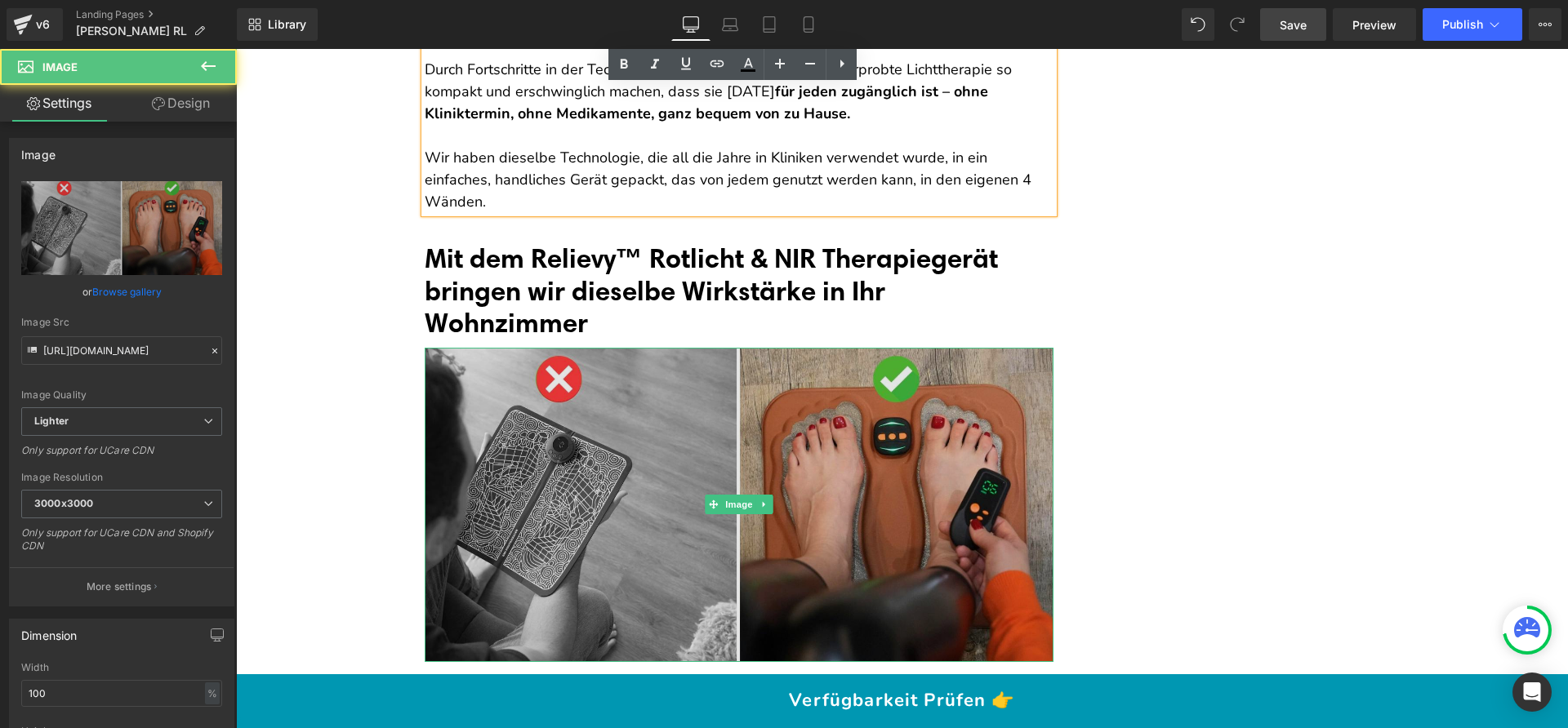
click at [716, 417] on img at bounding box center [739, 505] width 628 height 315
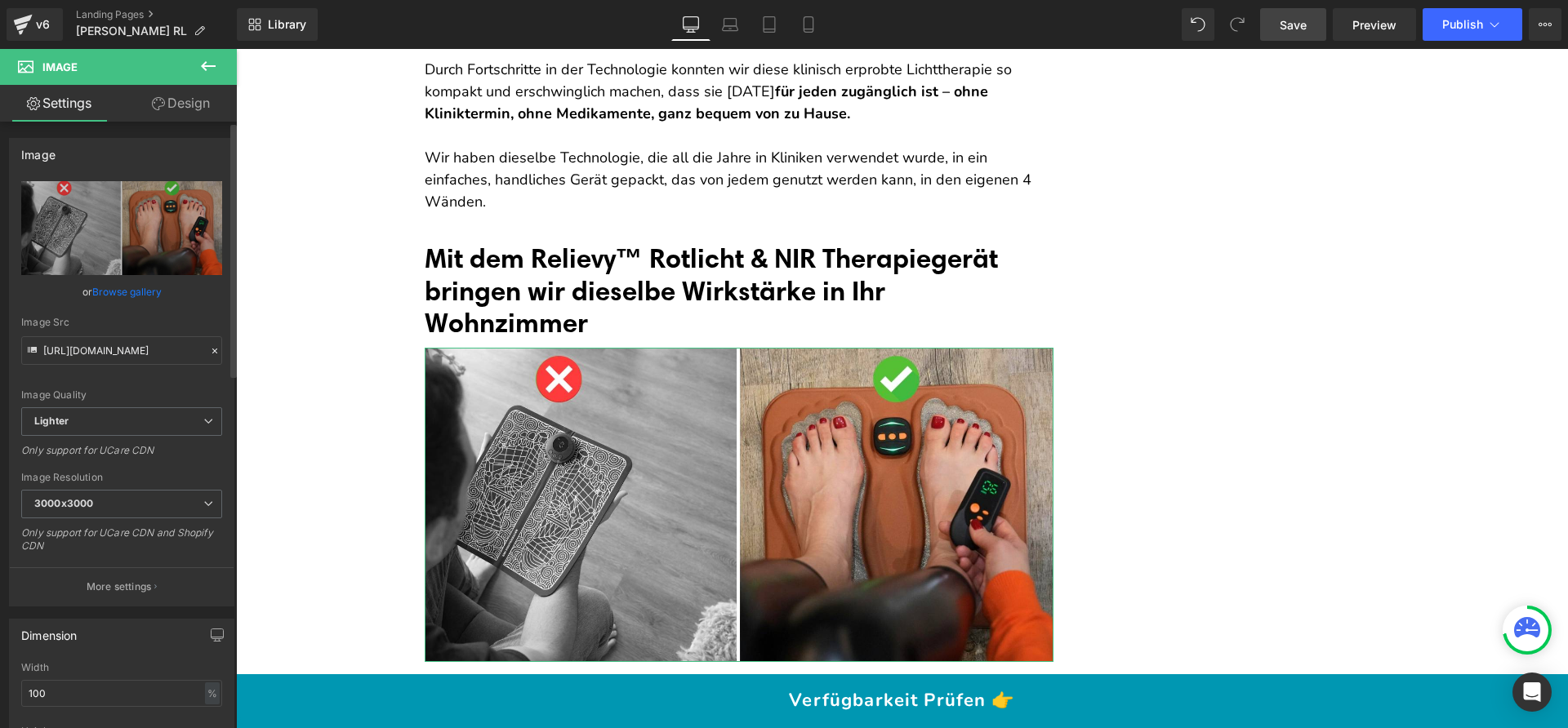
click at [131, 297] on link "Browse gallery" at bounding box center [127, 291] width 69 height 29
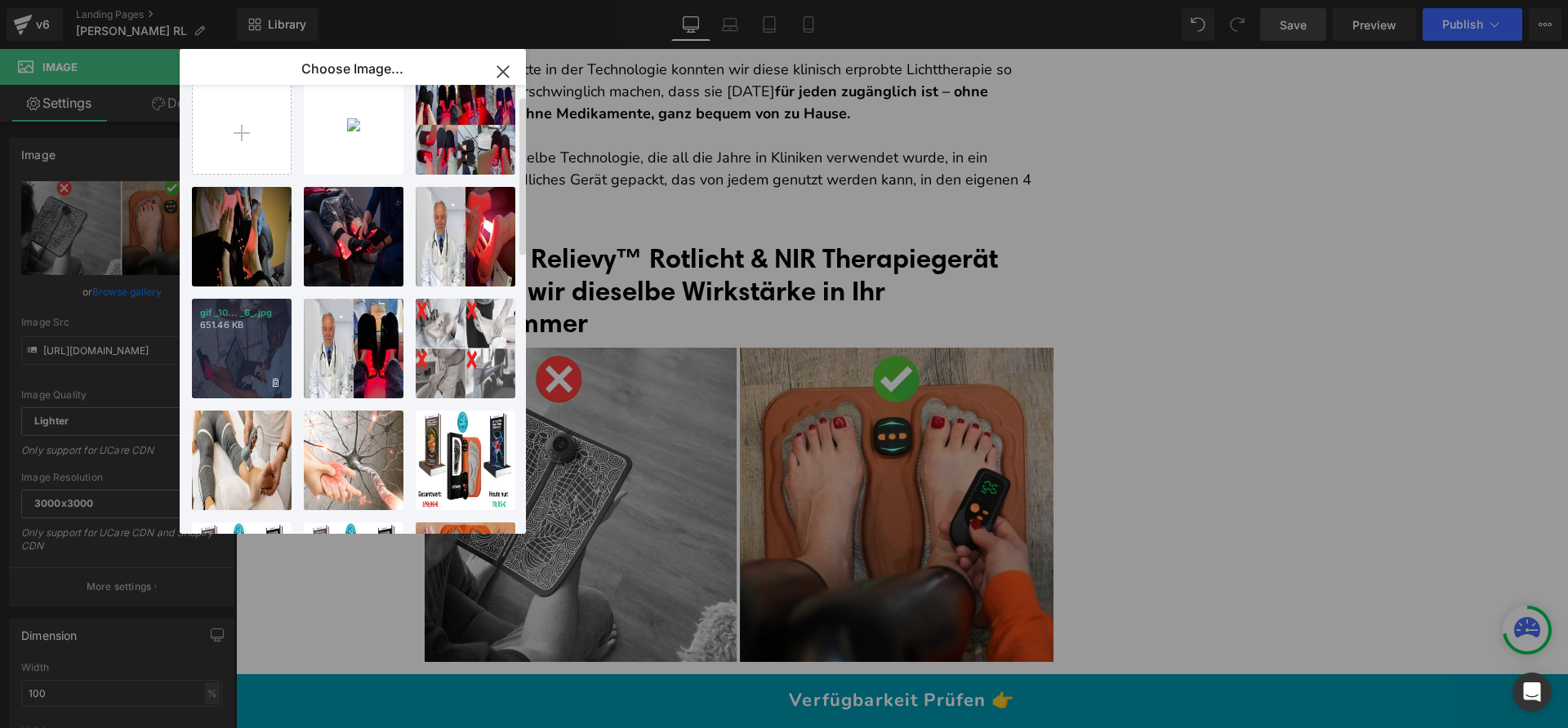
click at [258, 343] on div "gif _10... _6_.jpg 651.46 KB" at bounding box center [242, 349] width 100 height 100
type input "https://ucarecdn.com/5d0efa7f-5725-49fe-b289-1548cc7f09d1/-/format/auto/-/previ…"
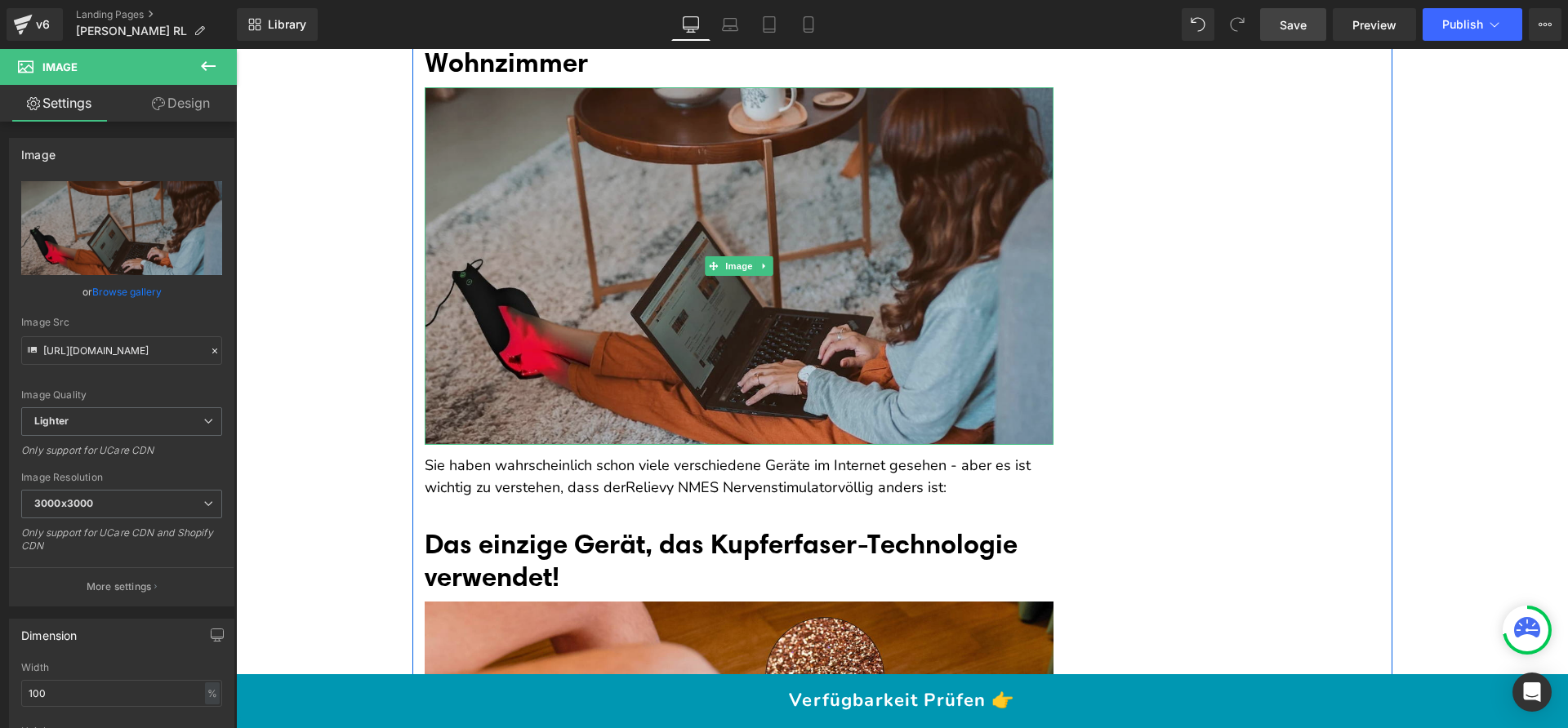
scroll to position [5469, 0]
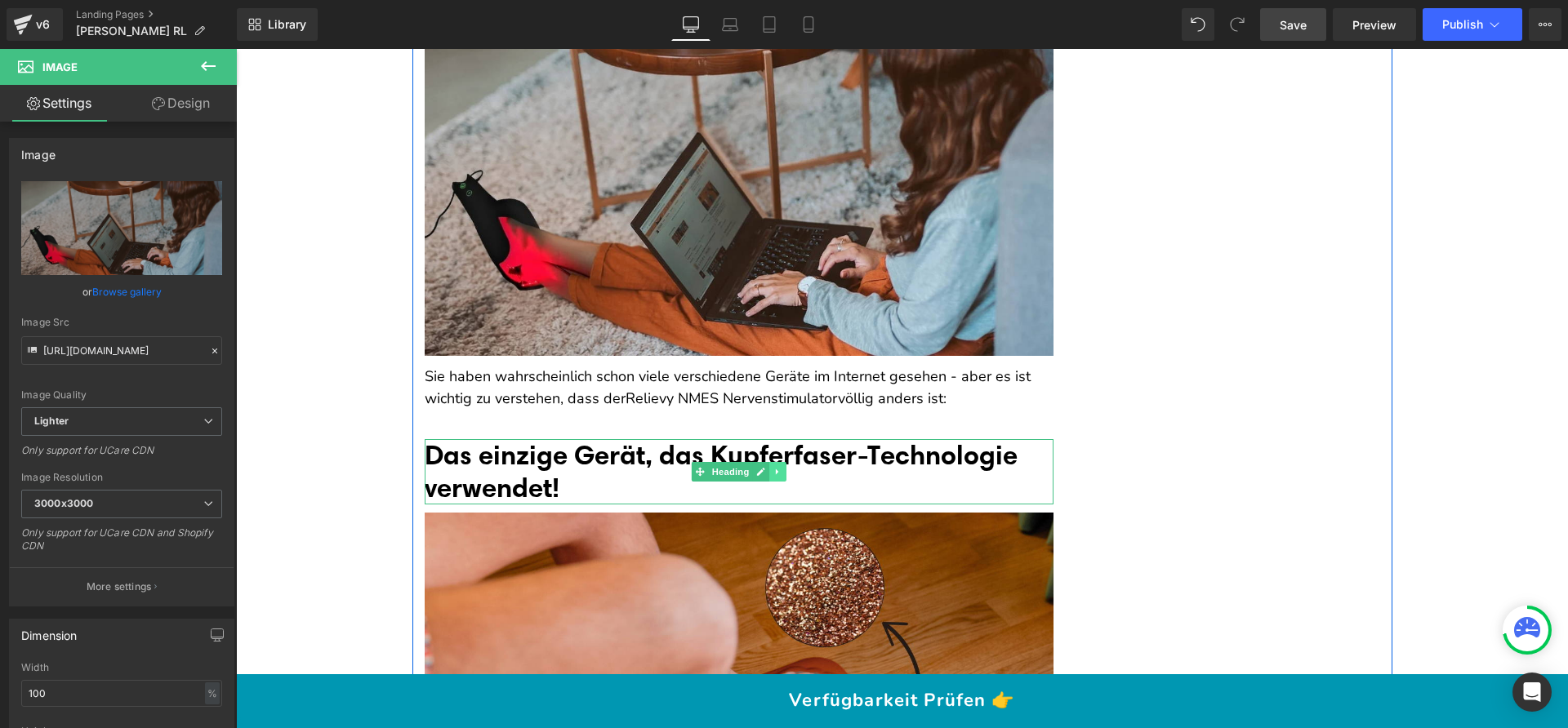
click at [773, 467] on icon at bounding box center [778, 472] width 9 height 10
click at [781, 467] on icon at bounding box center [786, 472] width 9 height 9
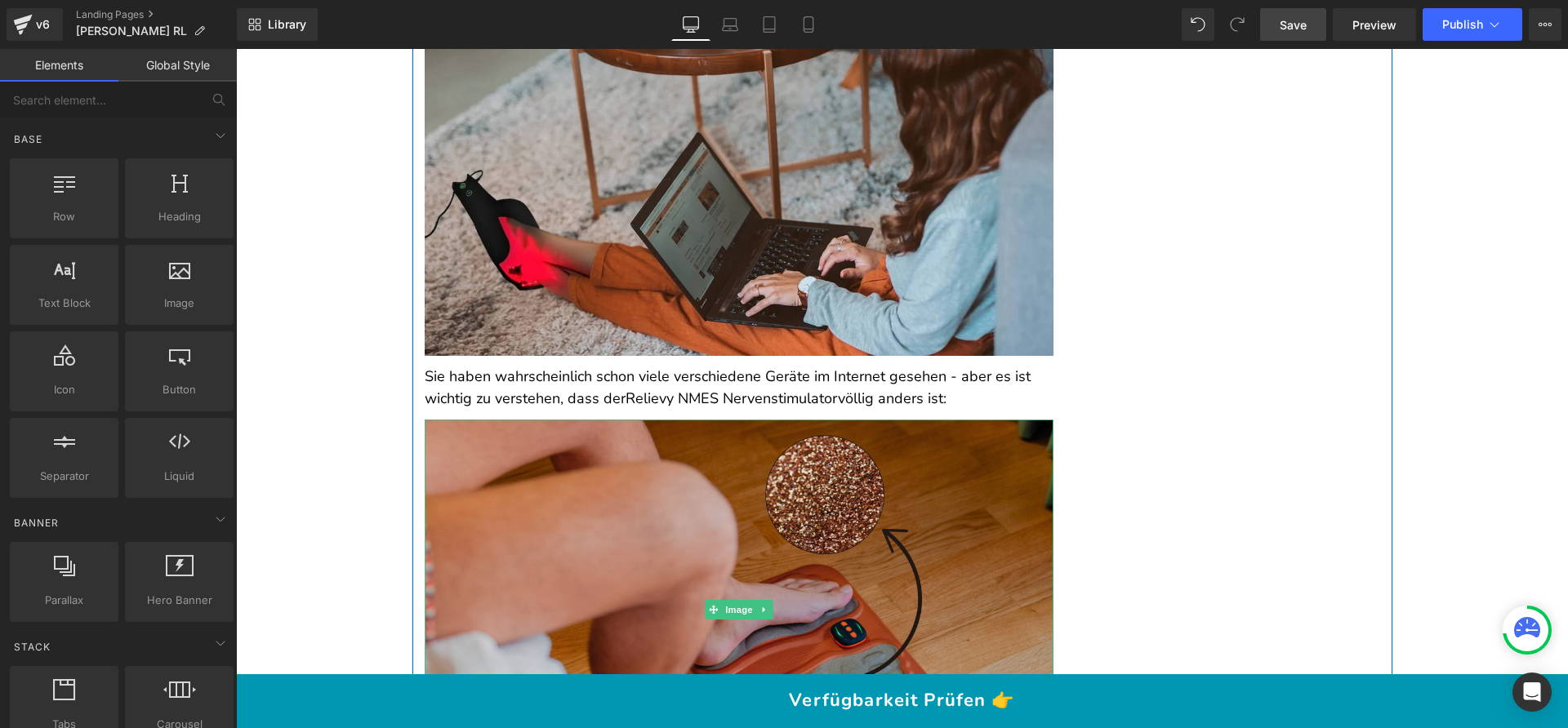
click at [781, 457] on img at bounding box center [739, 609] width 628 height 379
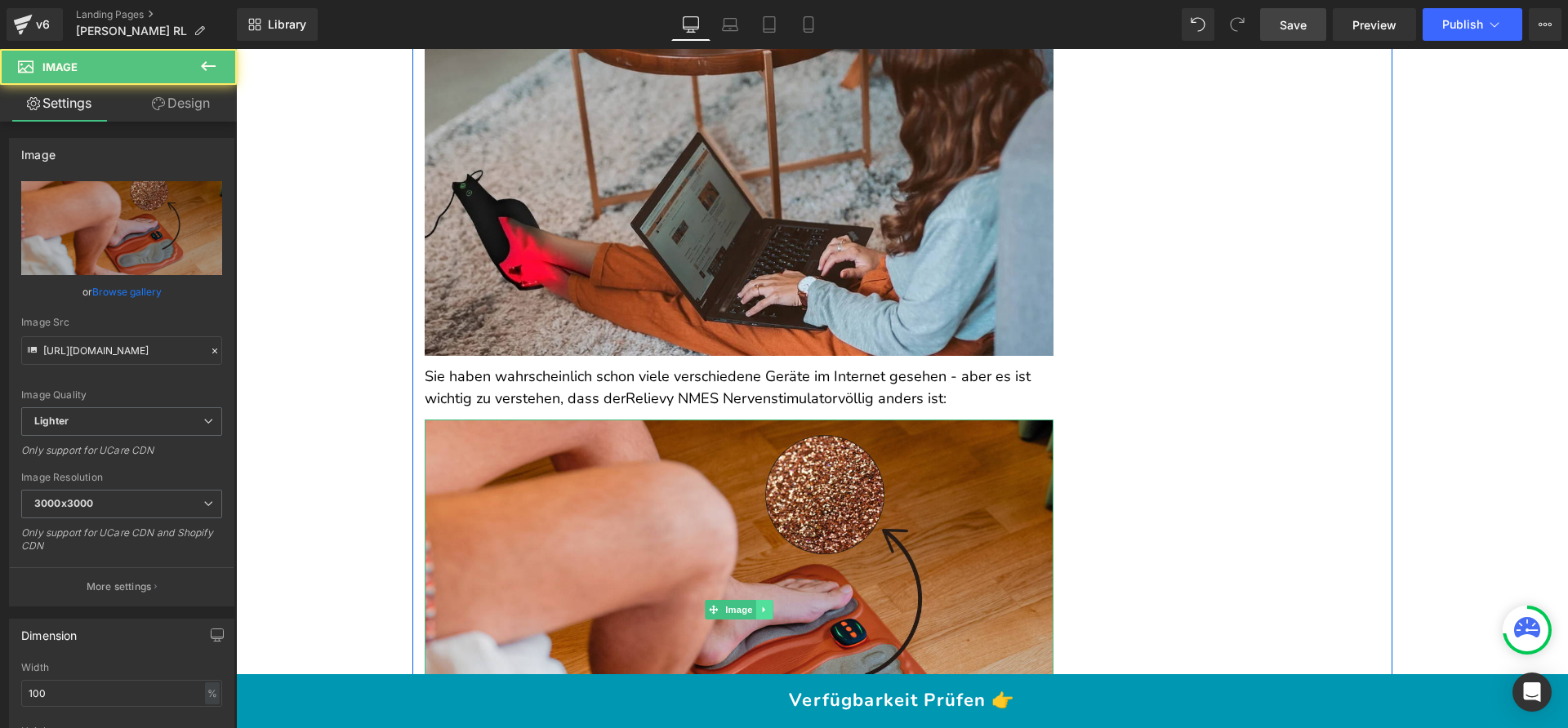
click at [749, 599] on ul "Image" at bounding box center [738, 609] width 68 height 19
click at [755, 599] on link at bounding box center [764, 609] width 18 height 19
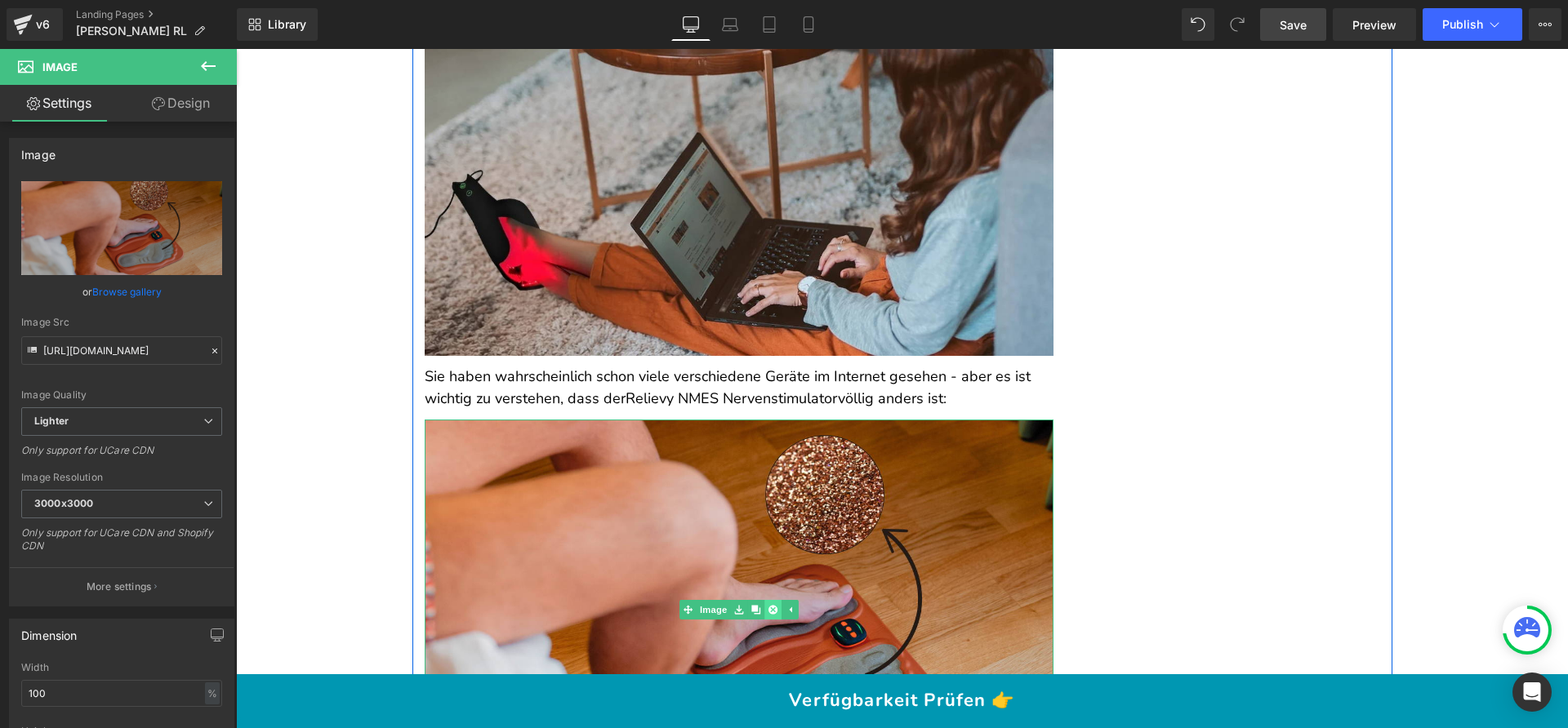
click at [762, 599] on li at bounding box center [755, 609] width 51 height 19
click at [767, 605] on icon at bounding box center [772, 610] width 9 height 9
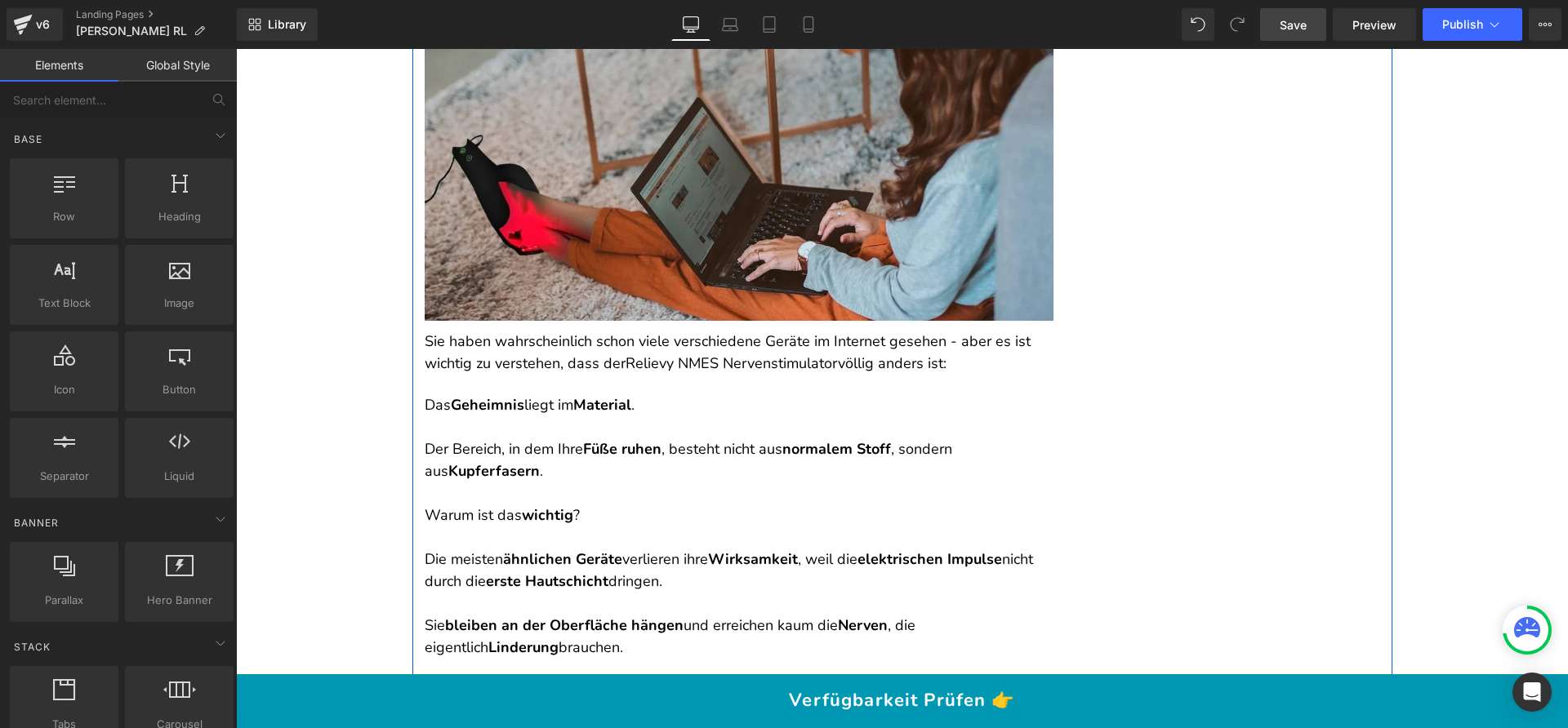
scroll to position [5581, 0]
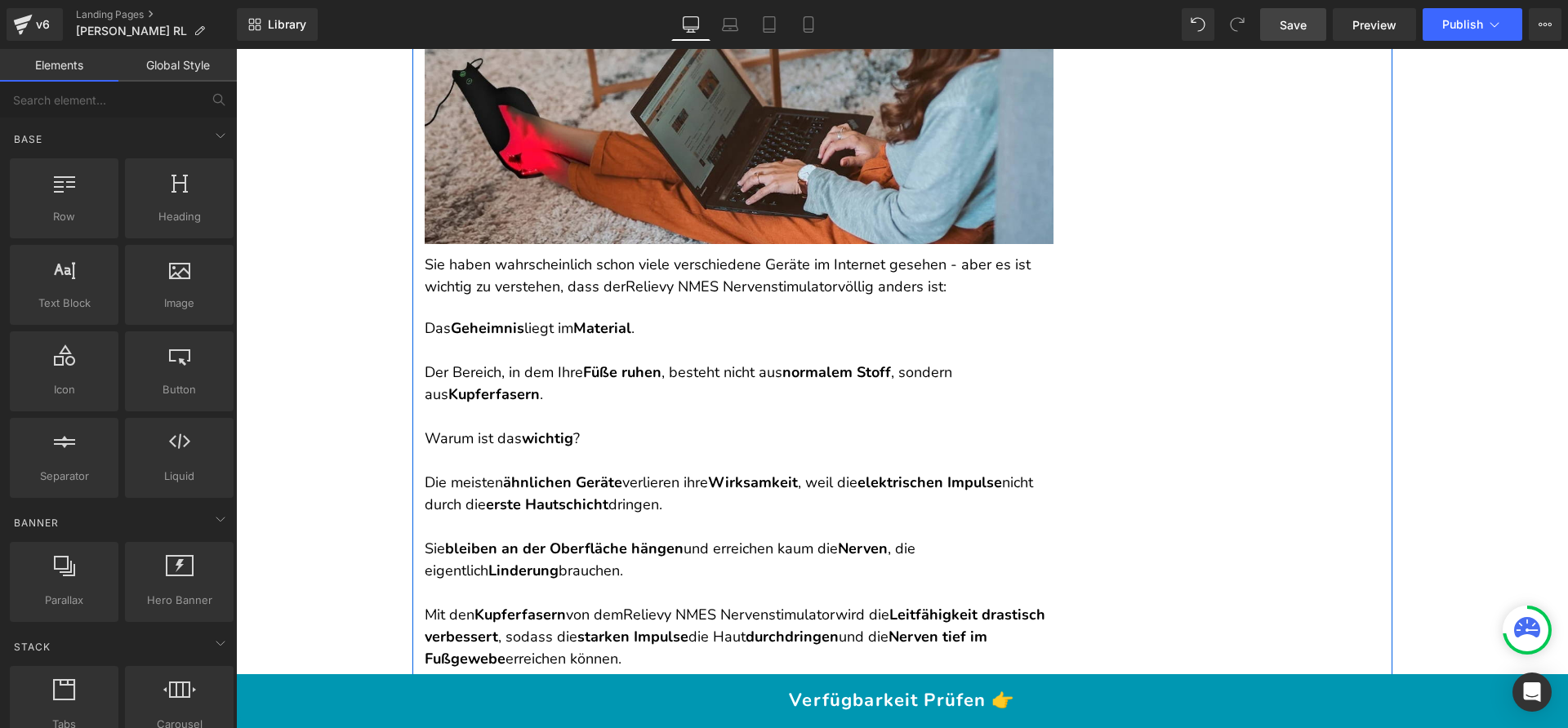
click at [784, 377] on p "Der Bereich, in dem Ihre Füße ruhen , besteht nicht aus normalem Stoff , sonder…" at bounding box center [739, 384] width 628 height 44
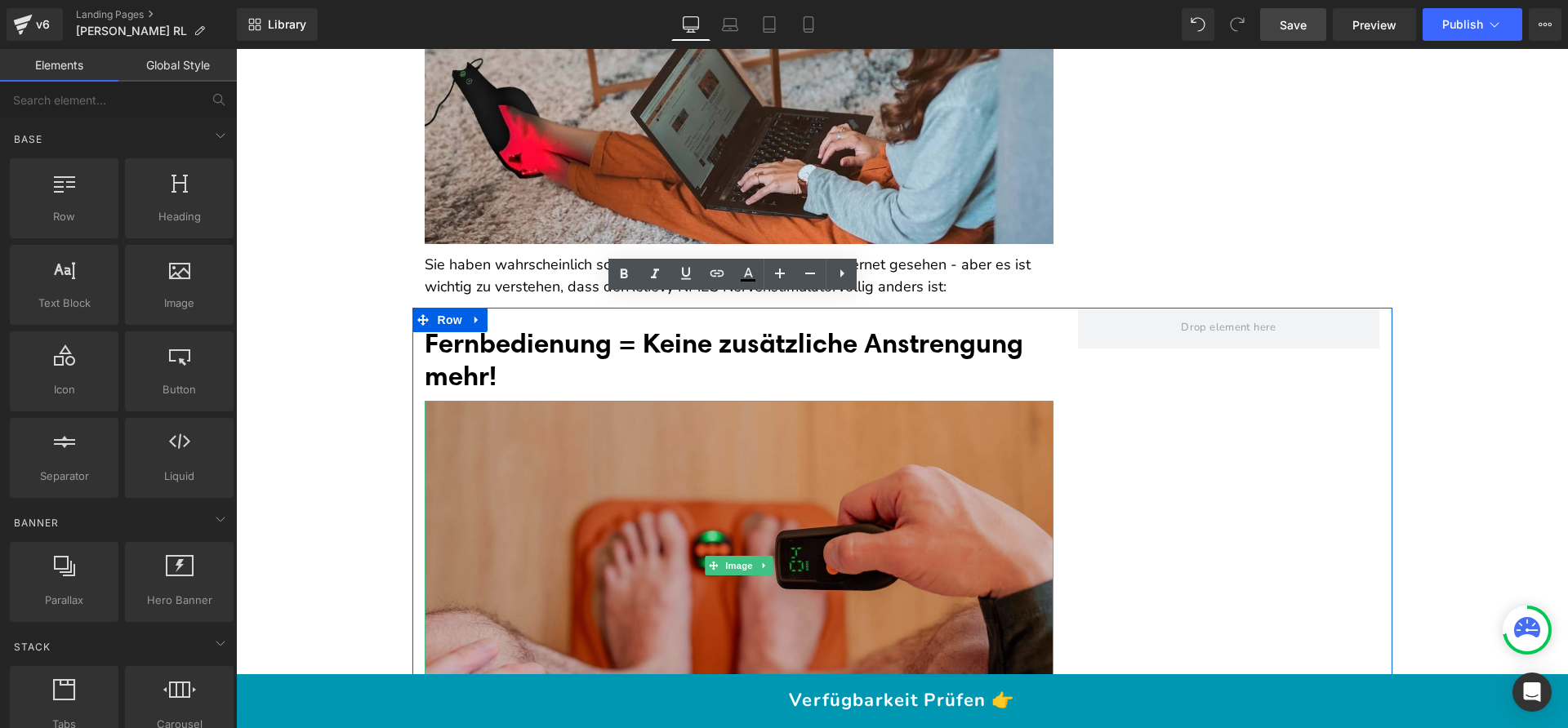
click at [750, 436] on img at bounding box center [739, 565] width 628 height 330
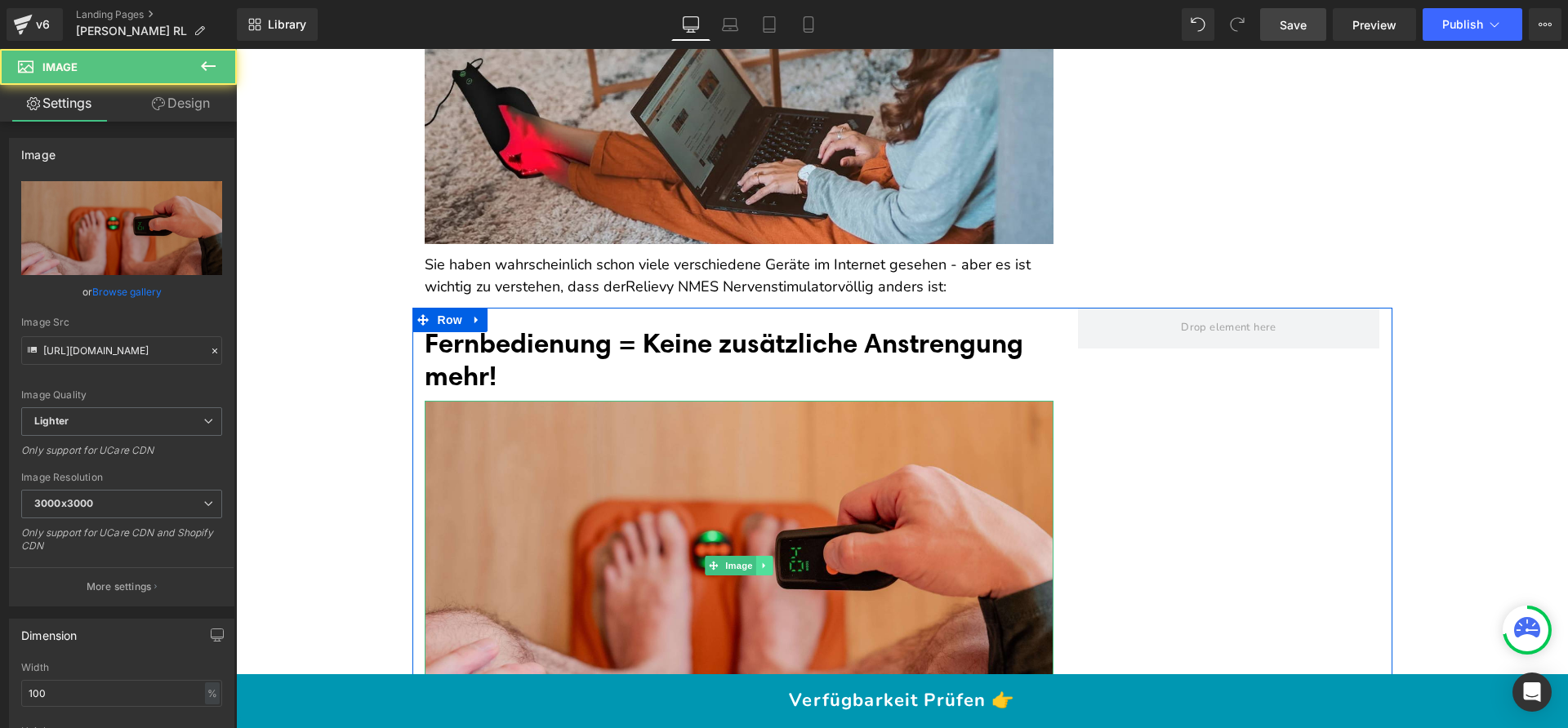
click at [759, 561] on icon at bounding box center [764, 565] width 9 height 10
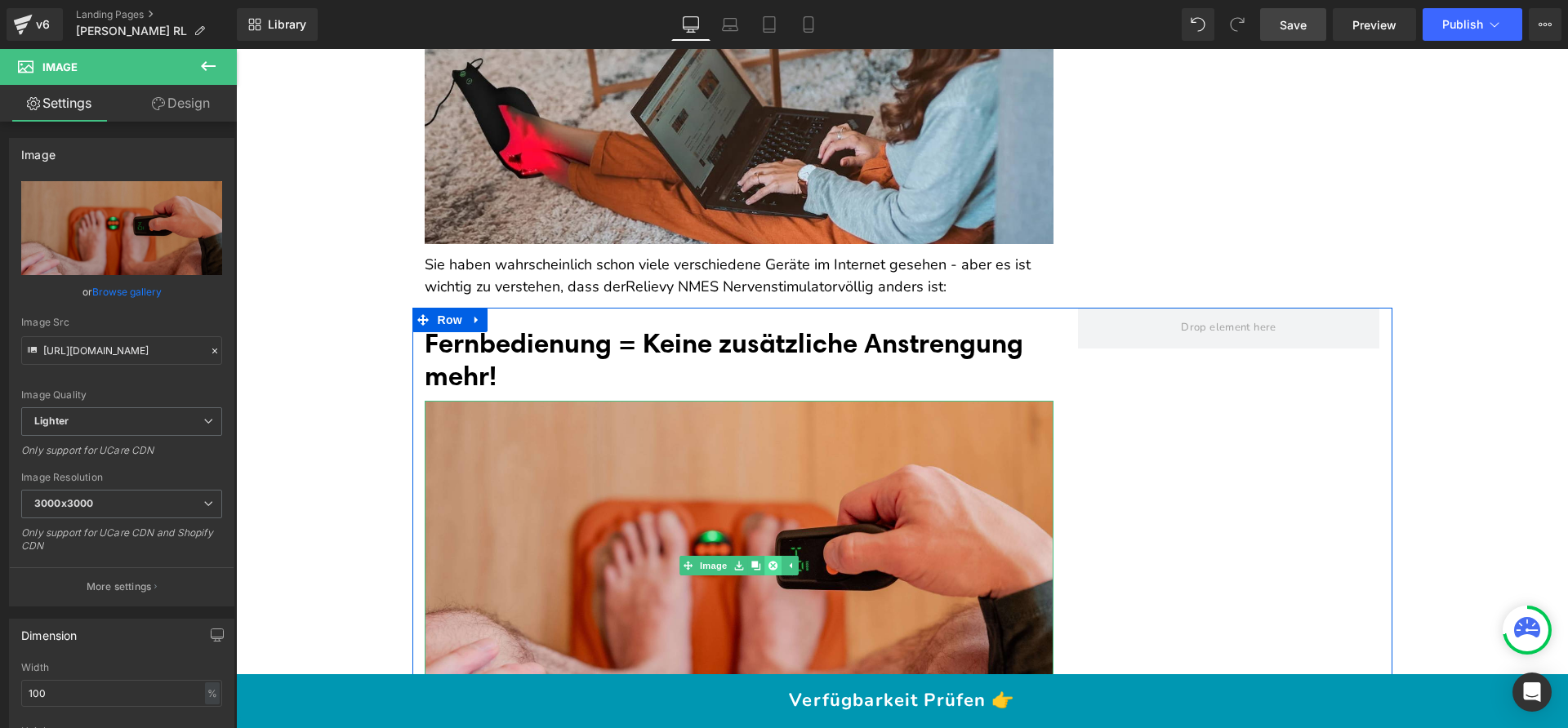
click at [767, 561] on icon at bounding box center [772, 566] width 9 height 9
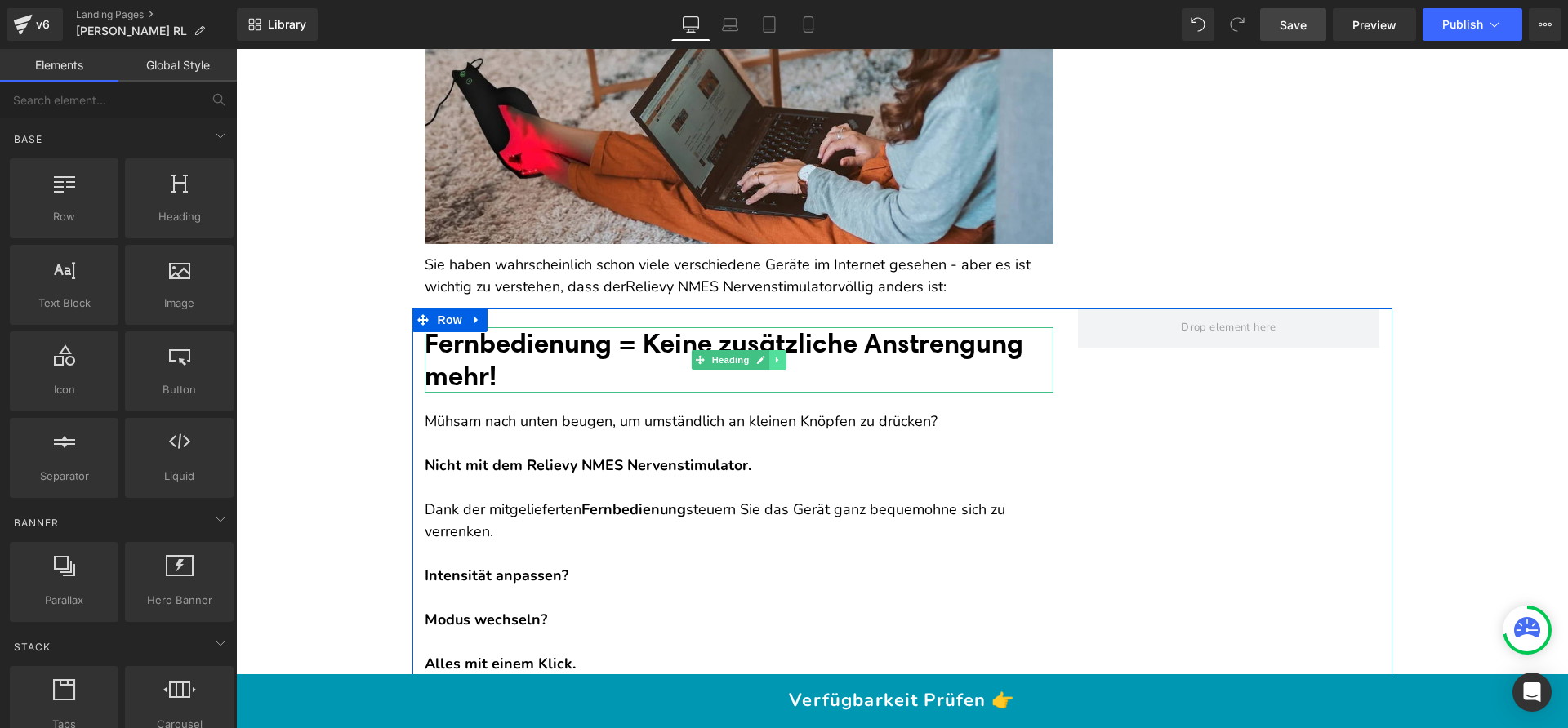
click at [773, 355] on icon at bounding box center [778, 360] width 9 height 10
click at [778, 350] on link at bounding box center [786, 359] width 18 height 19
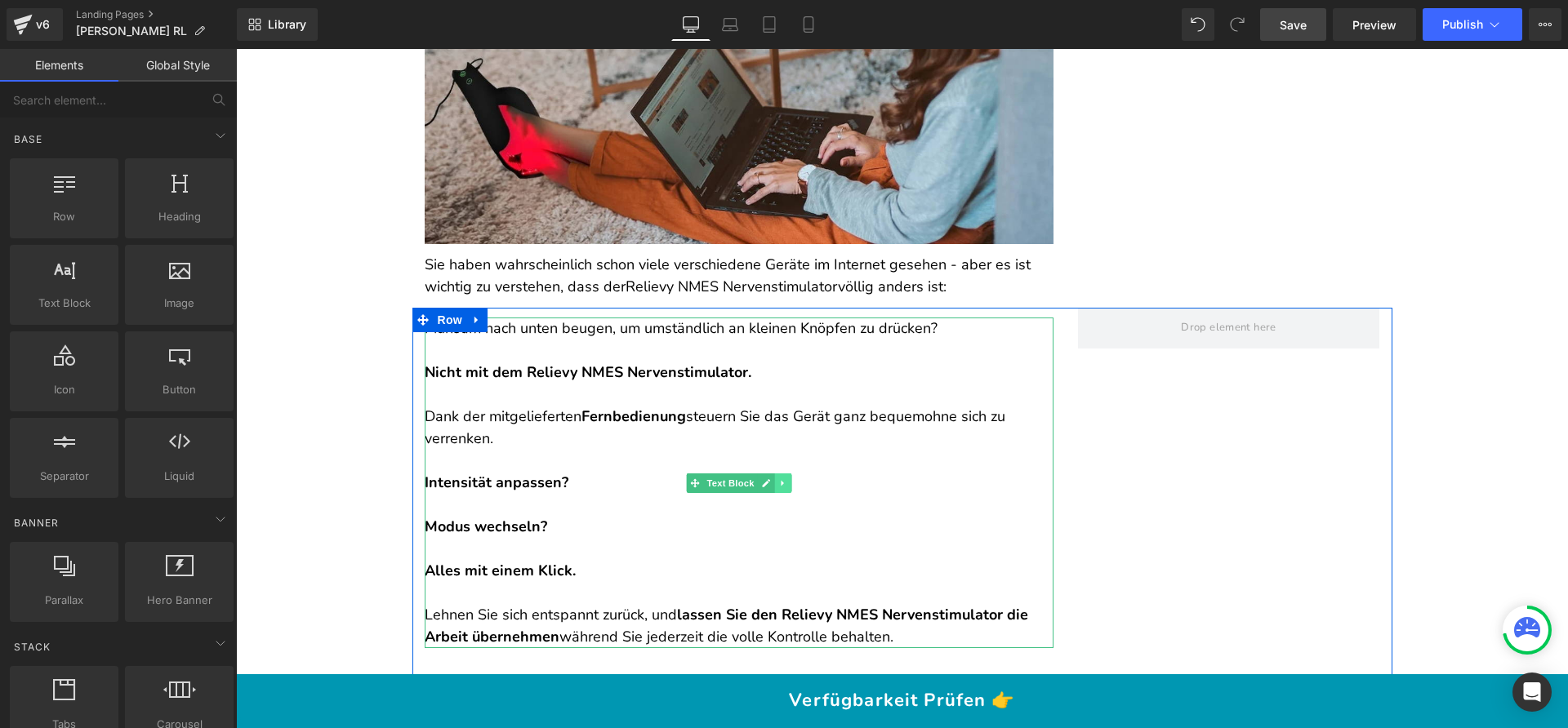
click at [774, 474] on link at bounding box center [782, 483] width 18 height 19
click at [782, 474] on link at bounding box center [790, 483] width 18 height 19
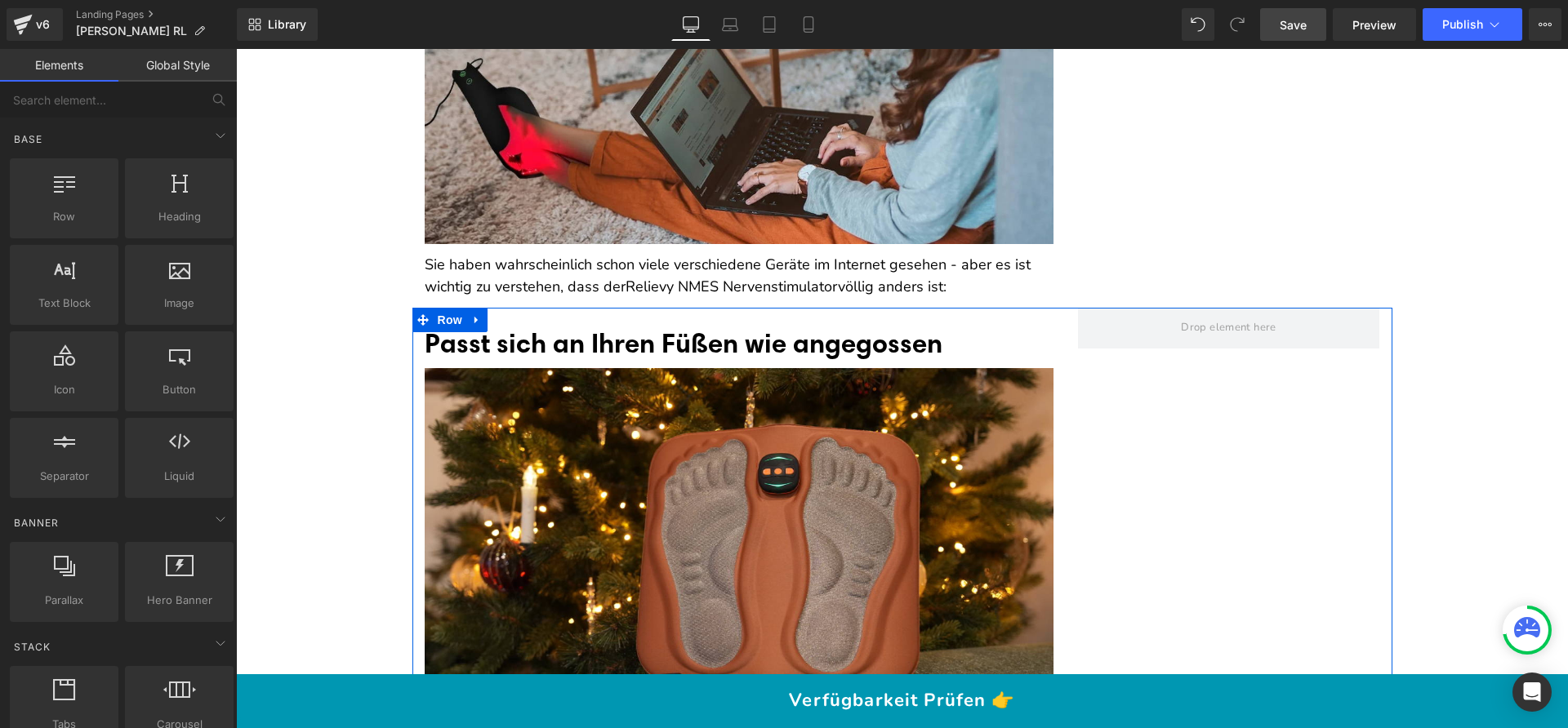
click at [236, 49] on div at bounding box center [236, 49] width 0 height 0
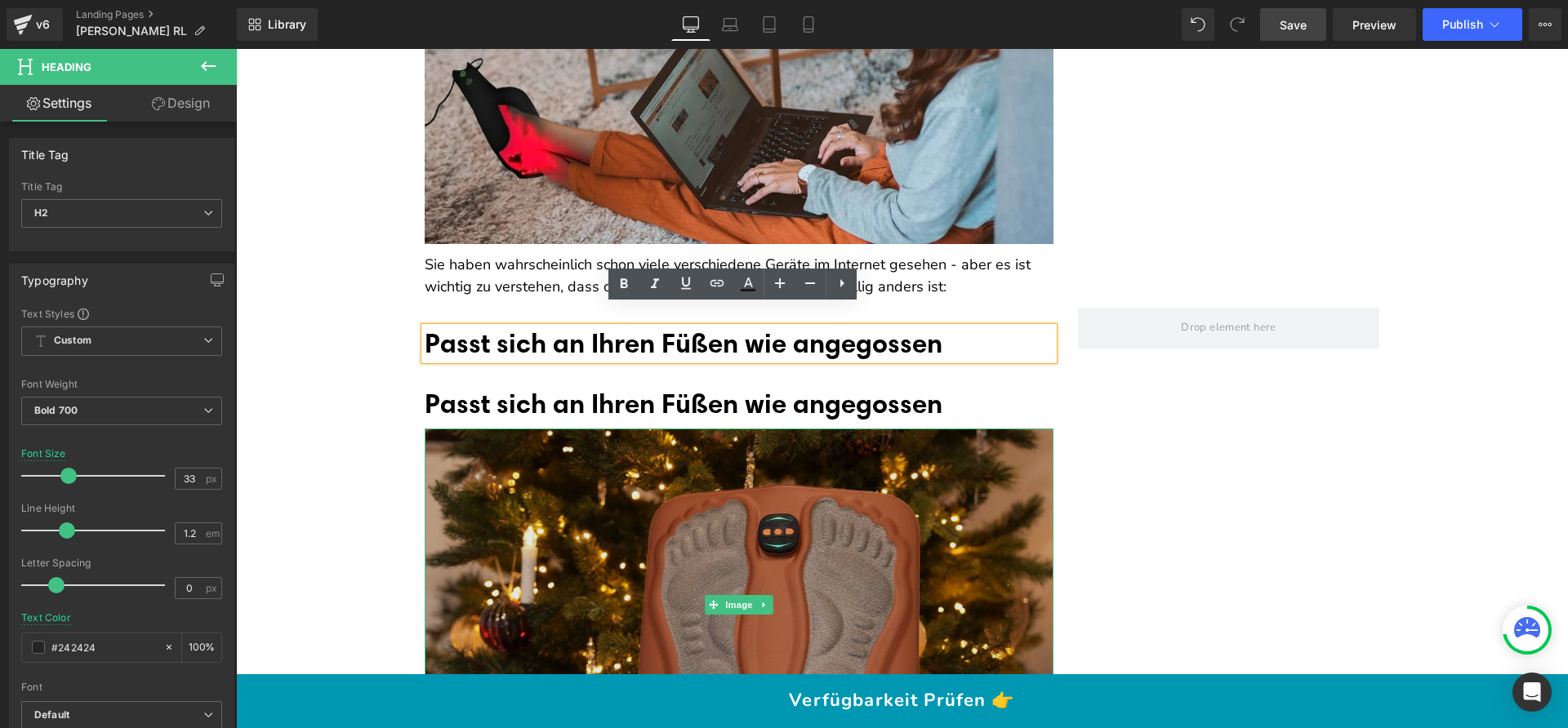
drag, startPoint x: 1019, startPoint y: 548, endPoint x: 784, endPoint y: 487, distance: 242.8
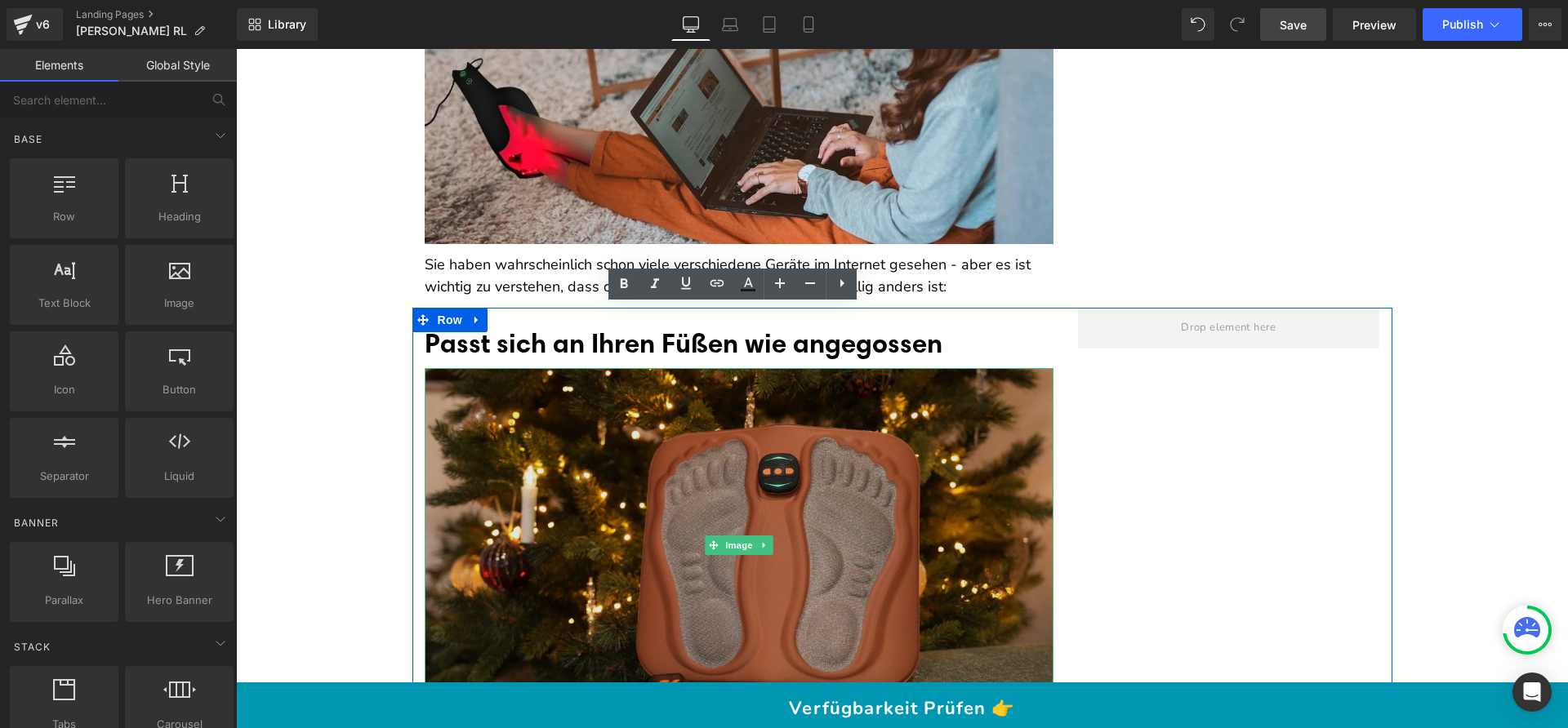
drag, startPoint x: 1062, startPoint y: 552, endPoint x: 826, endPoint y: 504, distance: 240.8
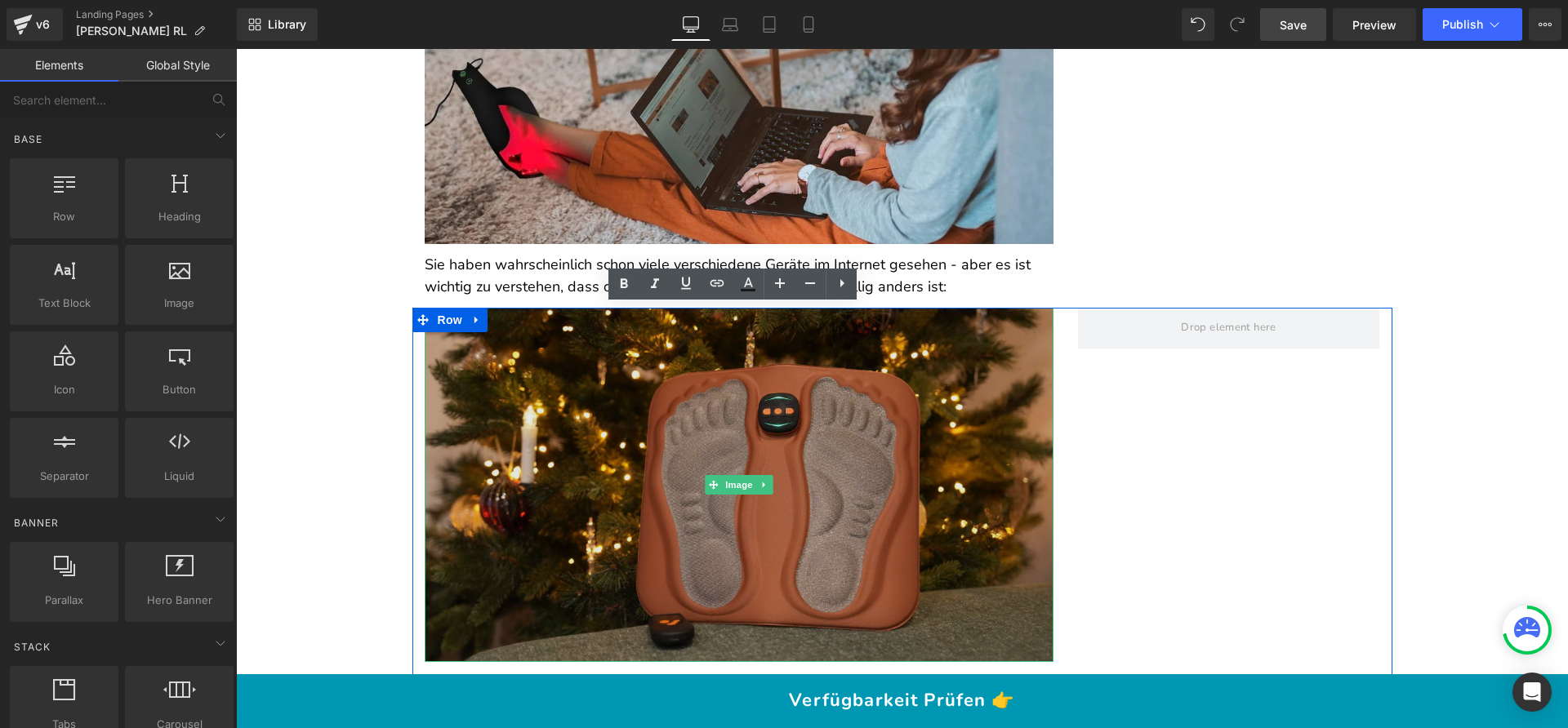
drag, startPoint x: 1044, startPoint y: 551, endPoint x: 808, endPoint y: 503, distance: 240.8
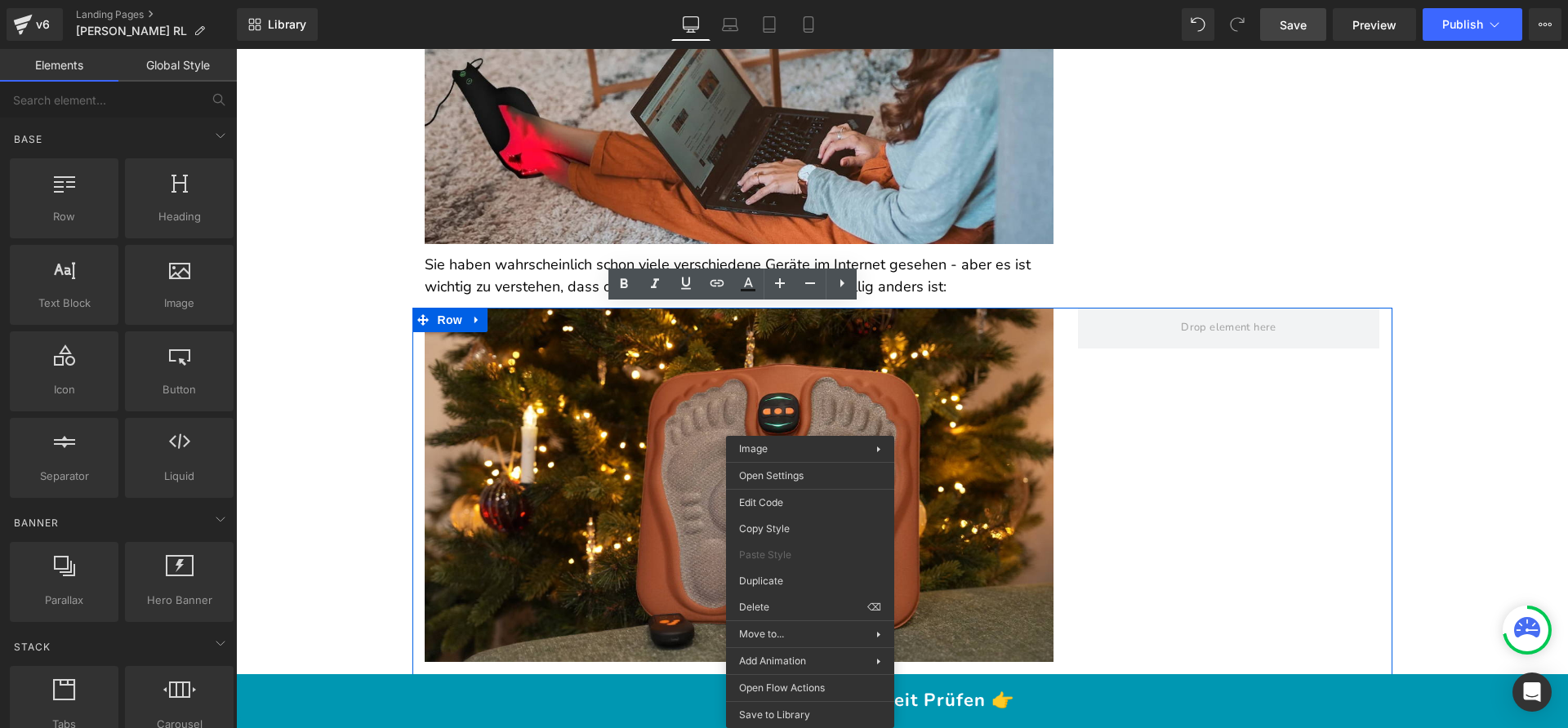
click at [703, 454] on div "Image" at bounding box center [739, 485] width 628 height 353
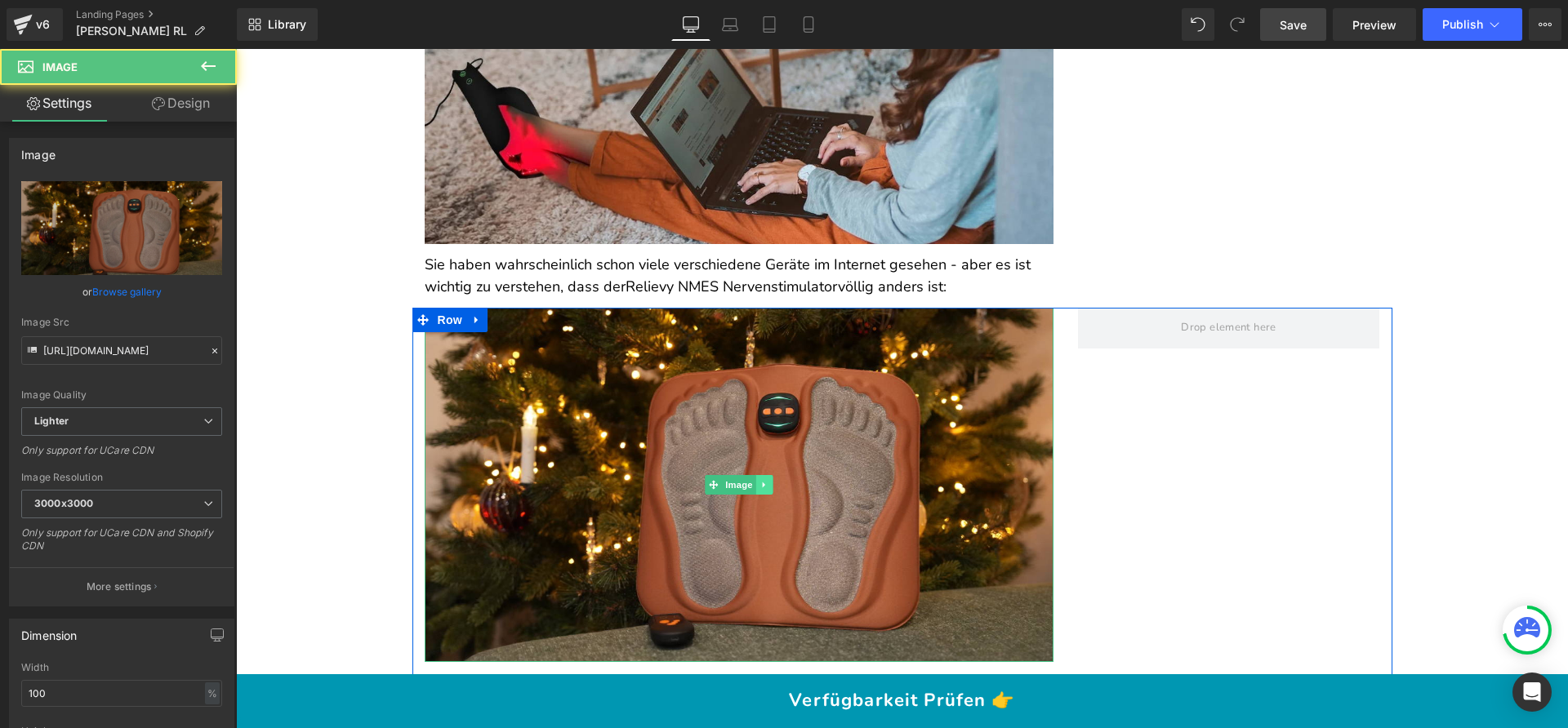
click at [759, 480] on icon at bounding box center [764, 485] width 9 height 10
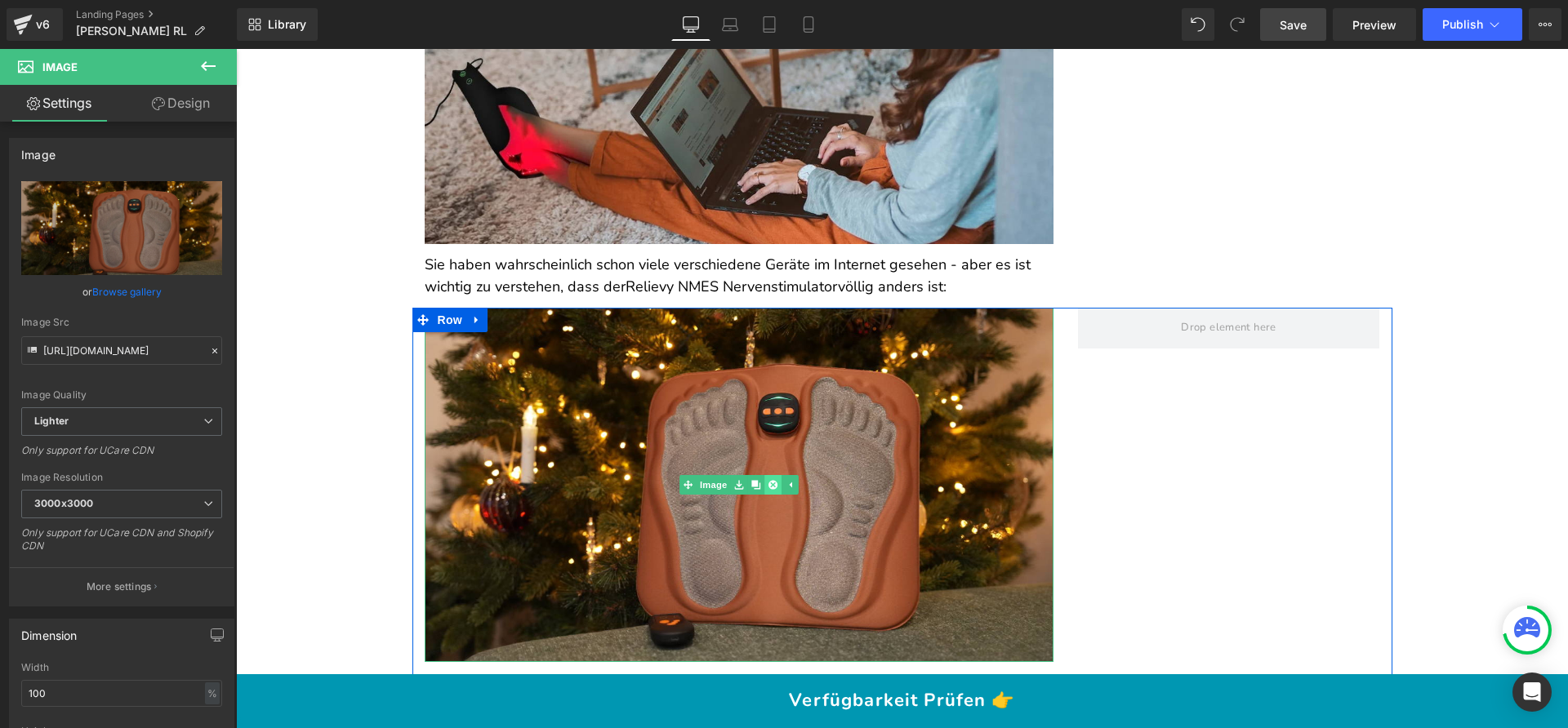
click at [767, 480] on icon at bounding box center [772, 485] width 9 height 10
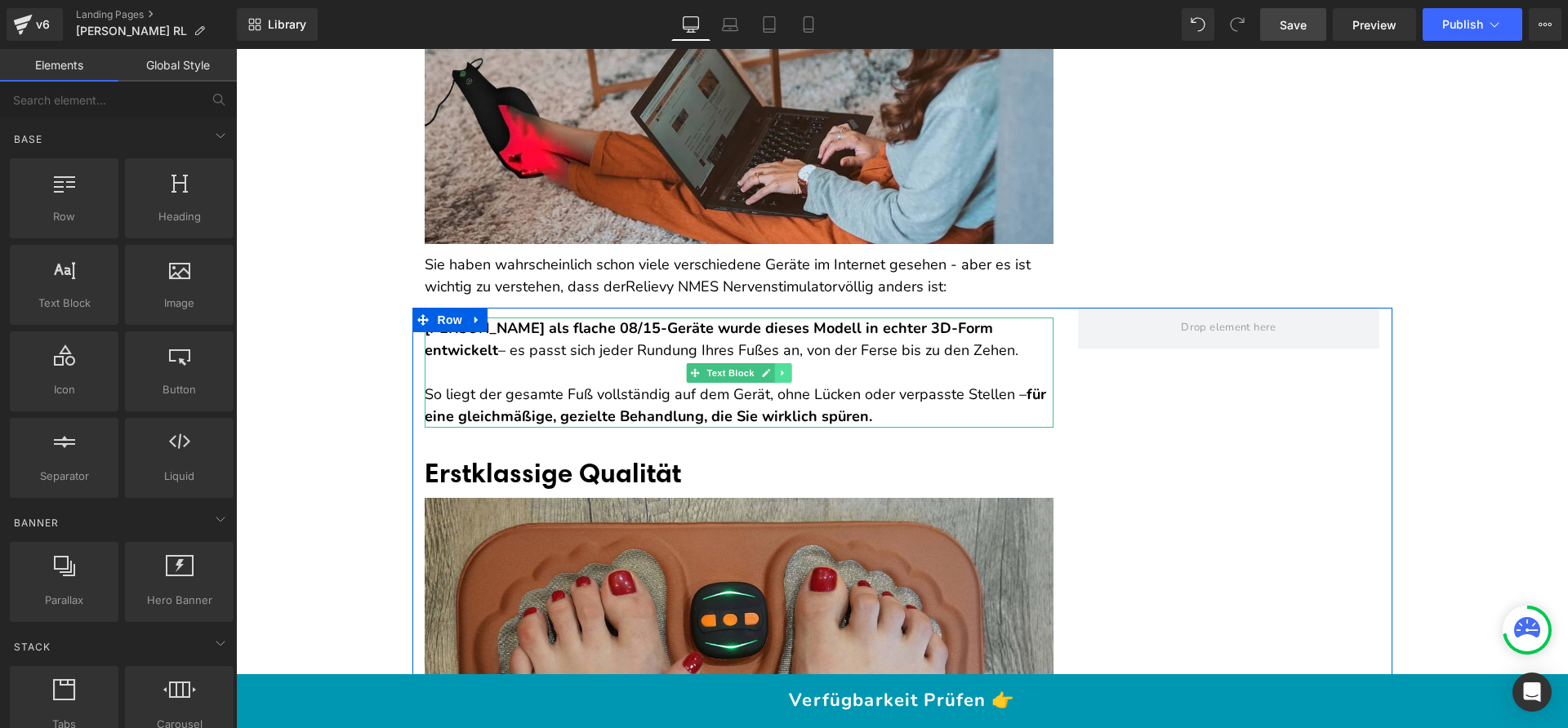
click at [783, 364] on link at bounding box center [782, 373] width 18 height 19
click at [787, 368] on icon at bounding box center [791, 373] width 9 height 9
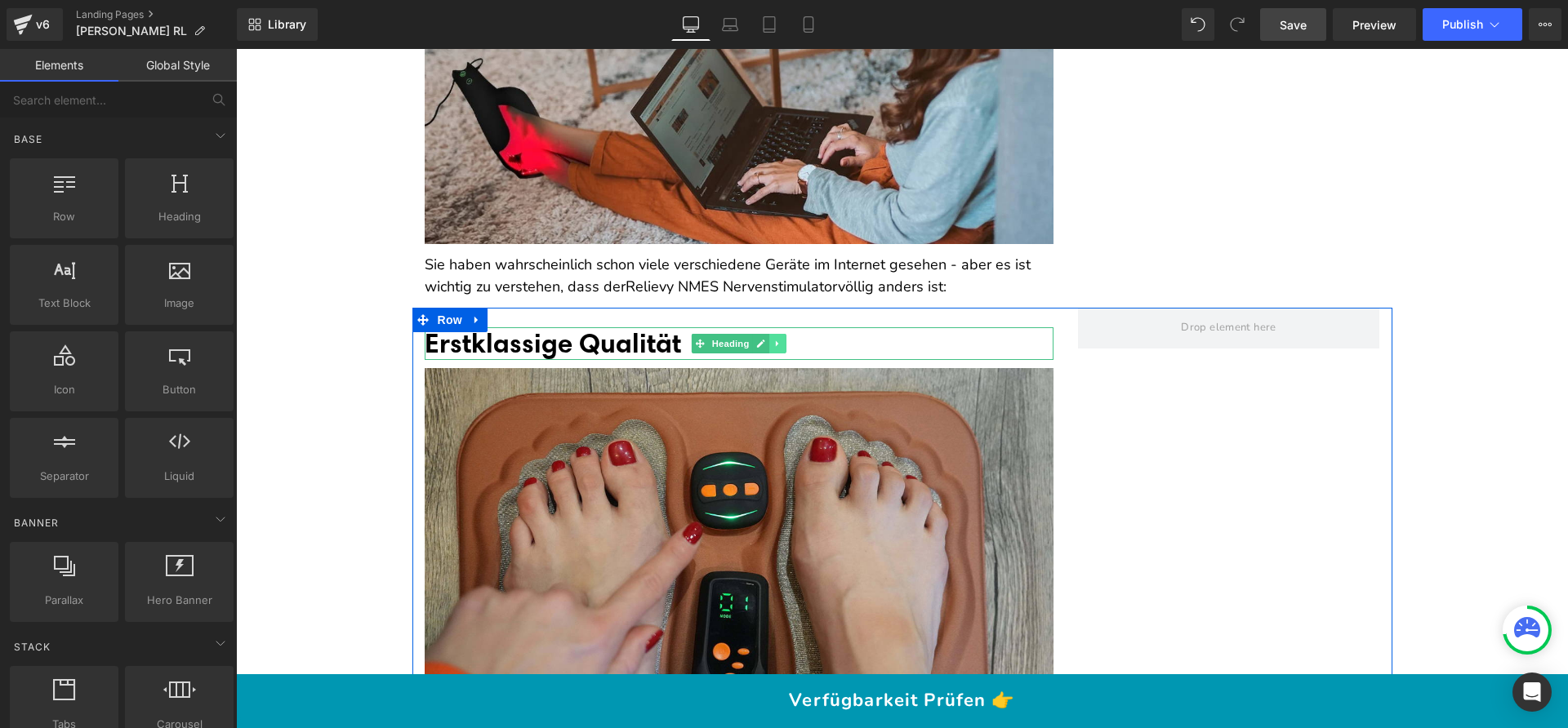
click at [773, 339] on icon at bounding box center [778, 343] width 9 height 10
click at [781, 339] on icon at bounding box center [786, 344] width 9 height 9
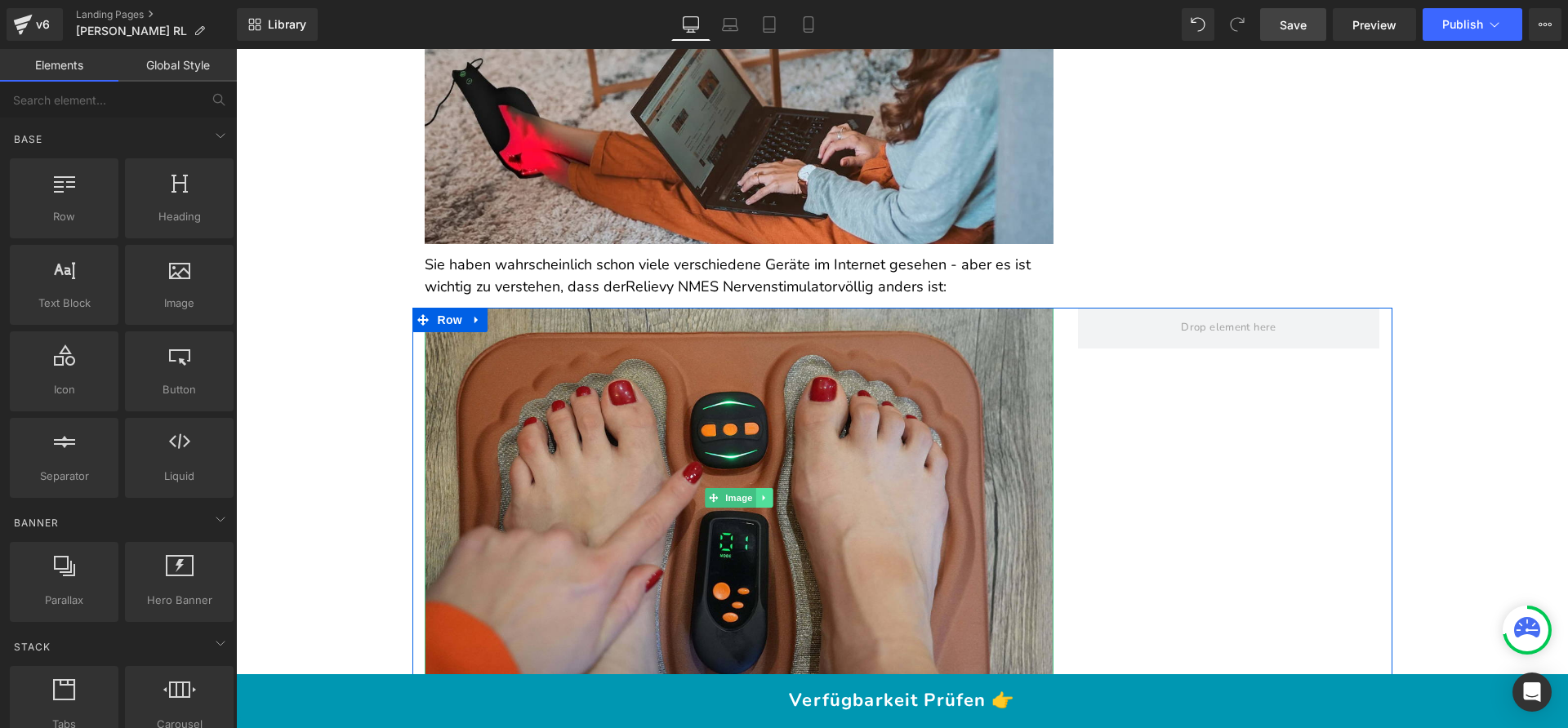
click at [765, 488] on link at bounding box center [764, 498] width 18 height 19
click at [767, 493] on icon at bounding box center [772, 498] width 9 height 9
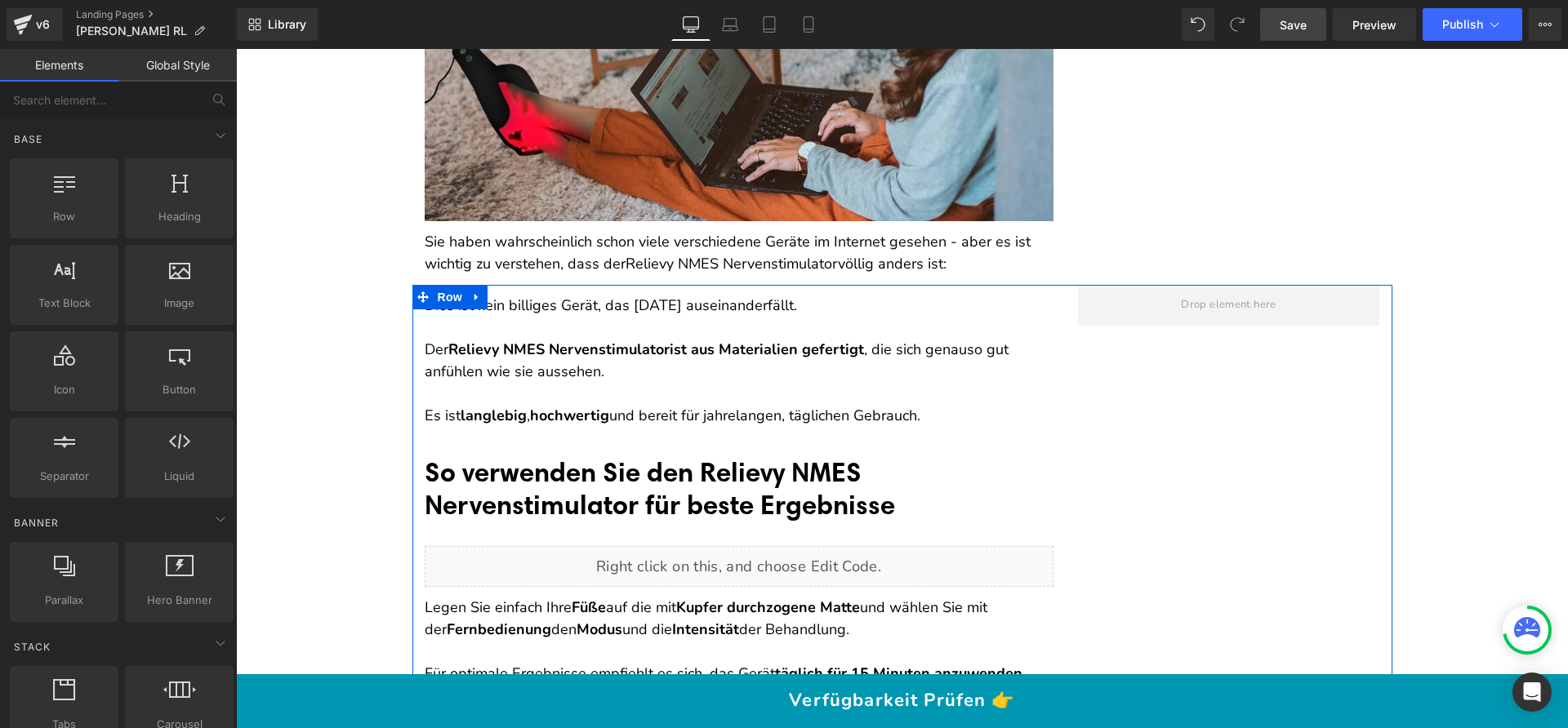
scroll to position [5692, 0]
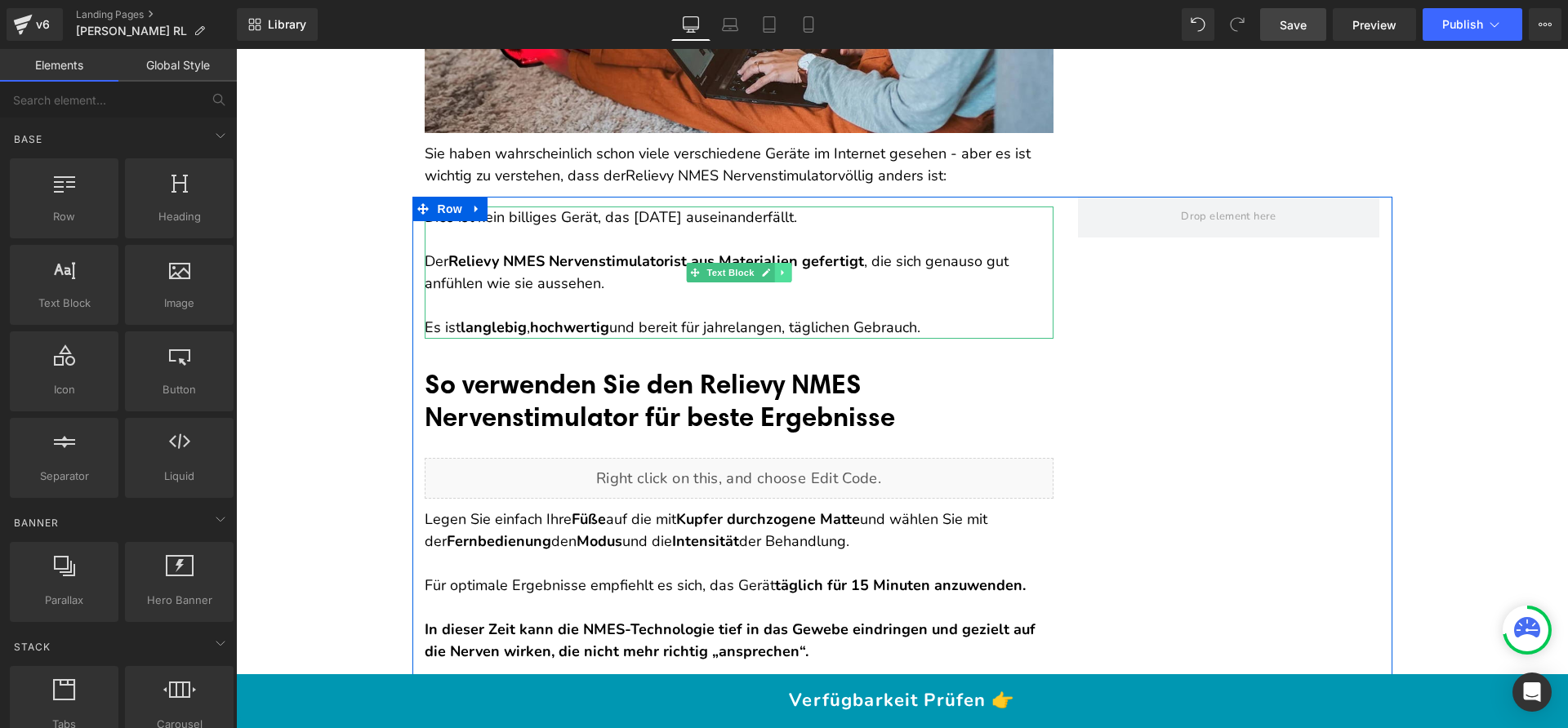
click at [781, 263] on link at bounding box center [782, 272] width 18 height 19
click at [787, 268] on icon at bounding box center [791, 273] width 9 height 9
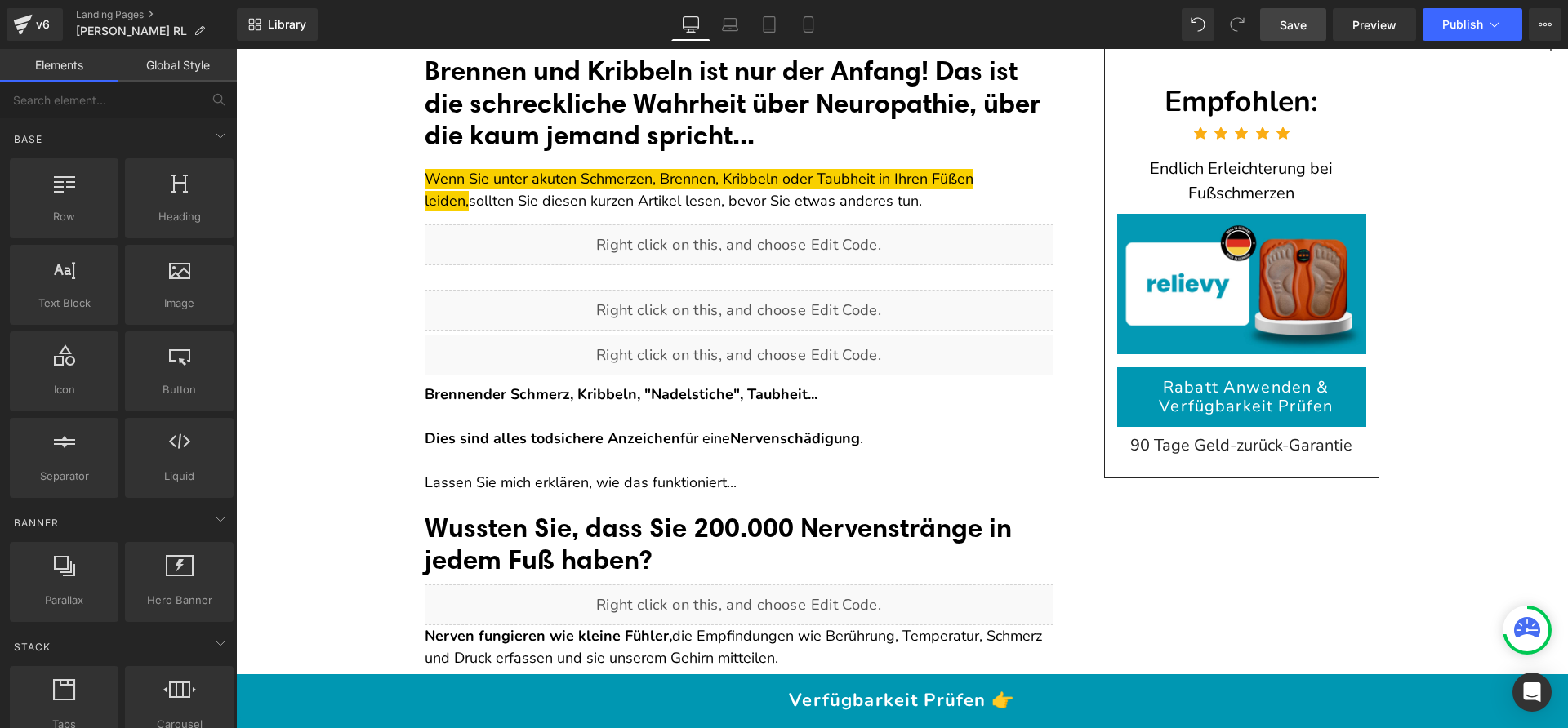
scroll to position [0, 0]
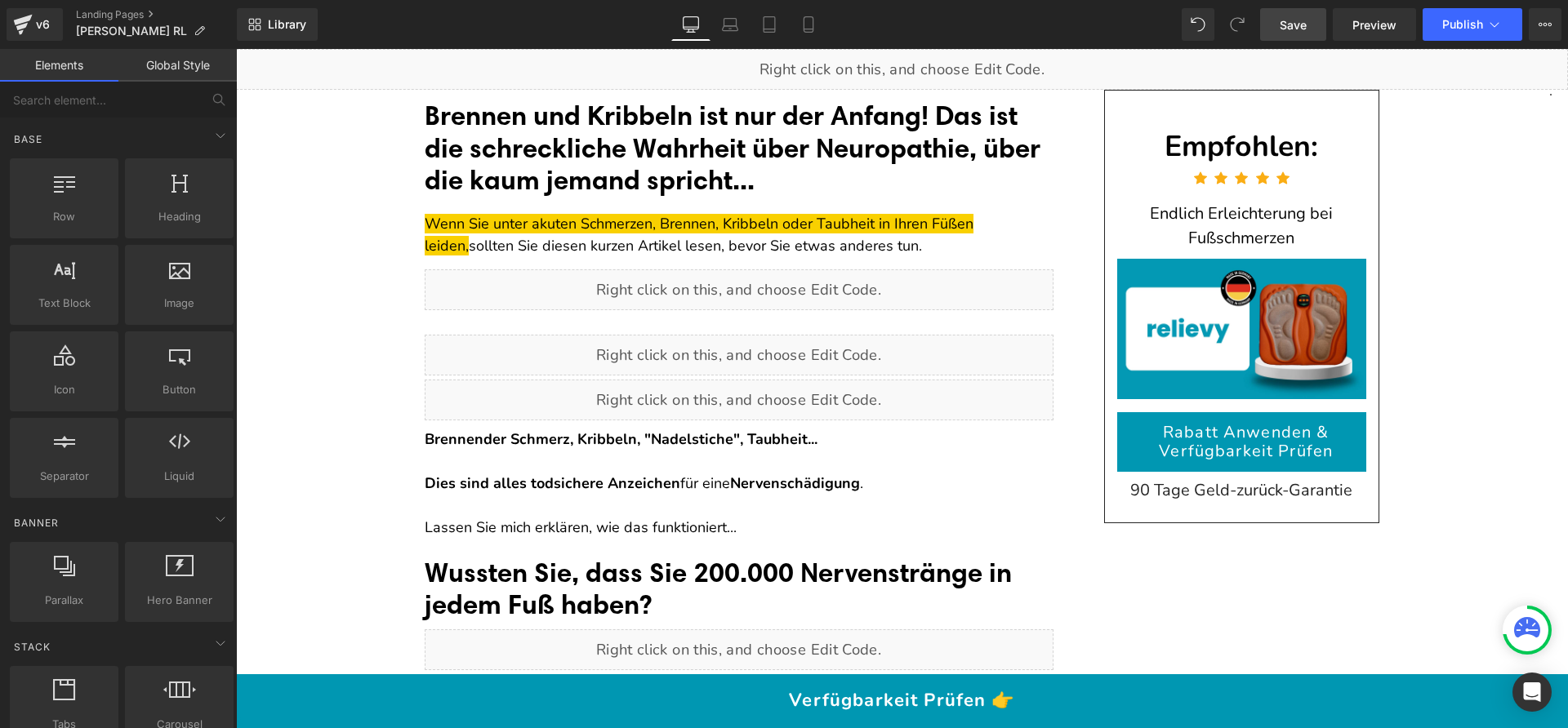
click at [1312, 21] on link "Save" at bounding box center [1292, 24] width 66 height 32
click at [1284, 18] on span "Save" at bounding box center [1292, 25] width 27 height 18
